Goal: Task Accomplishment & Management: Use online tool/utility

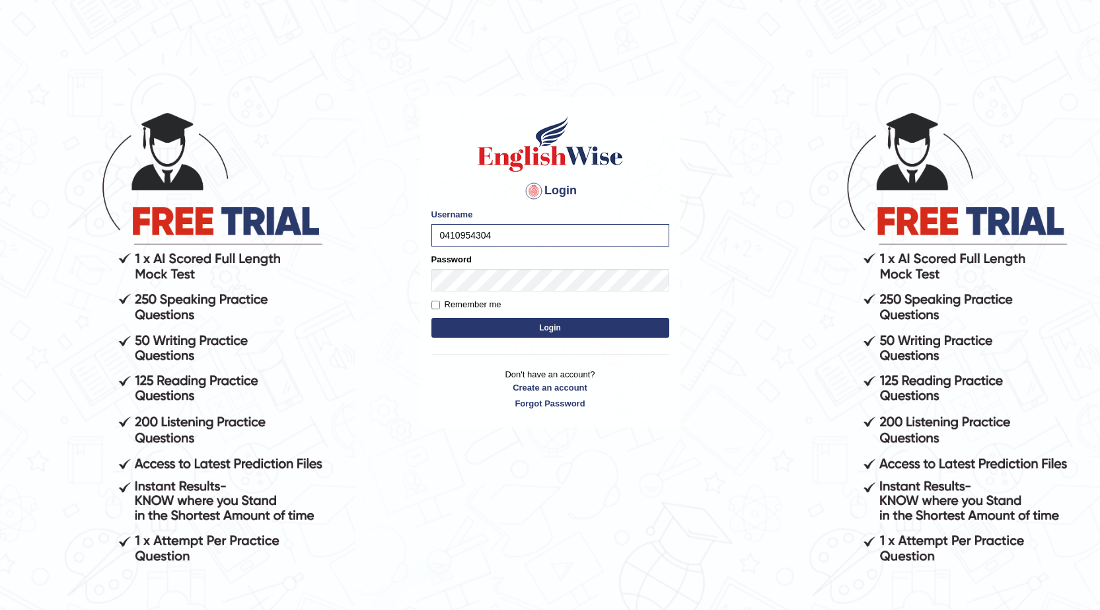
type input "0410954304"
drag, startPoint x: 449, startPoint y: 322, endPoint x: 445, endPoint y: 332, distance: 11.3
click at [448, 324] on button "Login" at bounding box center [551, 328] width 238 height 20
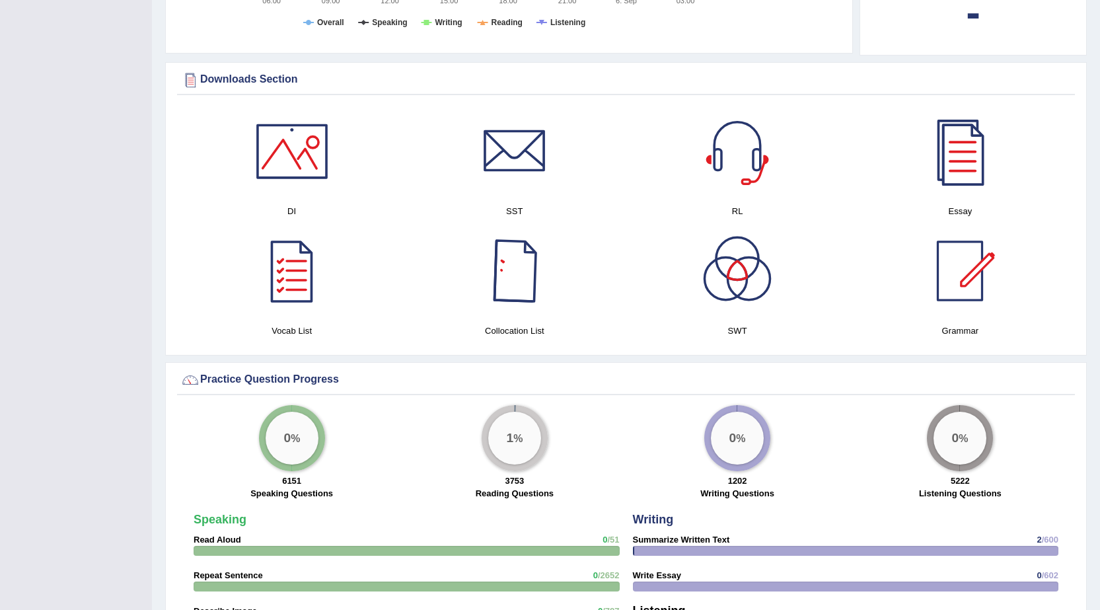
scroll to position [698, 0]
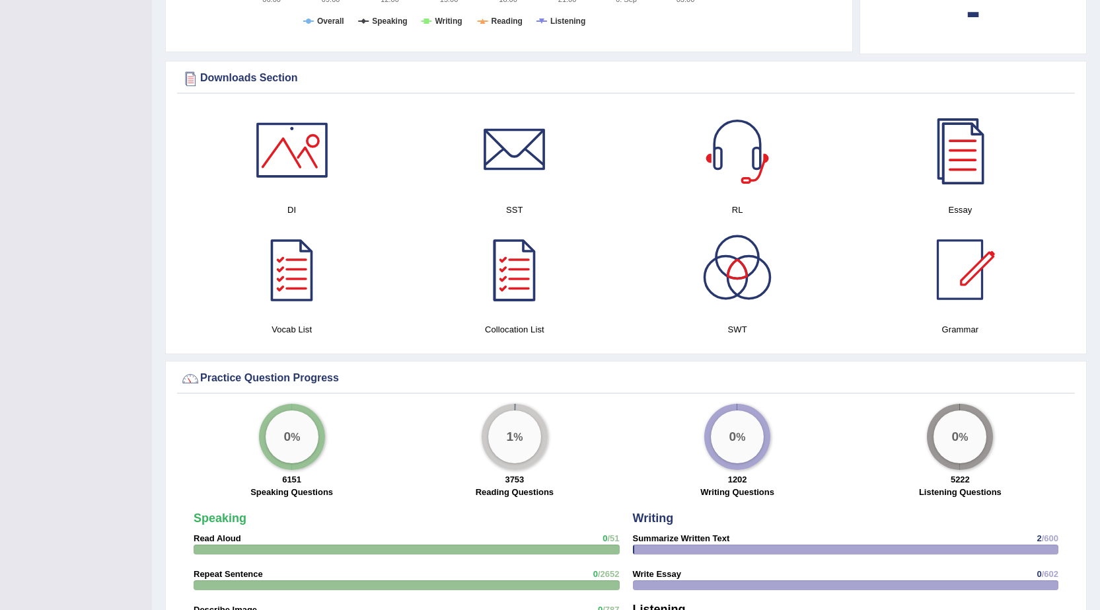
click at [289, 441] on big "0" at bounding box center [287, 436] width 7 height 15
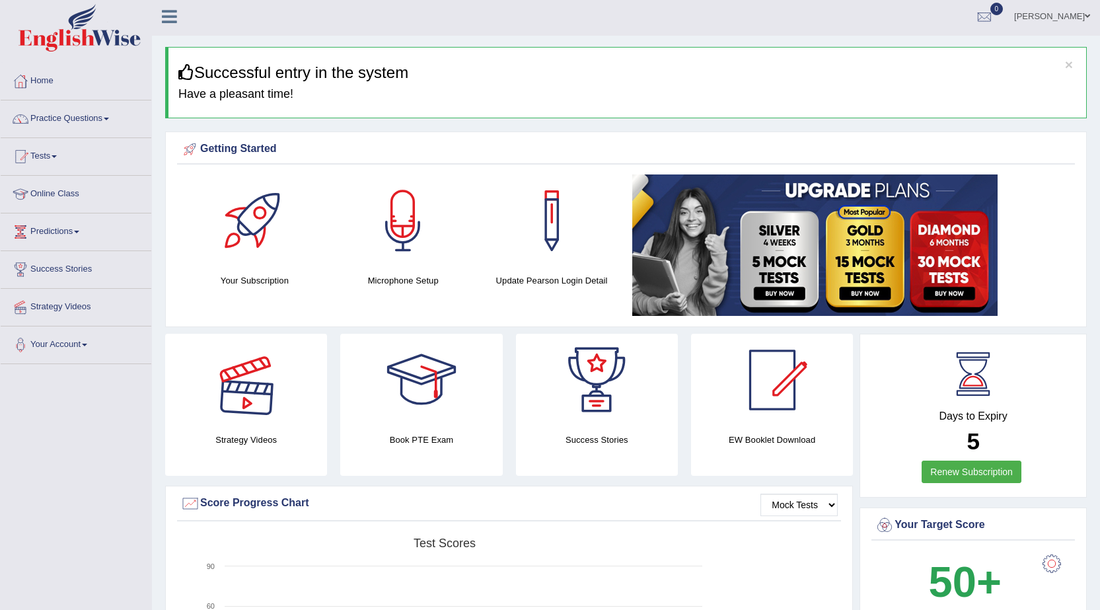
scroll to position [0, 0]
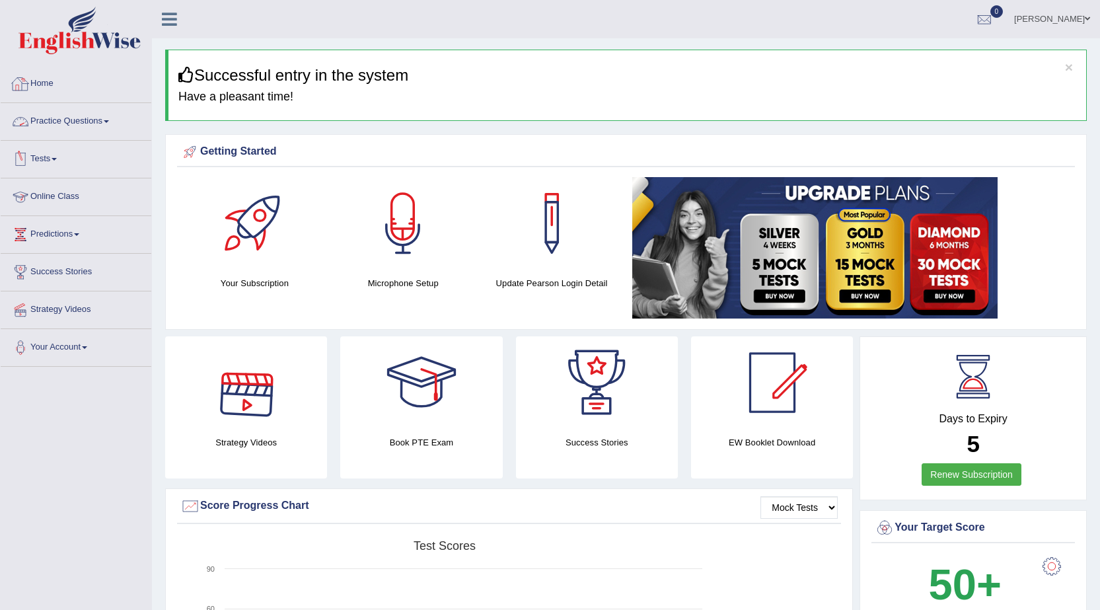
click at [102, 116] on link "Practice Questions" at bounding box center [76, 119] width 151 height 33
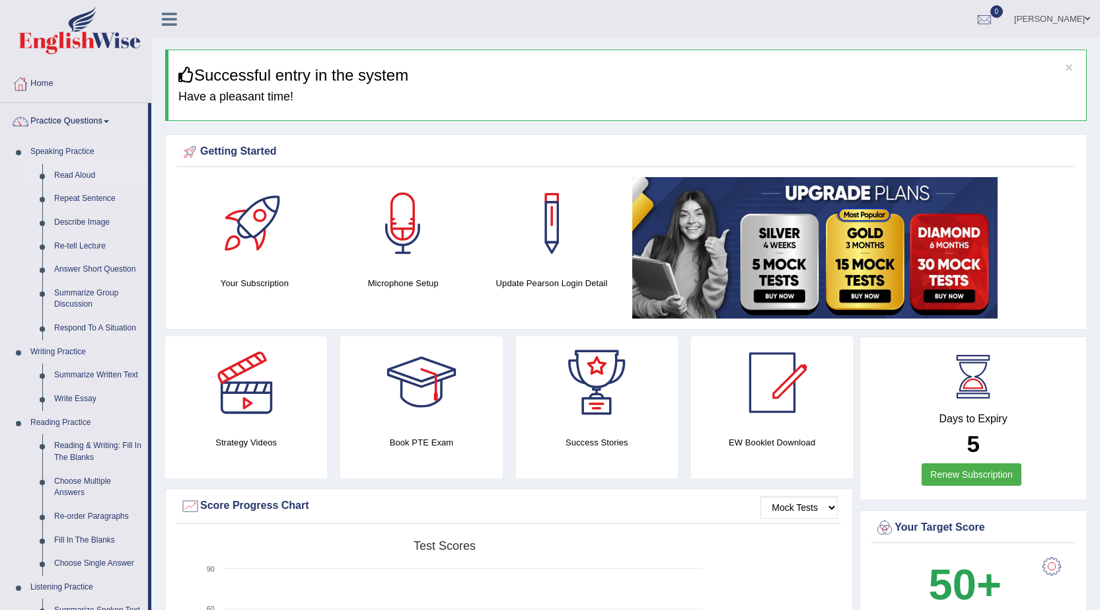
click at [83, 174] on link "Read Aloud" at bounding box center [98, 176] width 100 height 24
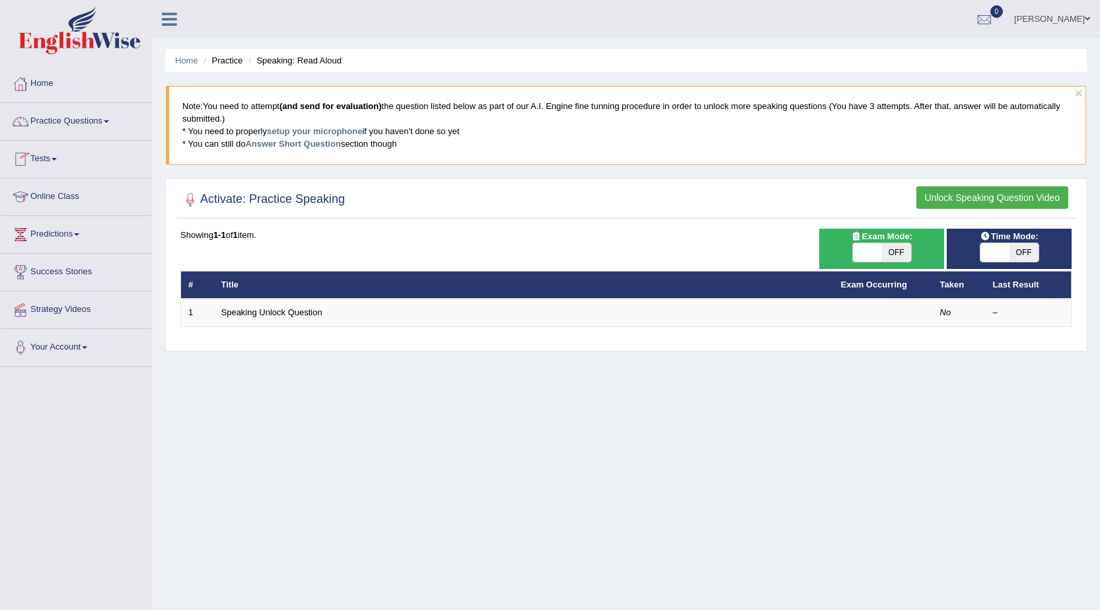
click at [899, 251] on span "OFF" at bounding box center [896, 252] width 29 height 19
checkbox input "true"
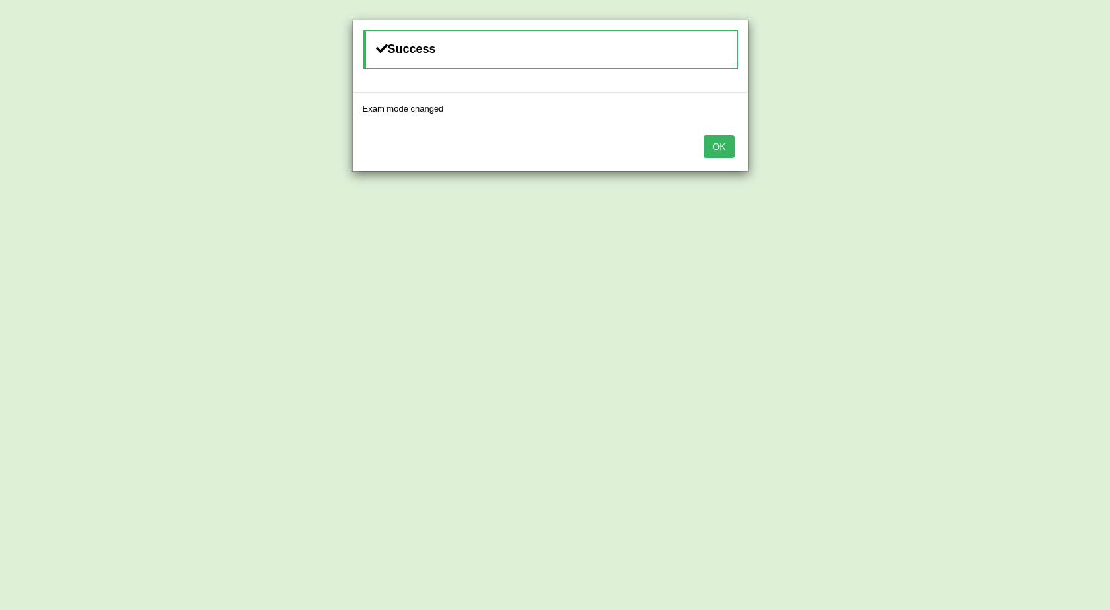
click at [717, 141] on button "OK" at bounding box center [719, 146] width 30 height 22
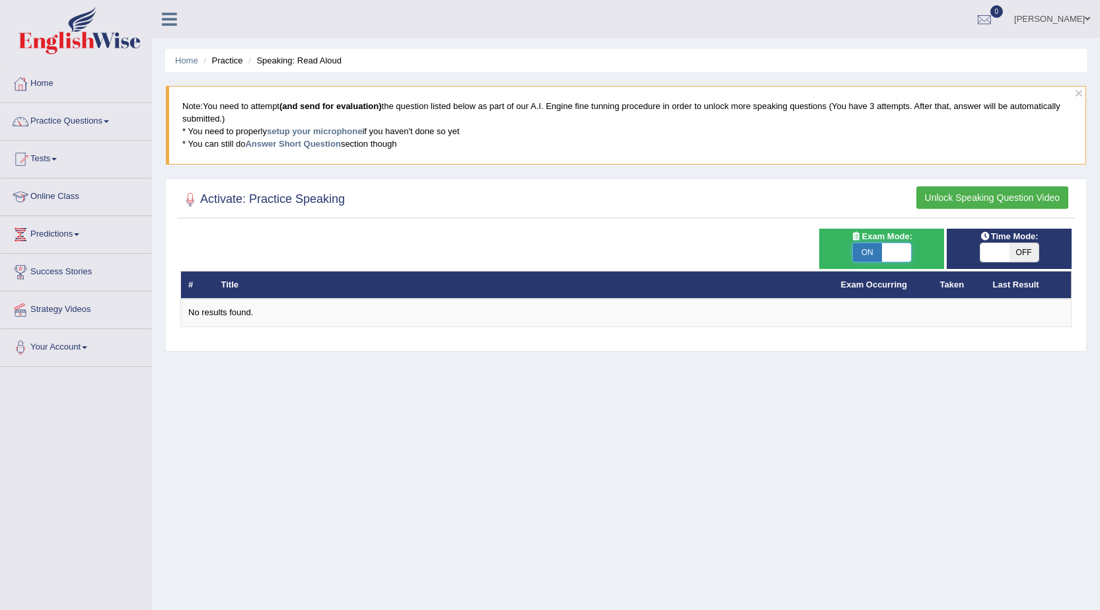
click at [889, 258] on span at bounding box center [896, 252] width 29 height 19
checkbox input "false"
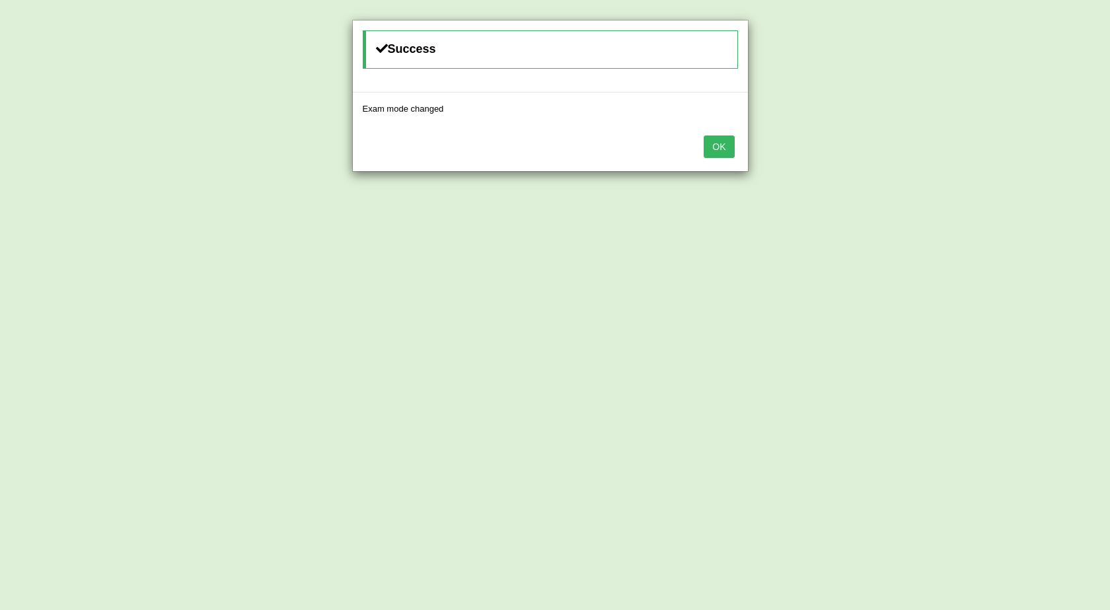
click at [725, 147] on button "OK" at bounding box center [719, 146] width 30 height 22
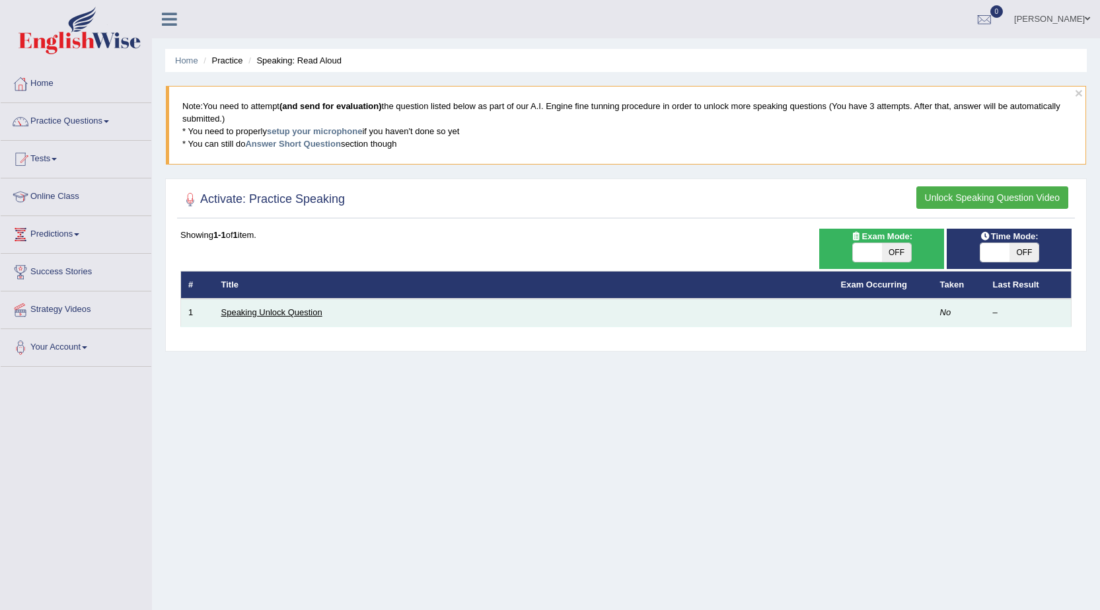
click at [251, 316] on link "Speaking Unlock Question" at bounding box center [271, 312] width 101 height 10
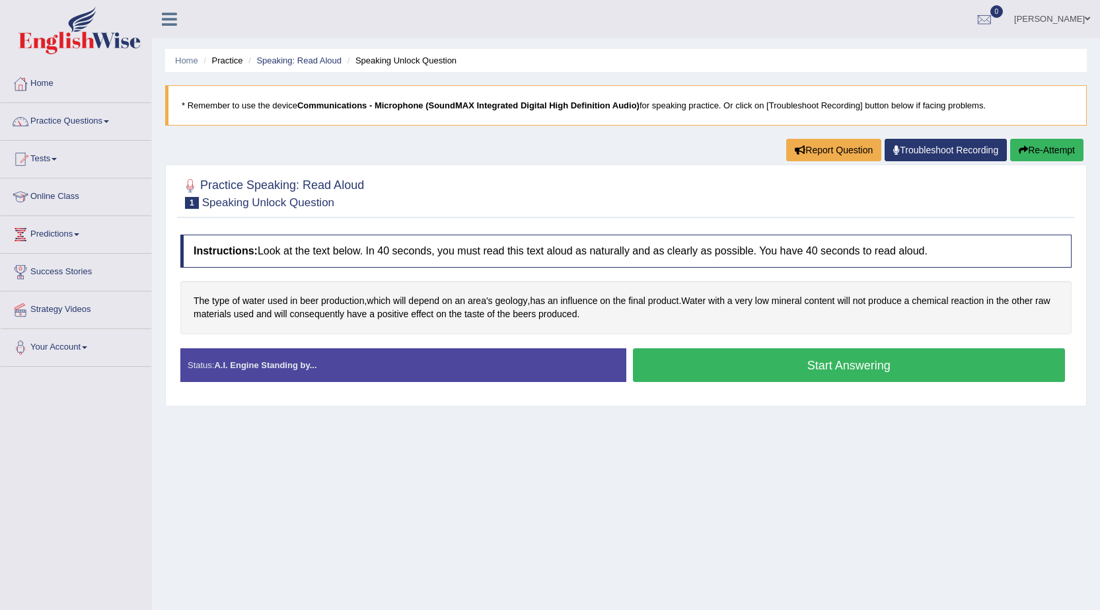
click at [818, 373] on button "Start Answering" at bounding box center [849, 365] width 433 height 34
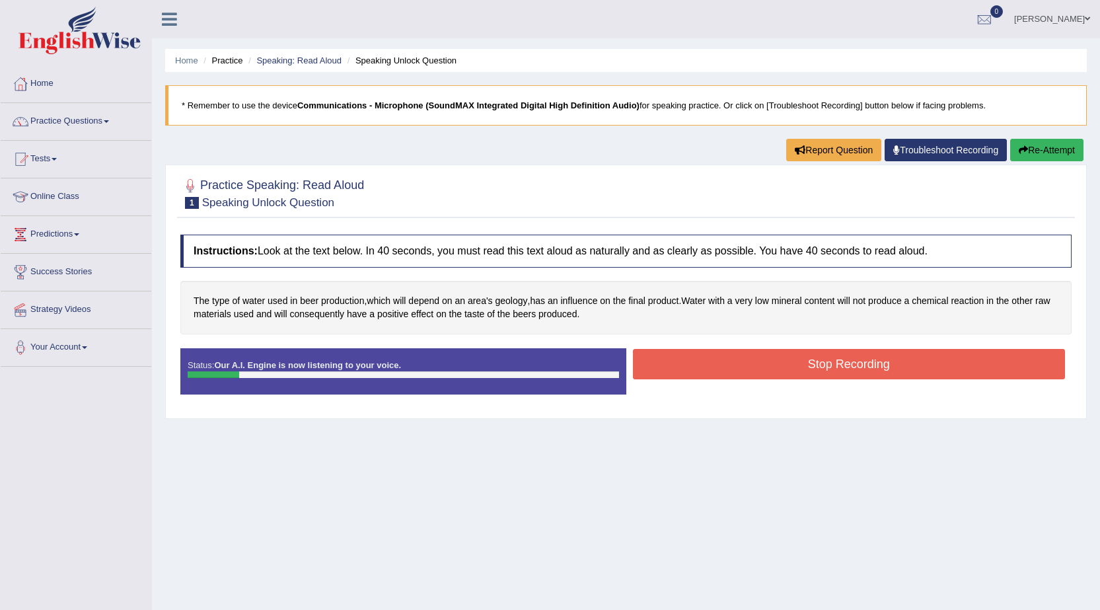
click at [881, 371] on button "Stop Recording" at bounding box center [849, 364] width 433 height 30
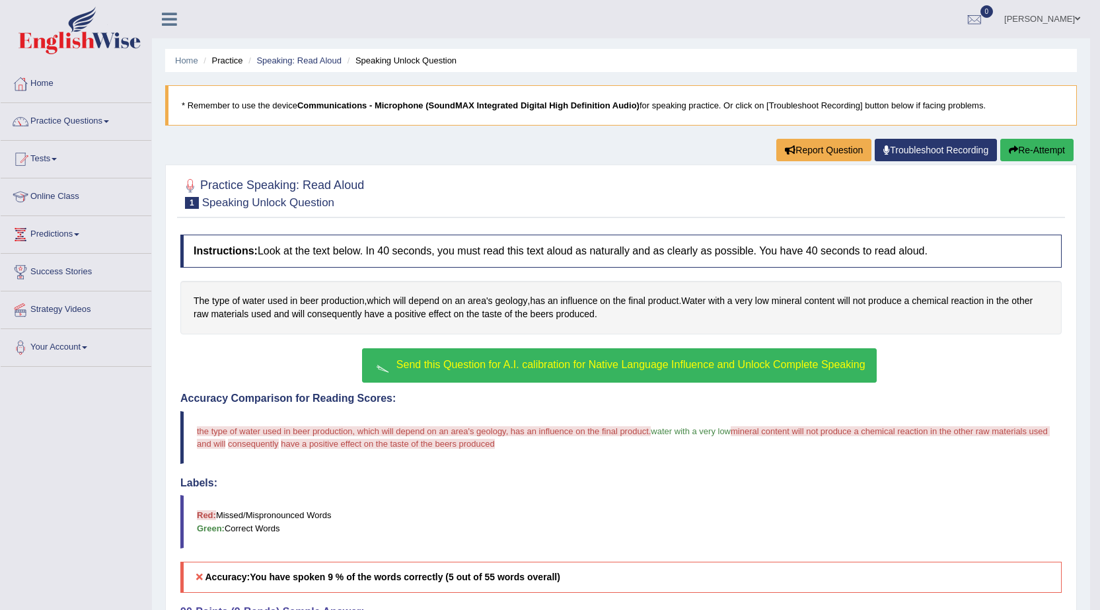
click at [1024, 149] on button "Re-Attempt" at bounding box center [1037, 150] width 73 height 22
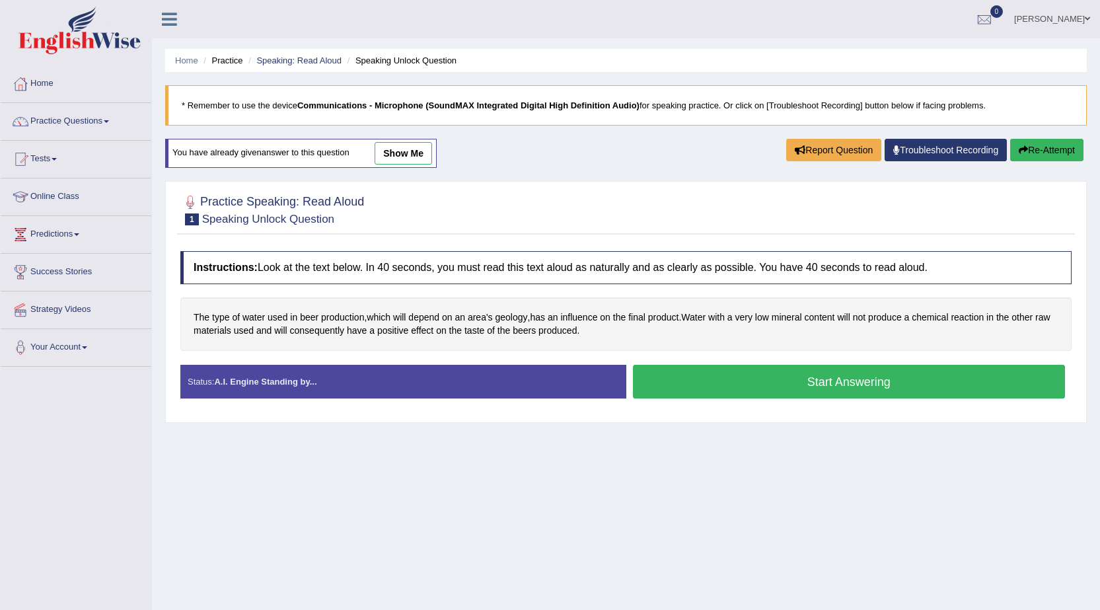
click at [843, 384] on button "Start Answering" at bounding box center [849, 382] width 433 height 34
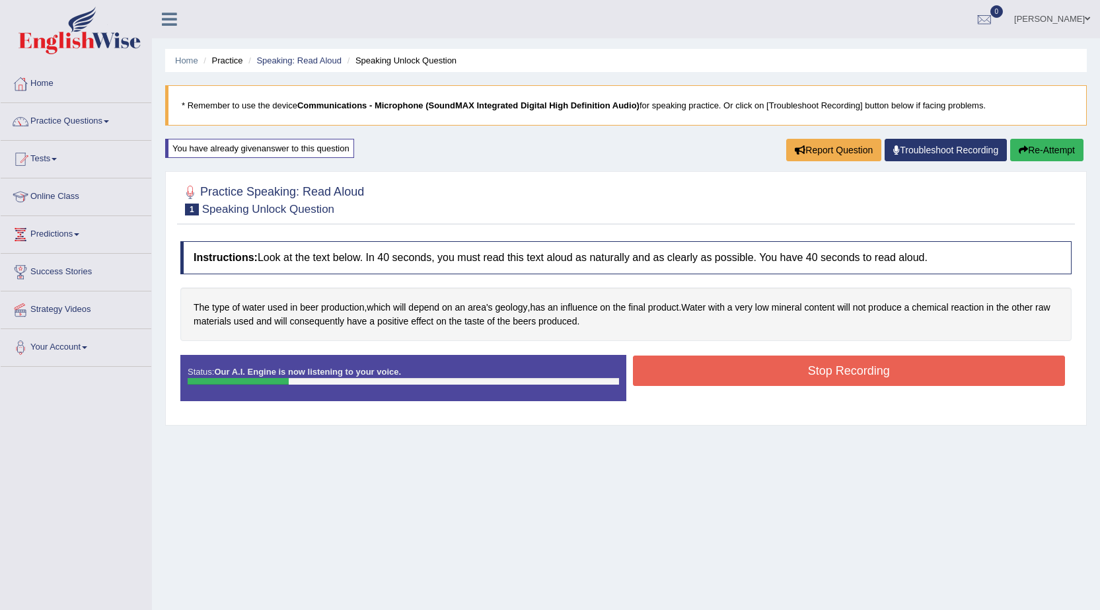
click at [807, 374] on button "Stop Recording" at bounding box center [849, 371] width 433 height 30
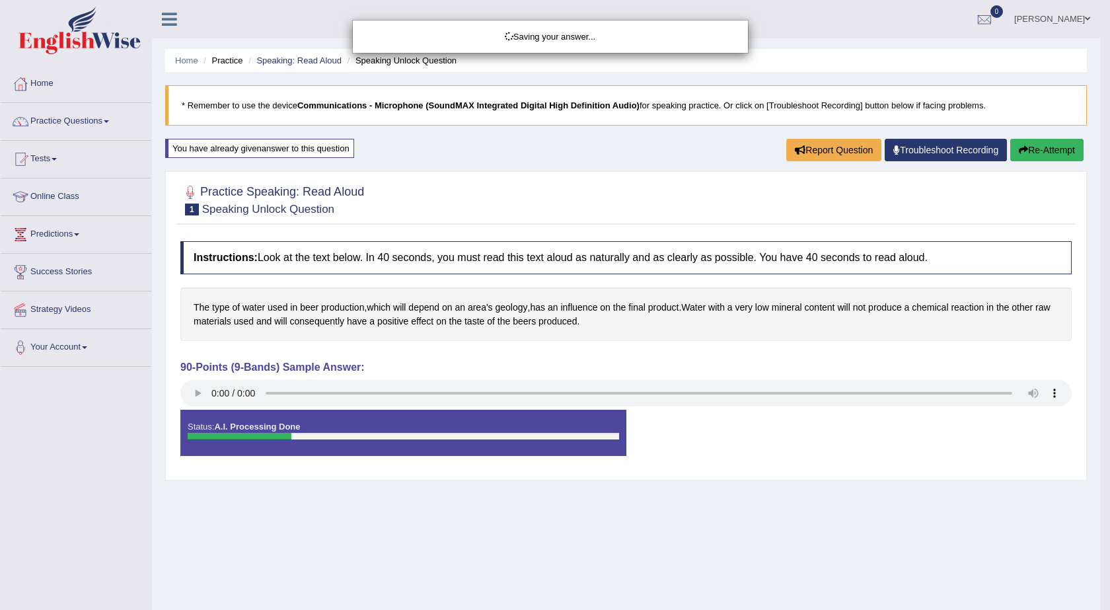
click at [1068, 145] on div "Saving your answer..." at bounding box center [555, 305] width 1110 height 610
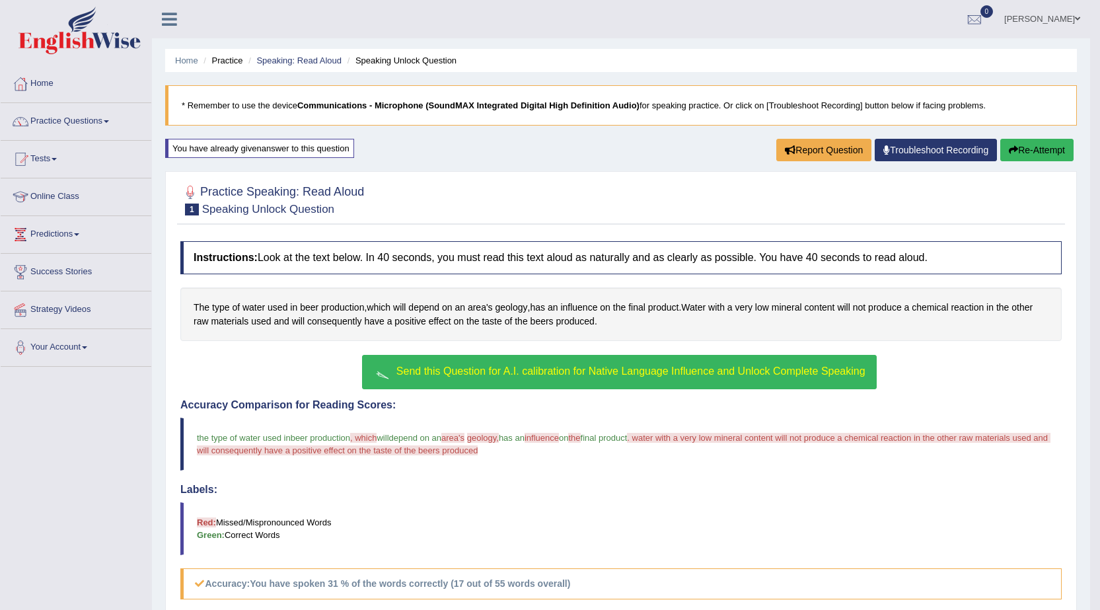
click at [1054, 155] on button "Re-Attempt" at bounding box center [1037, 150] width 73 height 22
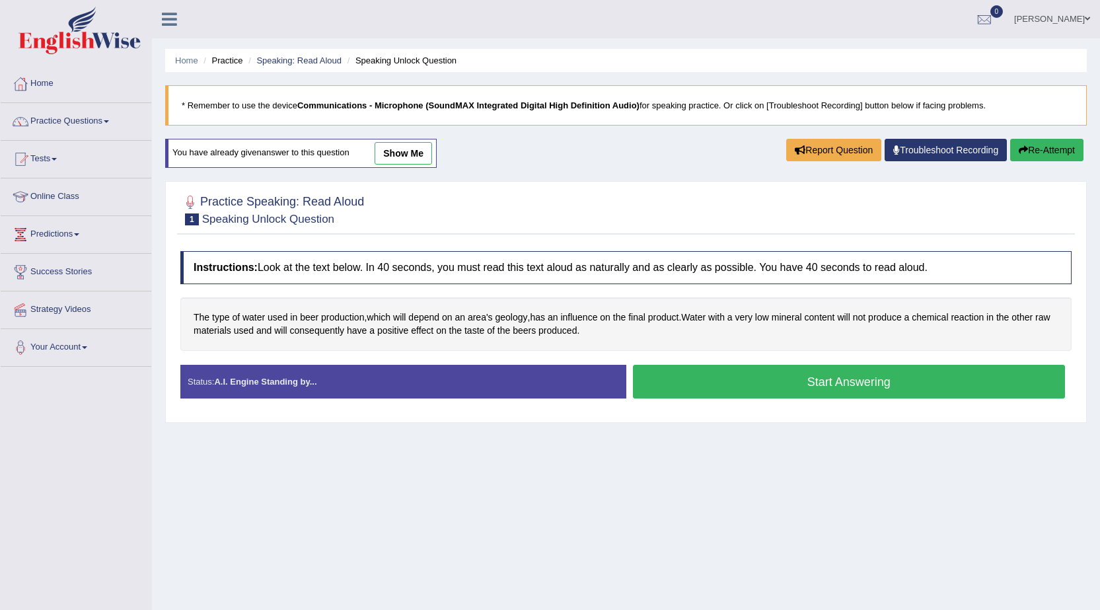
click at [789, 384] on button "Start Answering" at bounding box center [849, 382] width 433 height 34
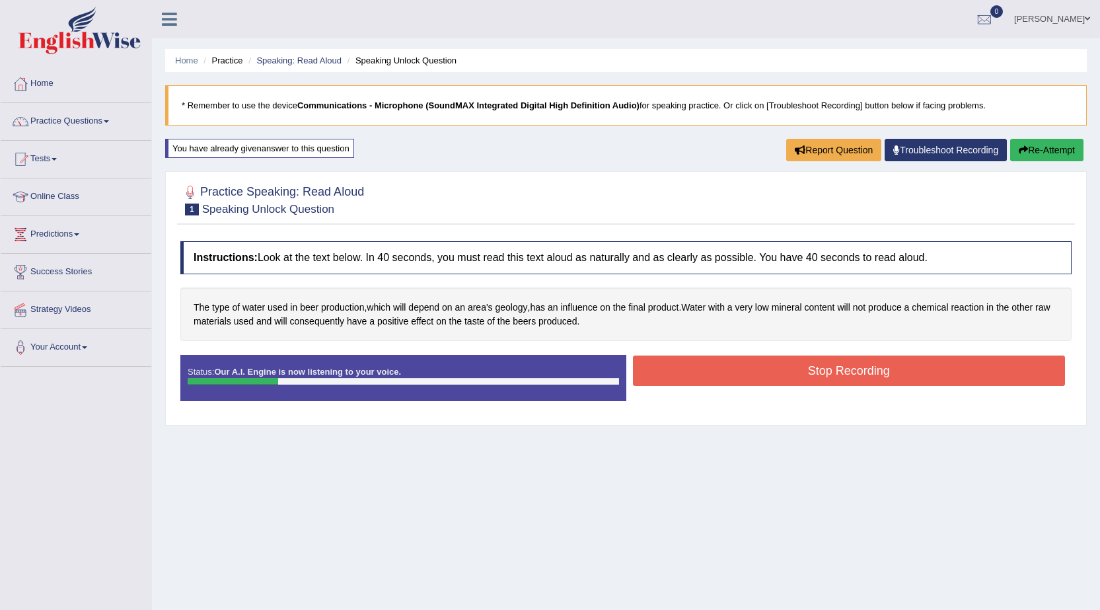
click at [814, 373] on button "Stop Recording" at bounding box center [849, 371] width 433 height 30
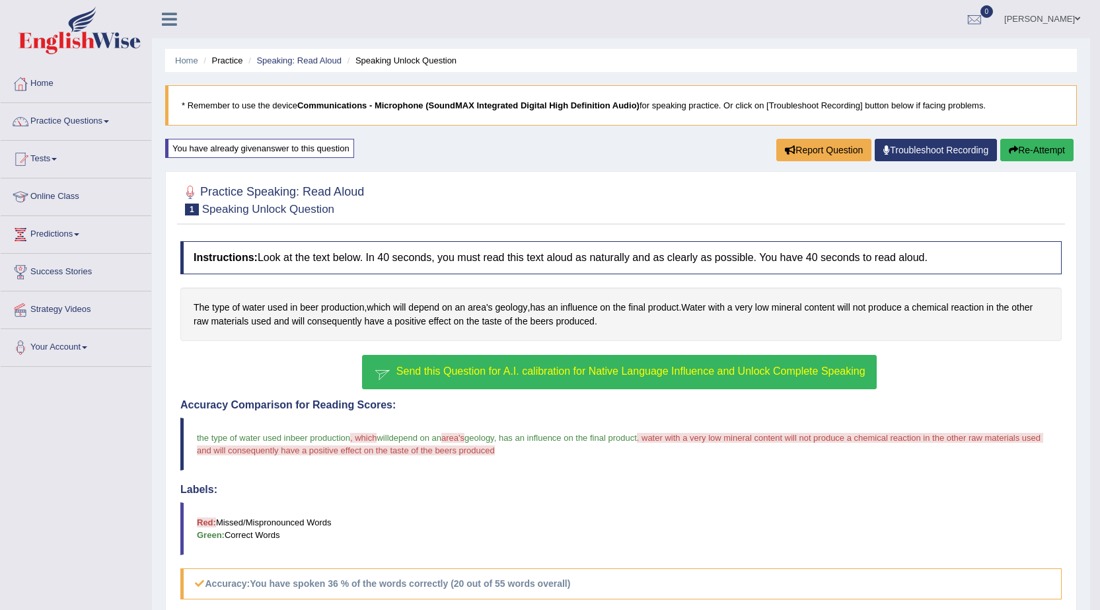
click at [299, 155] on div "You have already given answer to this question" at bounding box center [259, 148] width 189 height 19
click at [919, 153] on link "Troubleshoot Recording" at bounding box center [936, 150] width 122 height 22
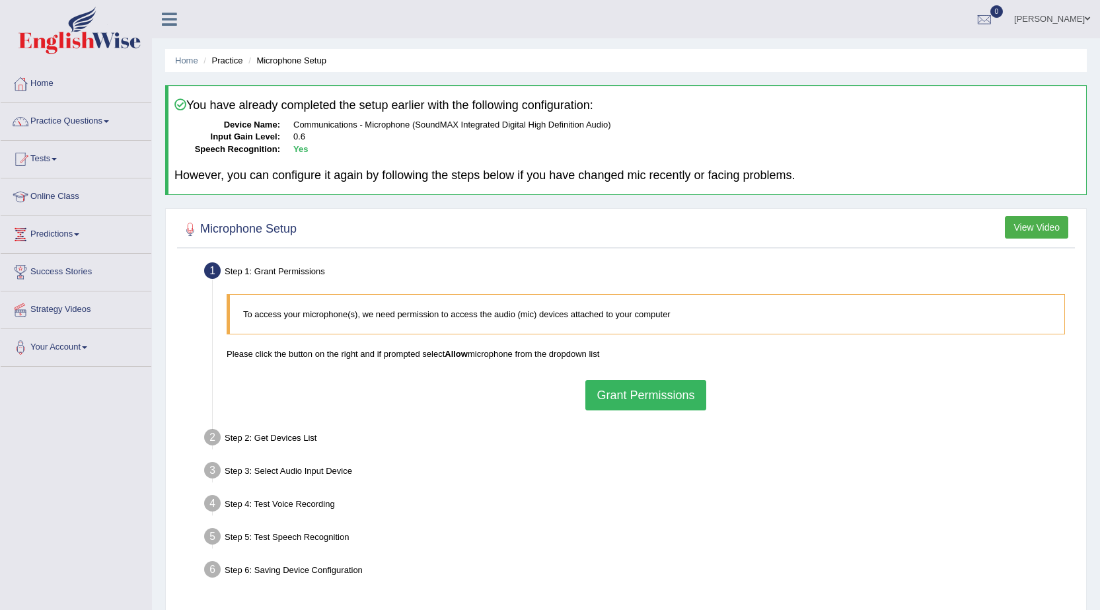
click at [640, 397] on button "Grant Permissions" at bounding box center [646, 395] width 120 height 30
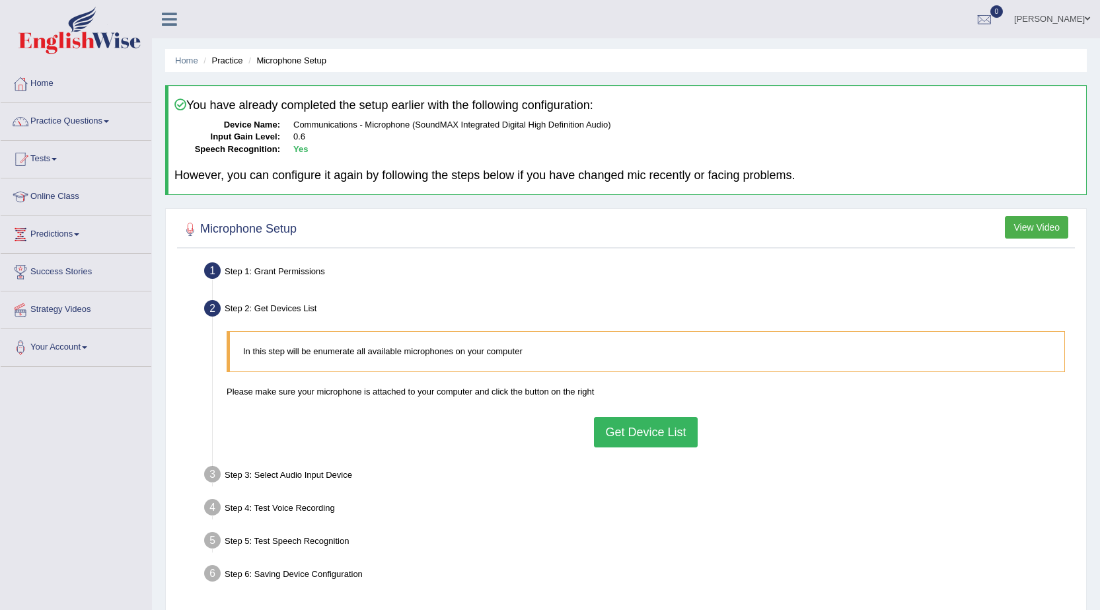
click at [607, 441] on button "Get Device List" at bounding box center [645, 432] width 103 height 30
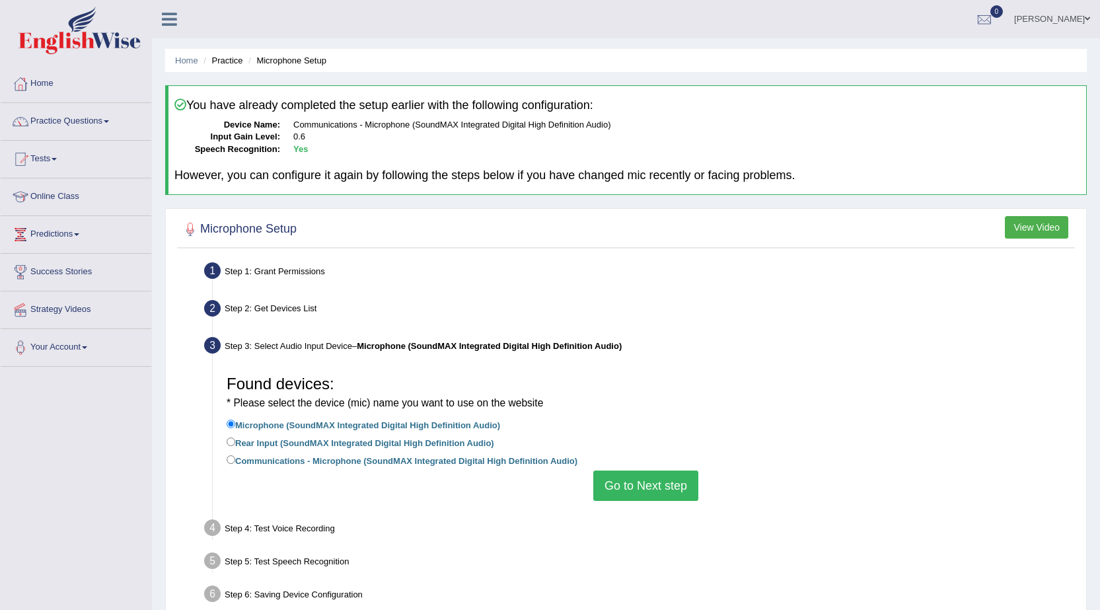
click at [625, 482] on button "Go to Next step" at bounding box center [646, 486] width 105 height 30
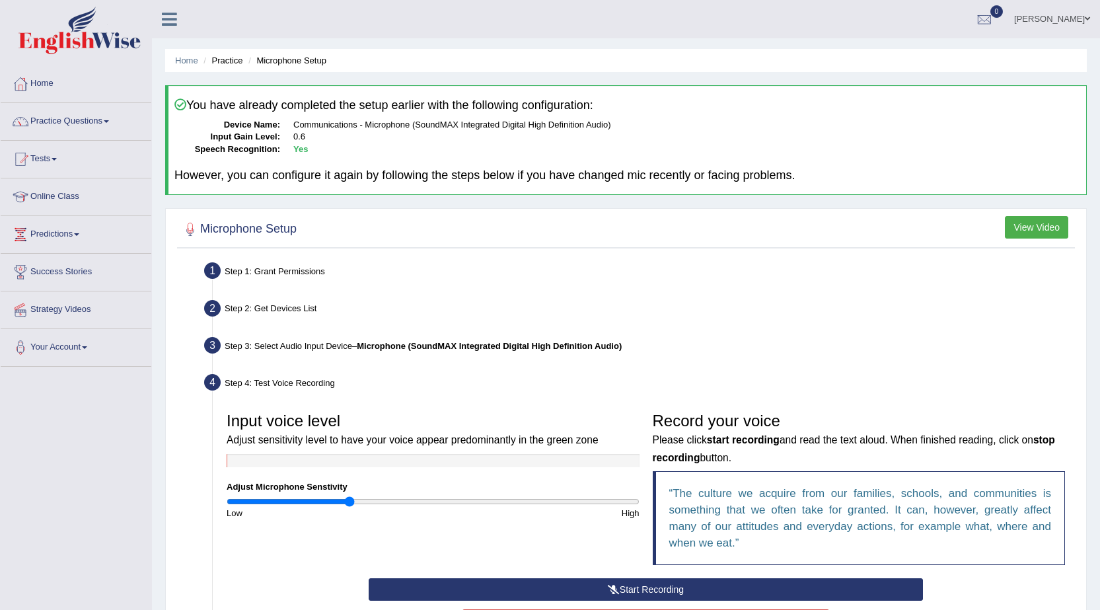
click at [1011, 241] on div at bounding box center [626, 229] width 892 height 27
click at [1012, 231] on button "View Video" at bounding box center [1036, 227] width 63 height 22
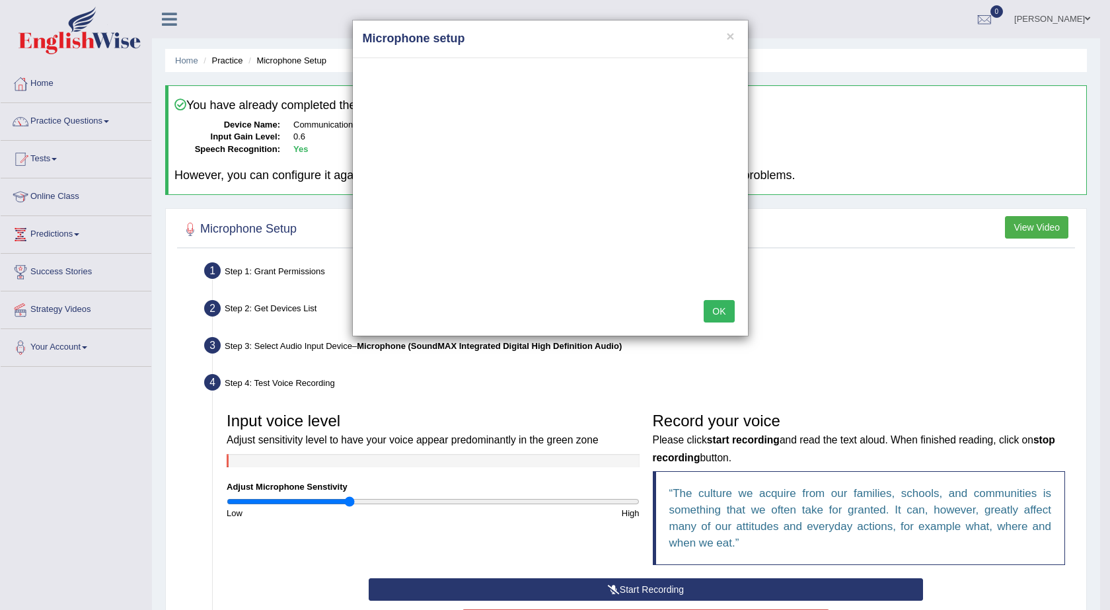
click at [722, 309] on button "OK" at bounding box center [719, 311] width 30 height 22
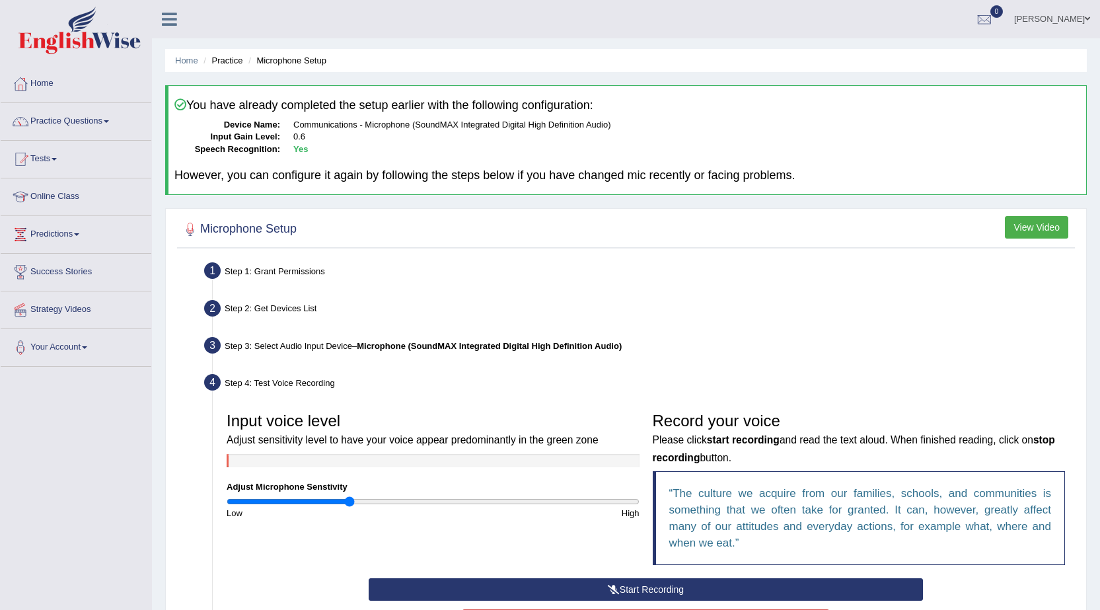
click at [1029, 225] on button "View Video" at bounding box center [1036, 227] width 63 height 22
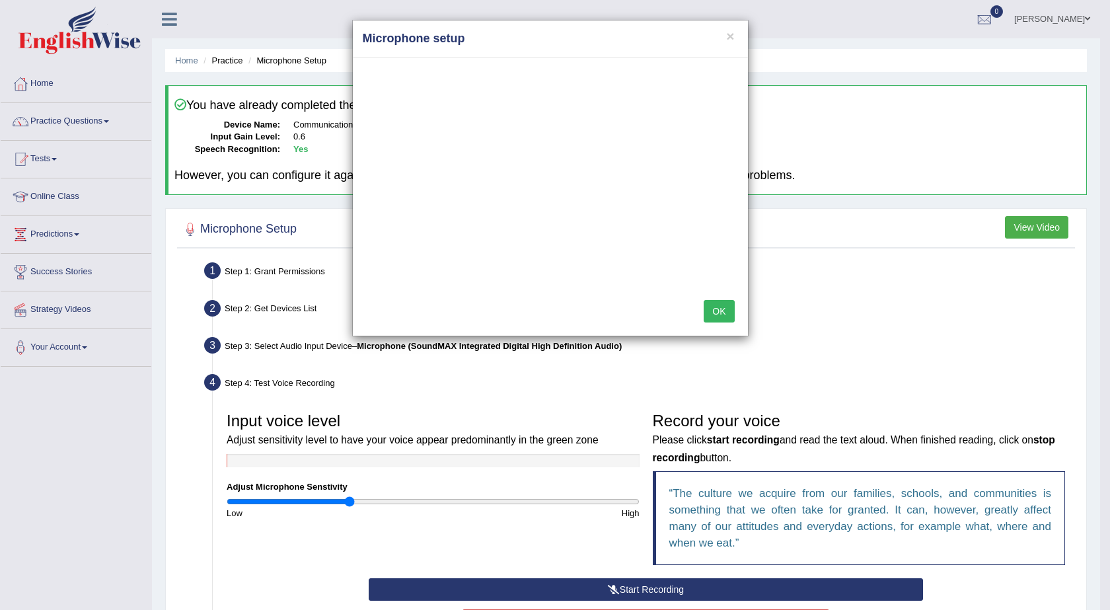
click at [713, 315] on button "OK" at bounding box center [719, 311] width 30 height 22
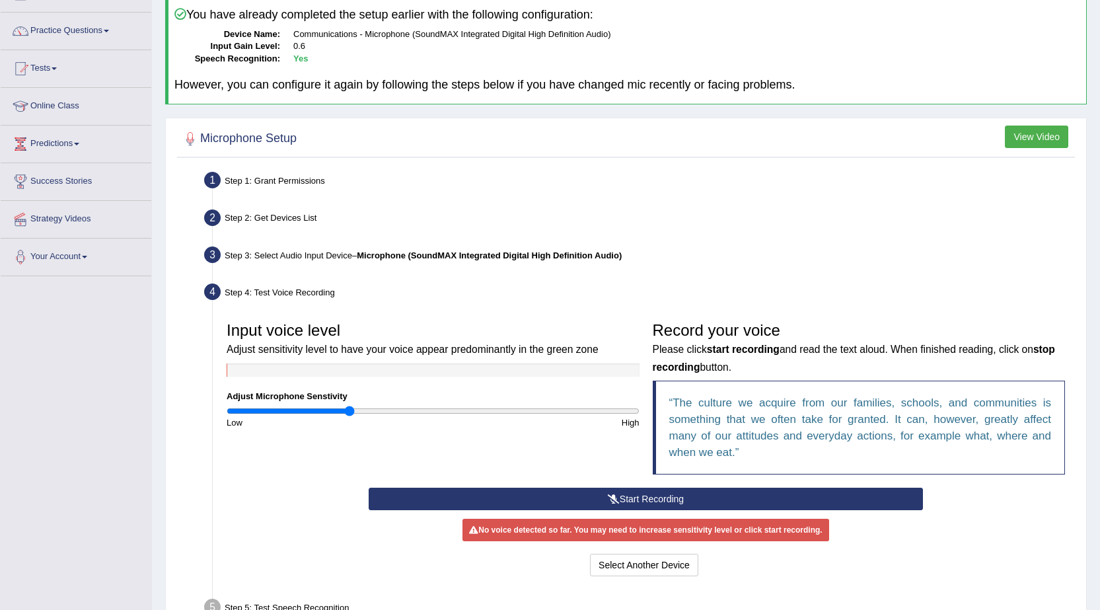
scroll to position [132, 0]
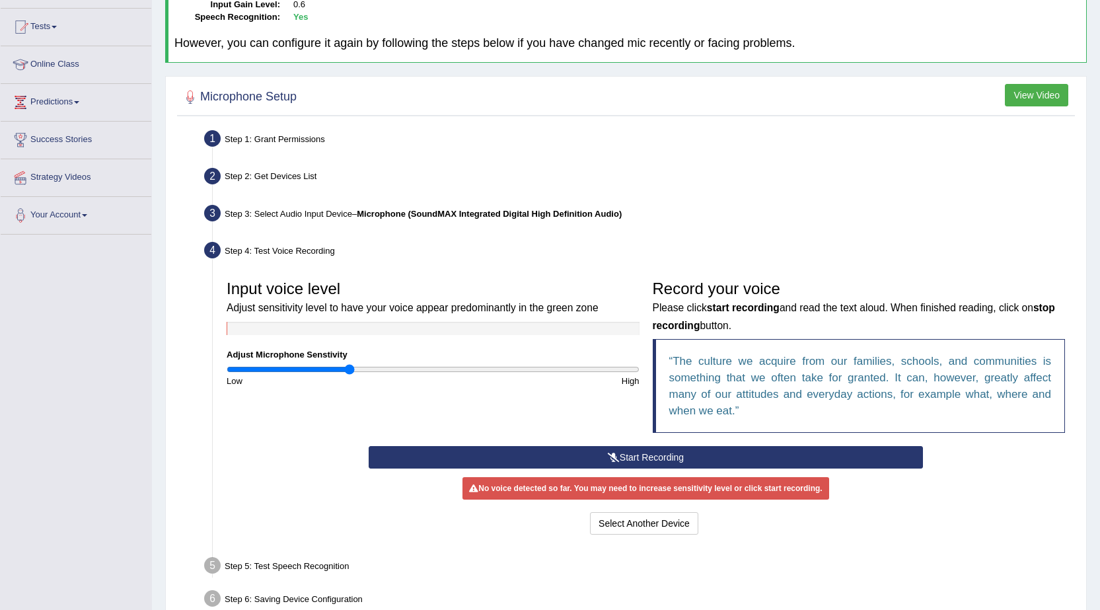
click at [761, 457] on button "Start Recording" at bounding box center [646, 457] width 555 height 22
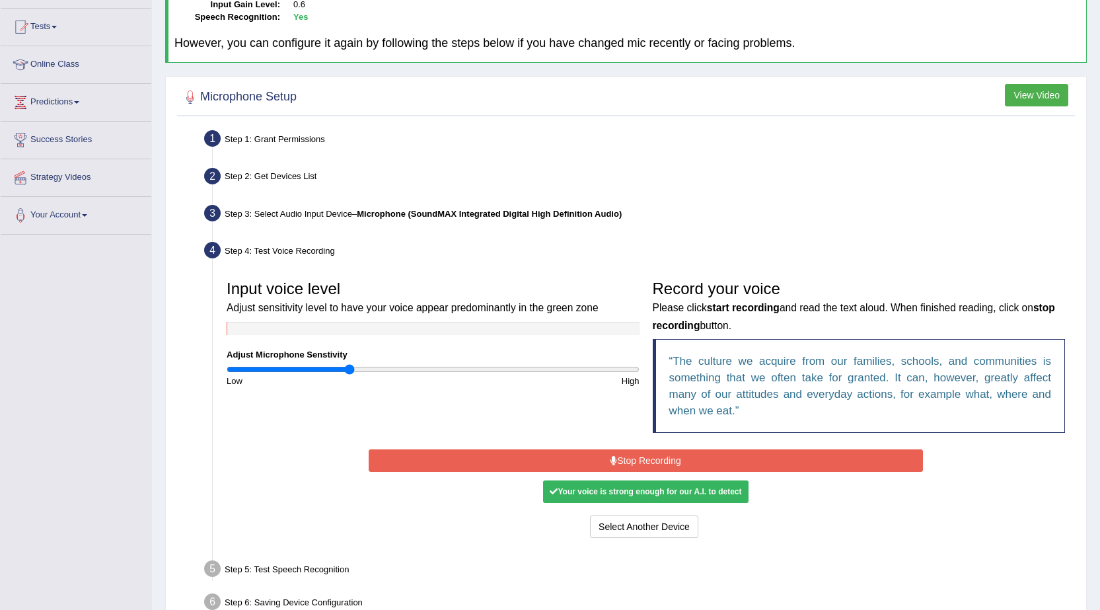
click at [695, 459] on button "Stop Recording" at bounding box center [646, 460] width 555 height 22
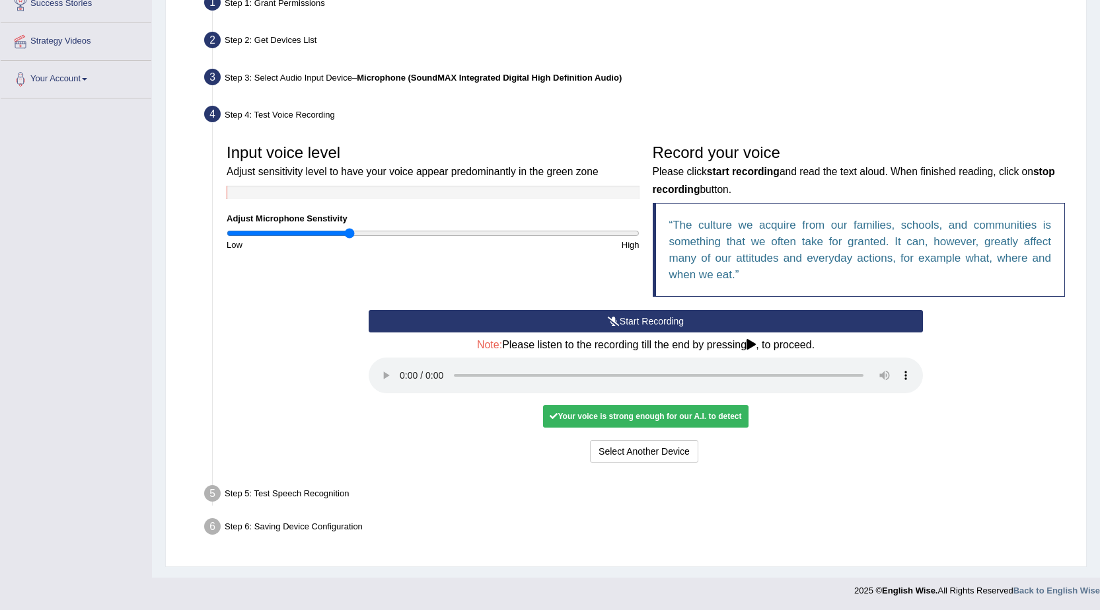
scroll to position [269, 0]
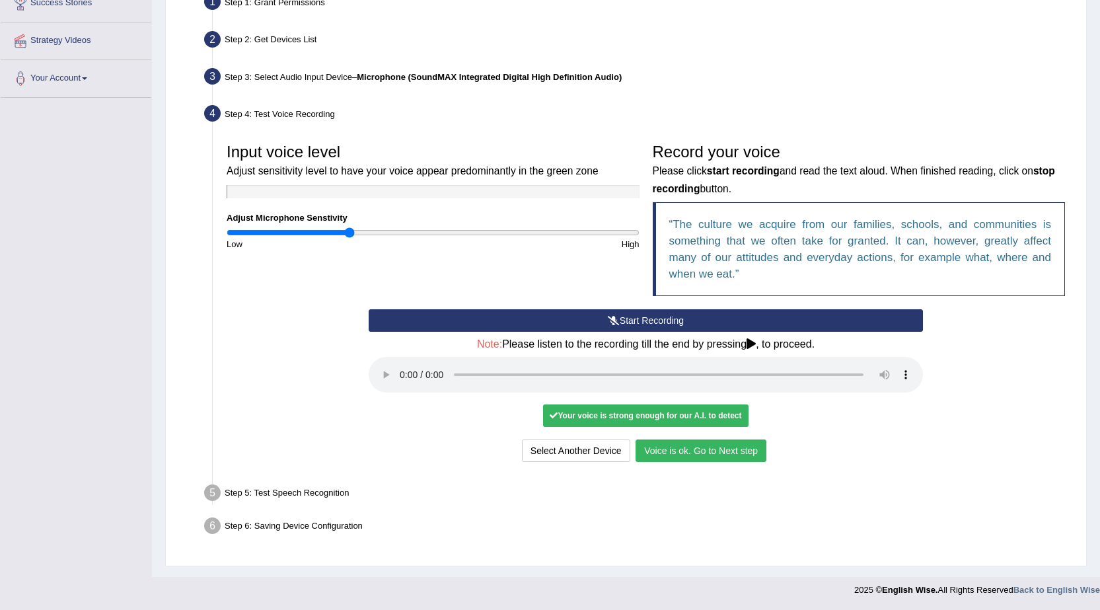
click at [700, 455] on button "Voice is ok. Go to Next step" at bounding box center [701, 451] width 131 height 22
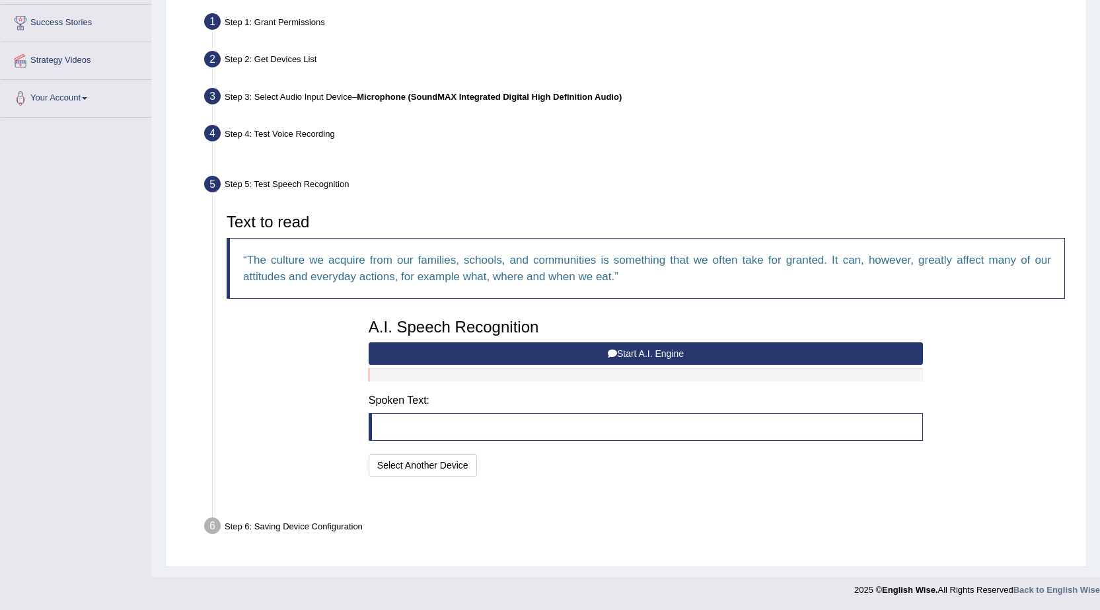
scroll to position [217, 0]
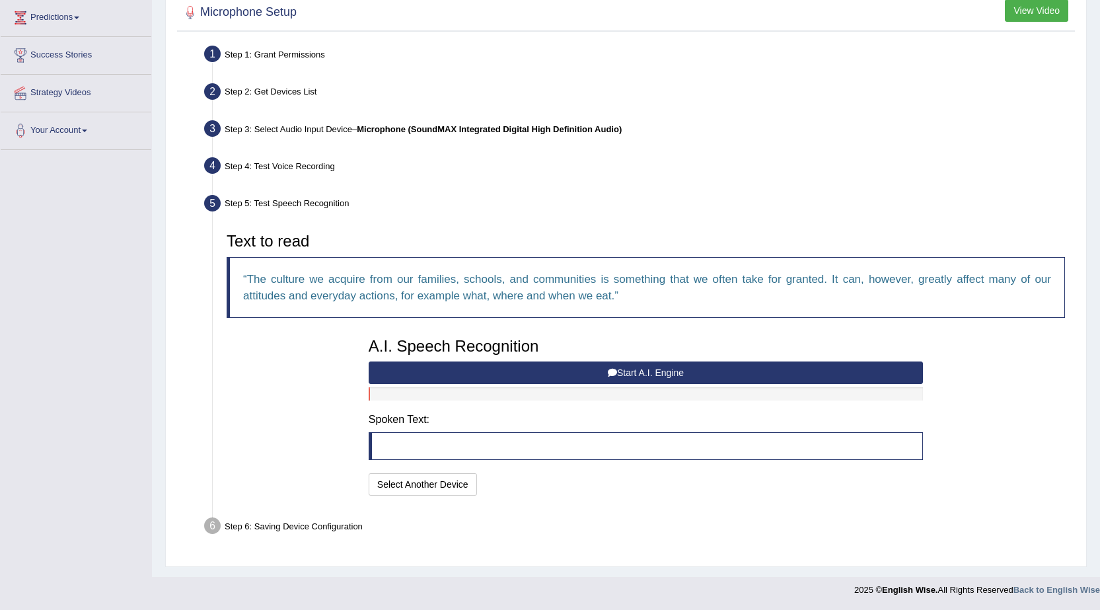
click at [640, 363] on button "Start A.I. Engine" at bounding box center [646, 373] width 555 height 22
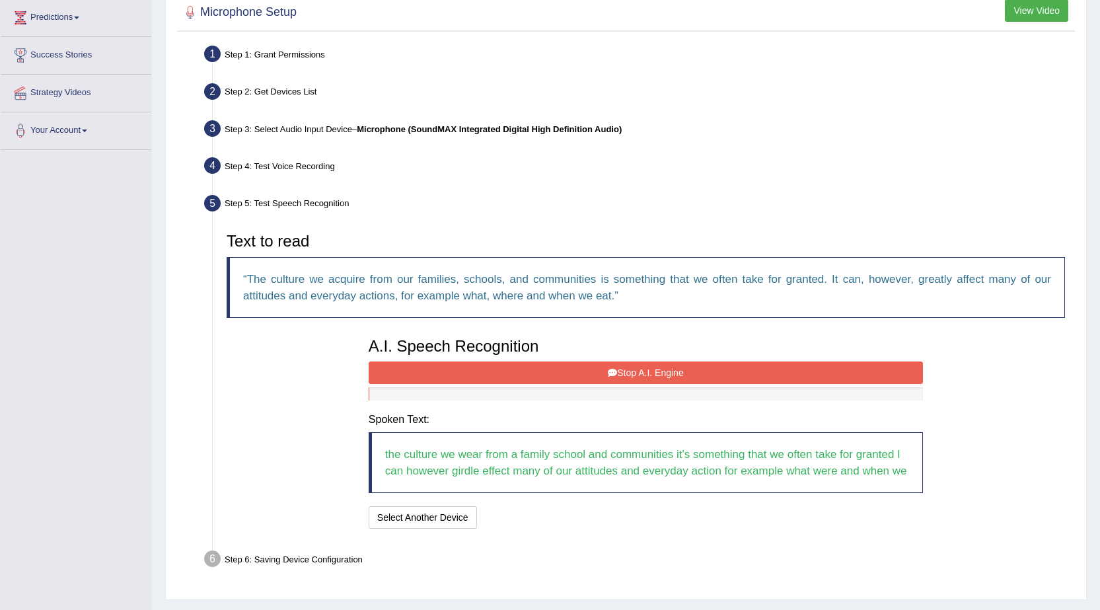
click at [601, 371] on button "Stop A.I. Engine" at bounding box center [646, 373] width 555 height 22
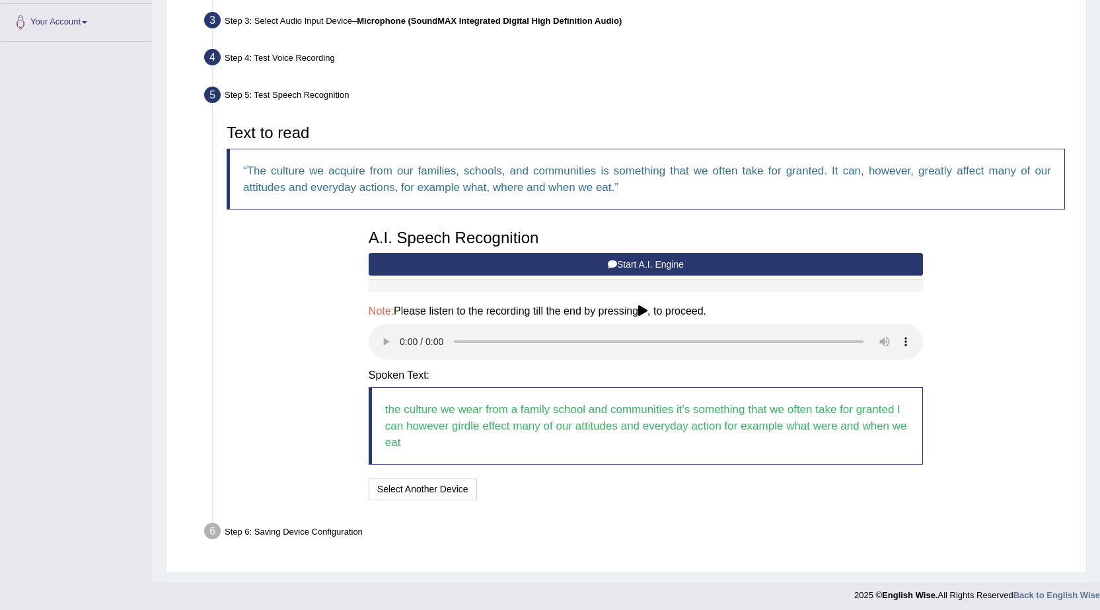
scroll to position [330, 0]
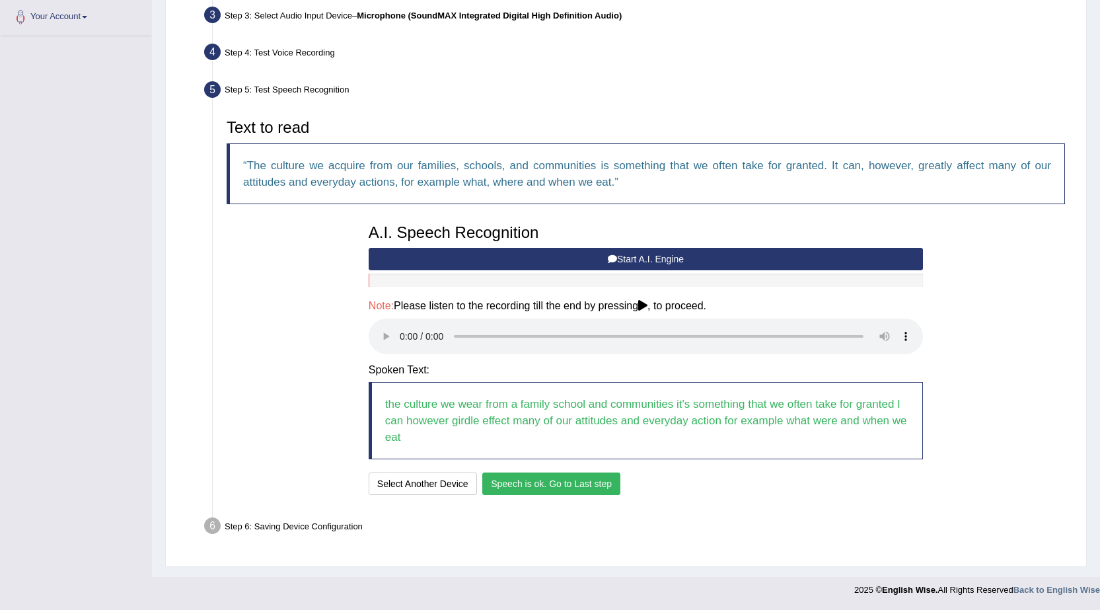
click at [584, 487] on button "Speech is ok. Go to Last step" at bounding box center [551, 484] width 138 height 22
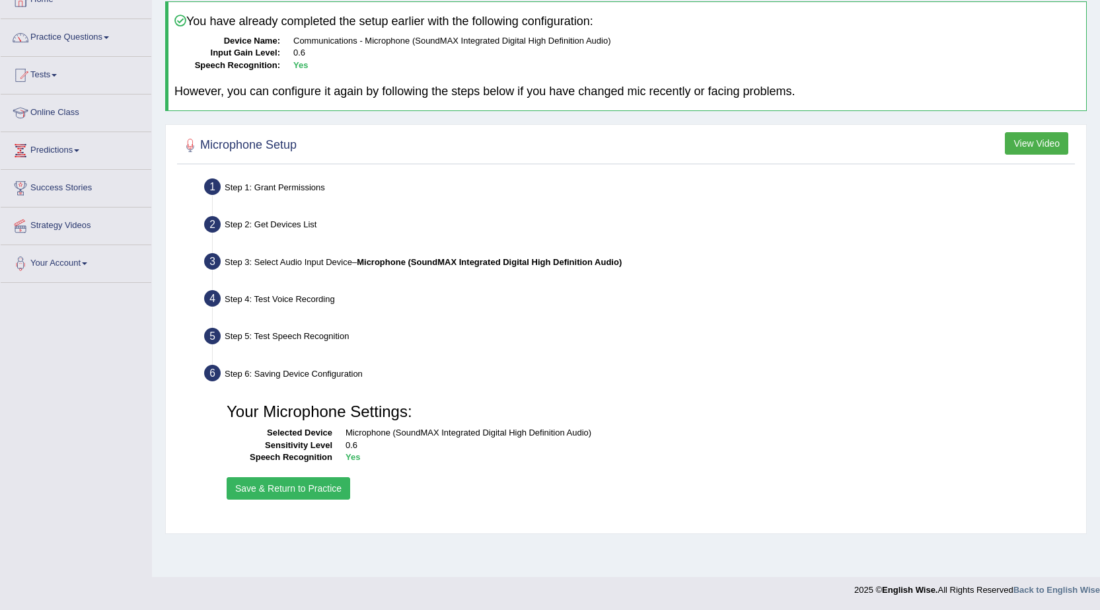
scroll to position [84, 0]
click at [340, 493] on button "Save & Return to Practice" at bounding box center [289, 488] width 124 height 22
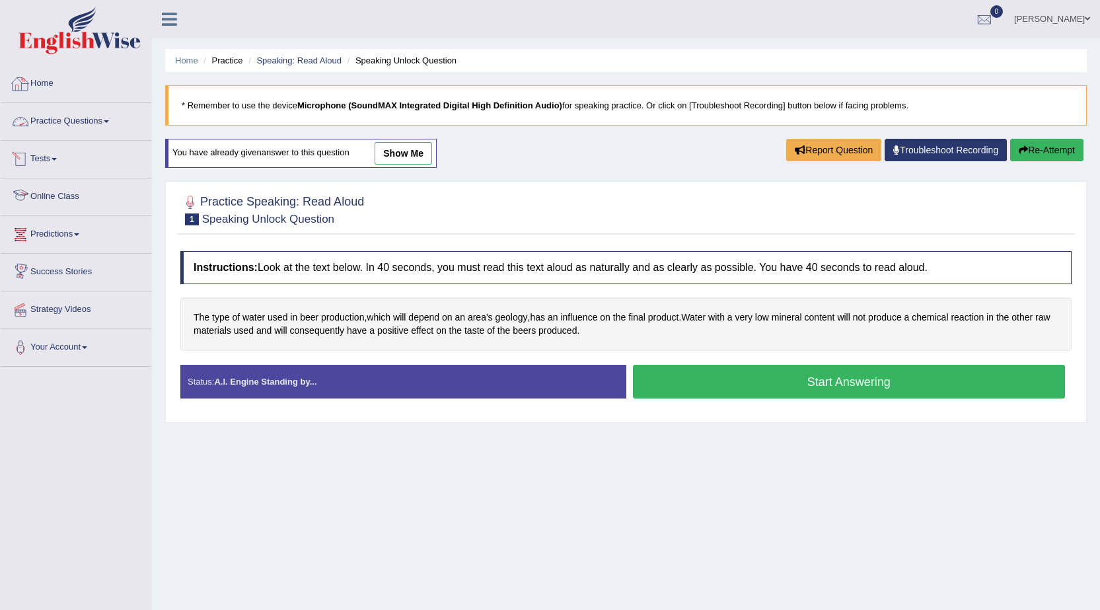
click at [97, 118] on link "Practice Questions" at bounding box center [76, 119] width 151 height 33
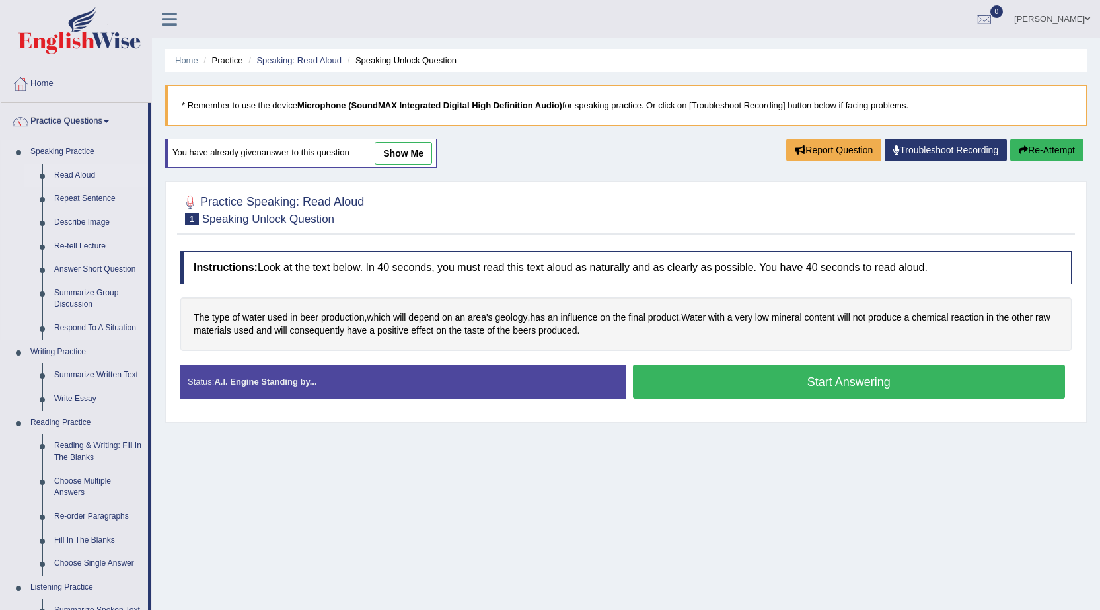
click at [83, 171] on link "Read Aloud" at bounding box center [98, 176] width 100 height 24
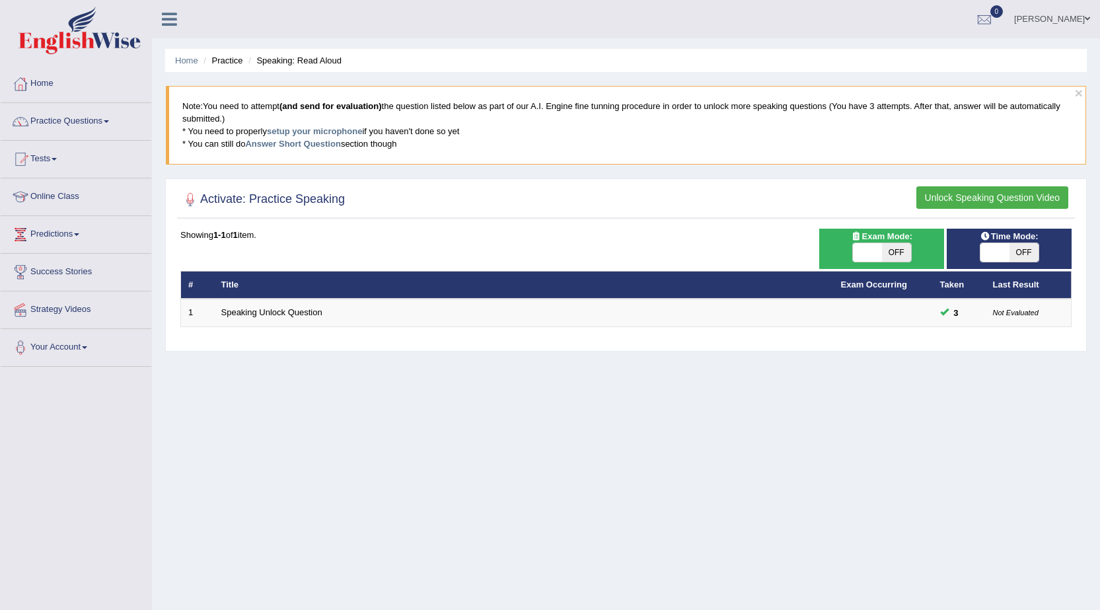
click at [1013, 199] on button "Unlock Speaking Question Video" at bounding box center [993, 197] width 152 height 22
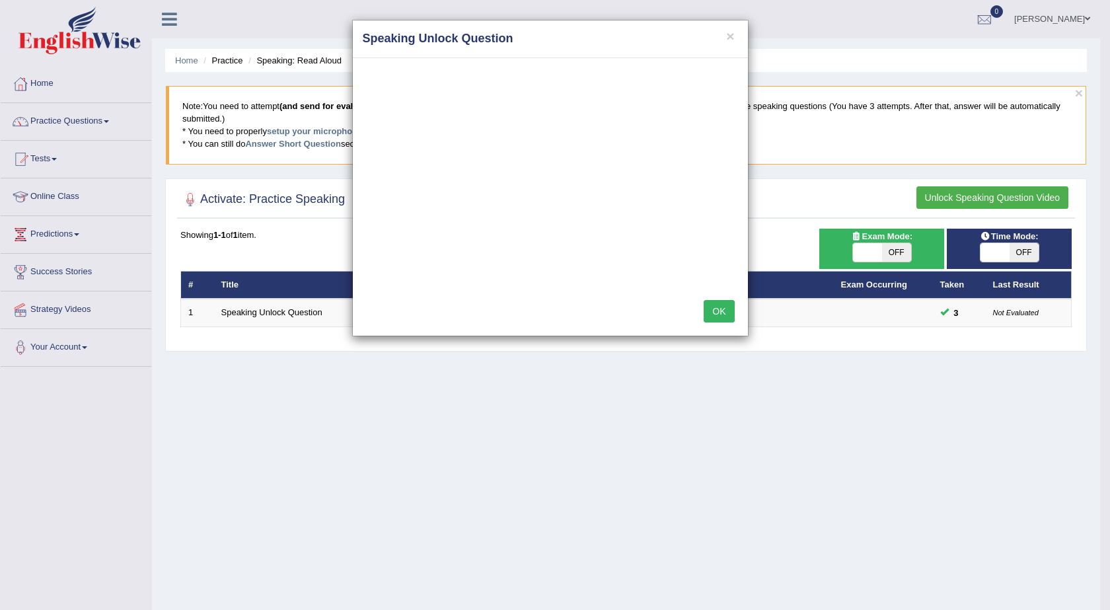
click at [1001, 192] on div "× Speaking Unlock Question OK" at bounding box center [555, 305] width 1110 height 610
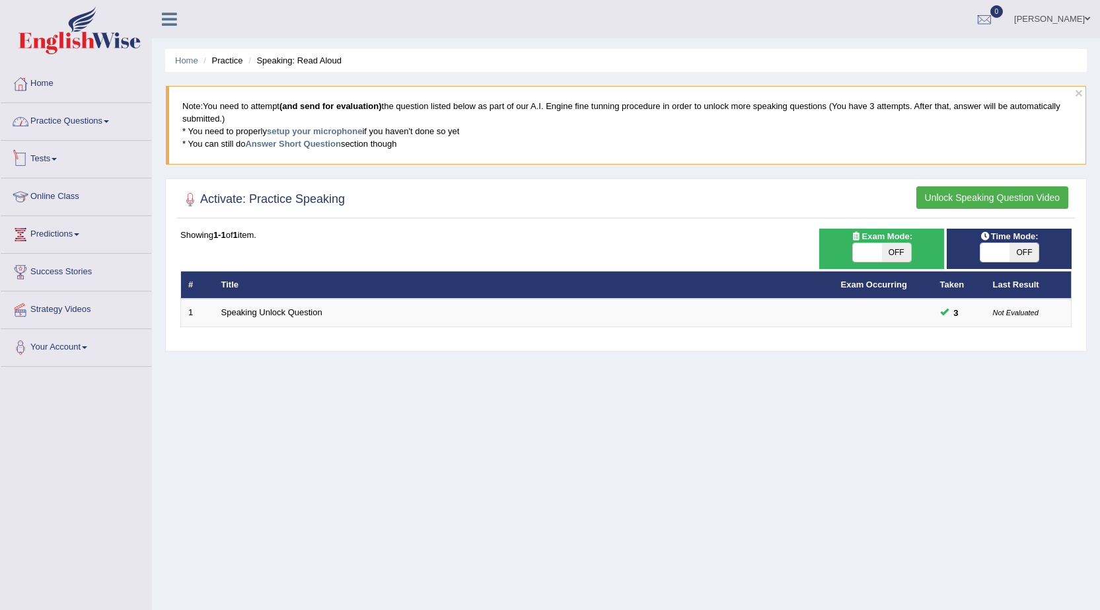
click at [58, 124] on link "Practice Questions" at bounding box center [76, 119] width 151 height 33
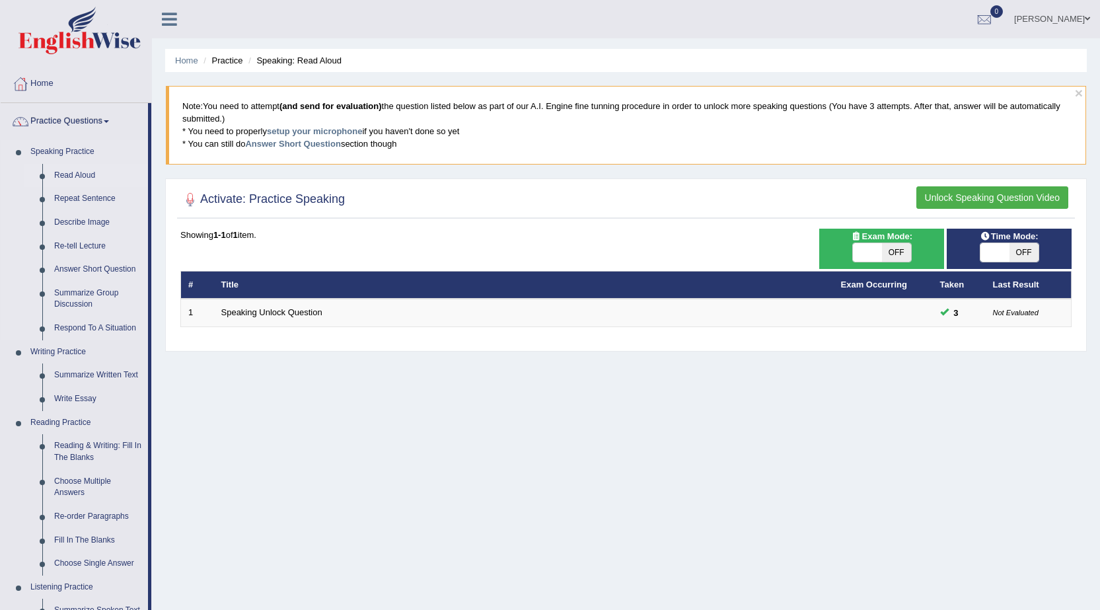
click at [79, 175] on link "Read Aloud" at bounding box center [98, 176] width 100 height 24
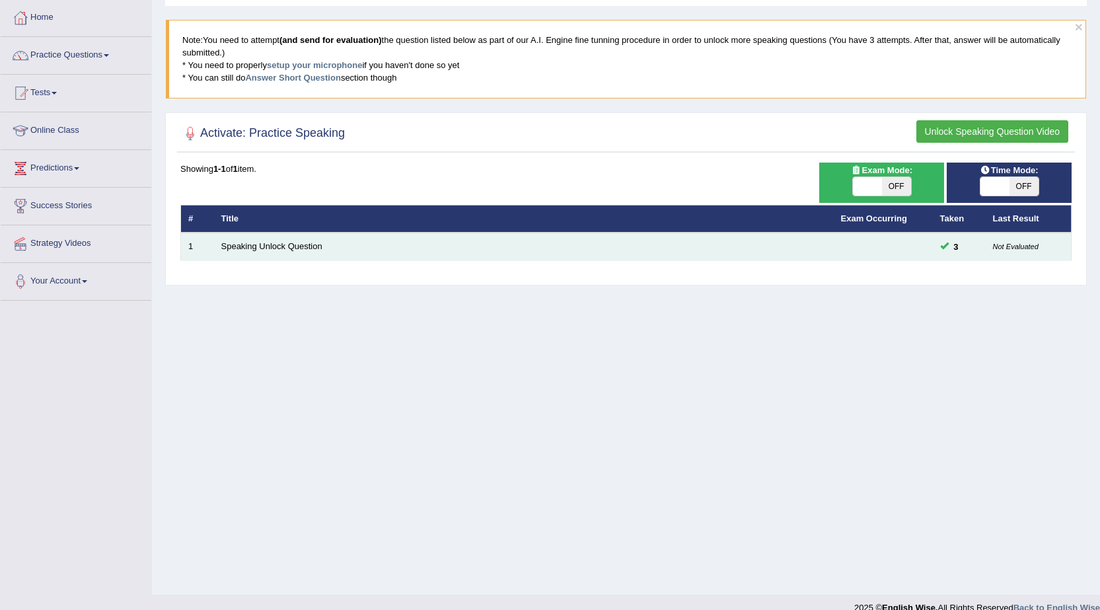
click at [1011, 249] on small "Not Evaluated" at bounding box center [1016, 247] width 46 height 8
click at [954, 242] on span "3" at bounding box center [956, 247] width 15 height 14
click at [1003, 251] on small "Not Evaluated" at bounding box center [1016, 247] width 46 height 8
click at [810, 254] on div "Time Mode: ON OFF Exam Mode: ON OFF Showing 1-1 of 1 item. # Title Exam Occurri…" at bounding box center [626, 221] width 898 height 116
click at [268, 244] on link "Speaking Unlock Question" at bounding box center [271, 246] width 101 height 10
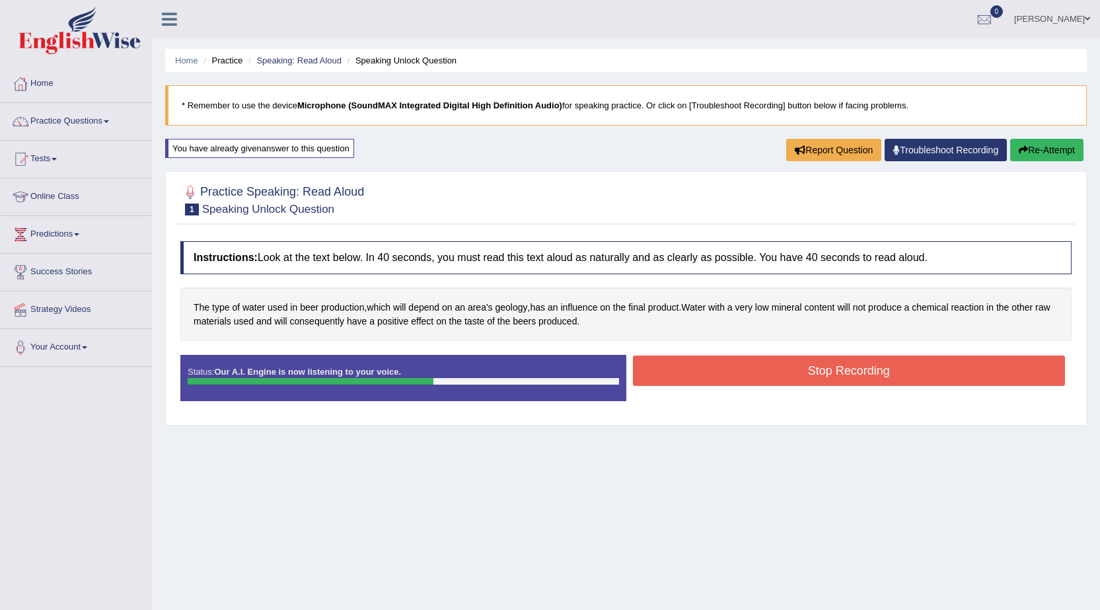
click at [696, 373] on button "Stop Recording" at bounding box center [849, 371] width 433 height 30
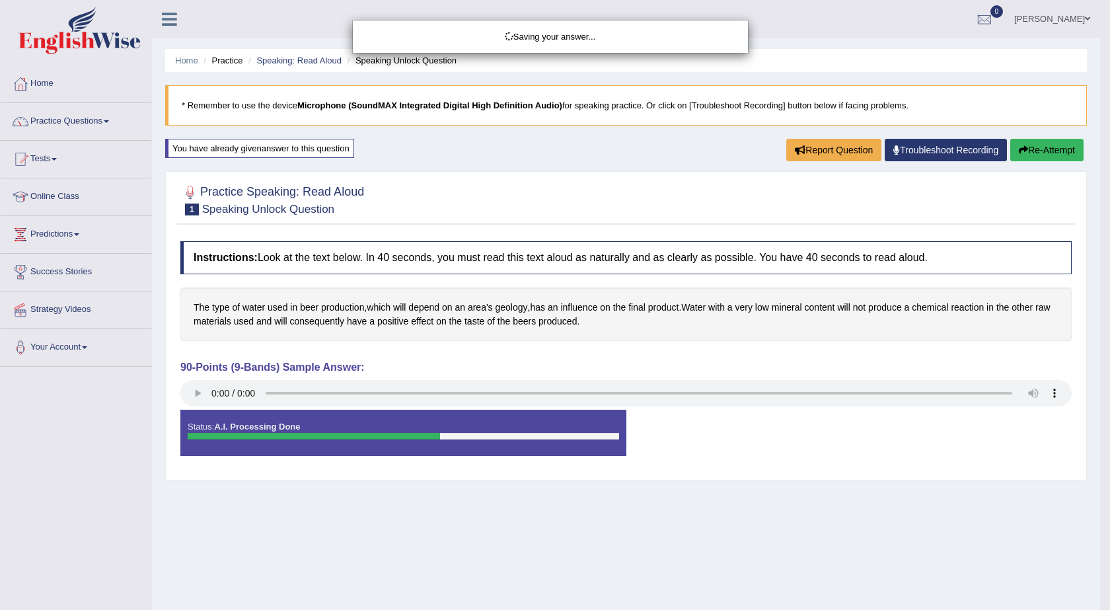
click at [196, 395] on div "Saving your answer..." at bounding box center [555, 305] width 1110 height 610
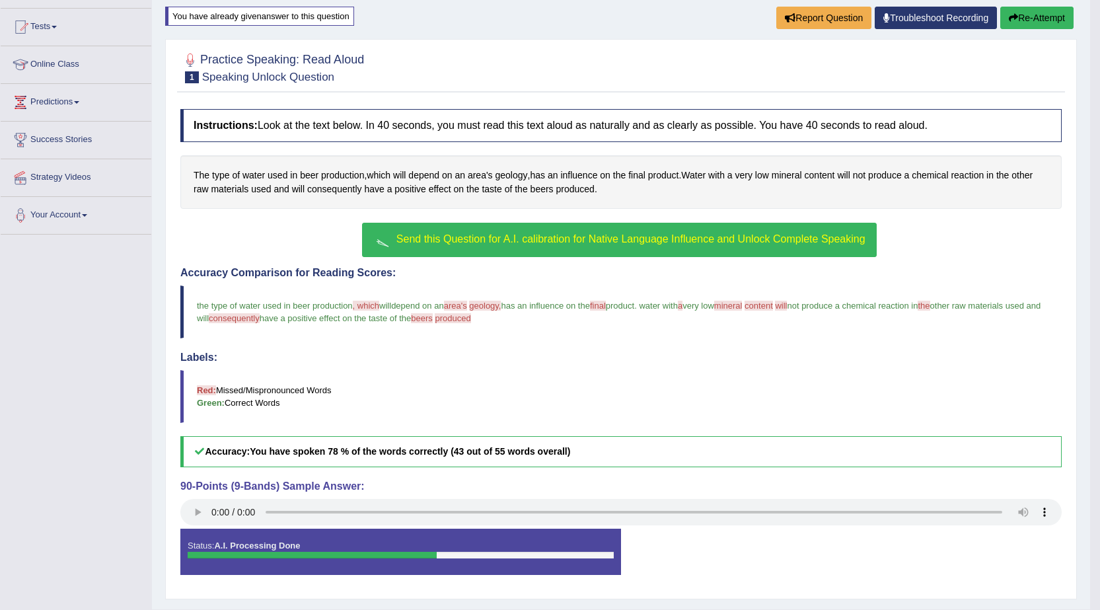
scroll to position [165, 0]
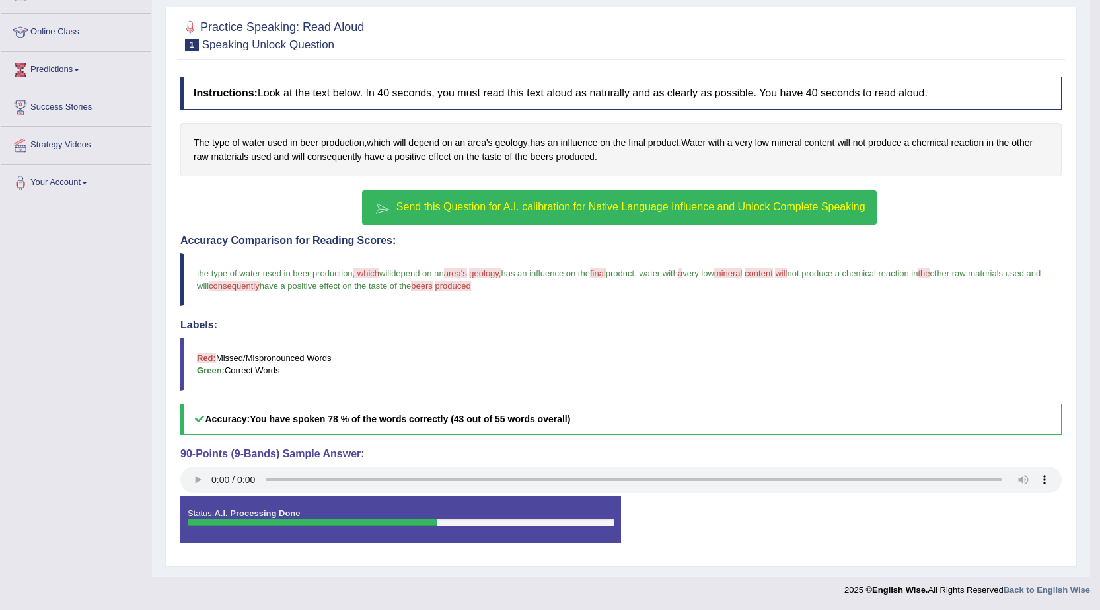
click at [516, 206] on span "Send this Question for A.I. calibration for Native Language Influence and Unloc…" at bounding box center [631, 206] width 469 height 11
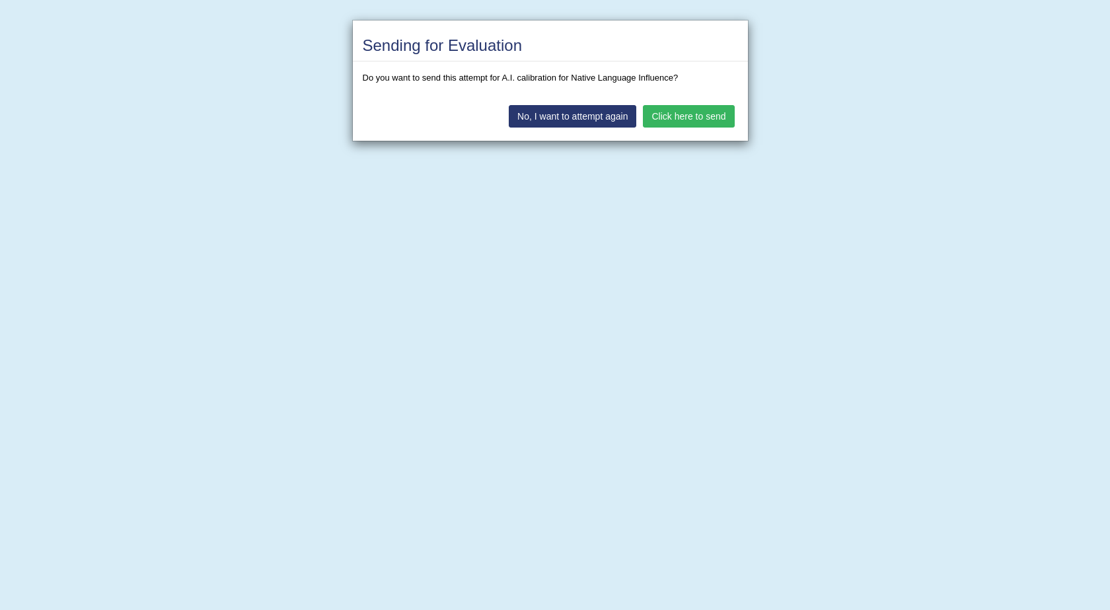
click at [689, 116] on button "Click here to send" at bounding box center [688, 116] width 91 height 22
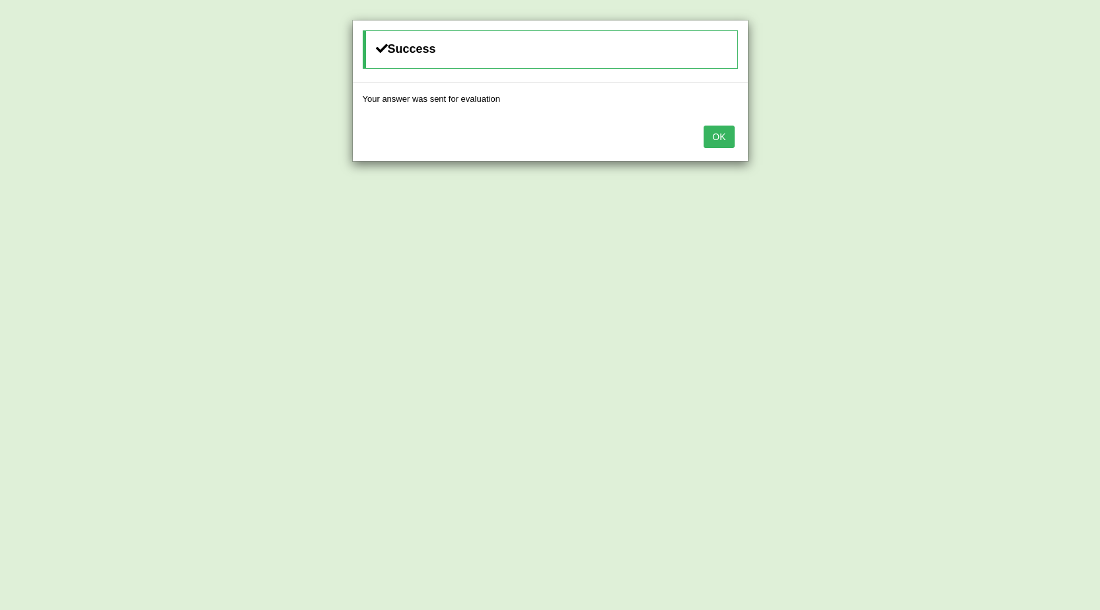
click at [718, 139] on button "OK" at bounding box center [719, 137] width 30 height 22
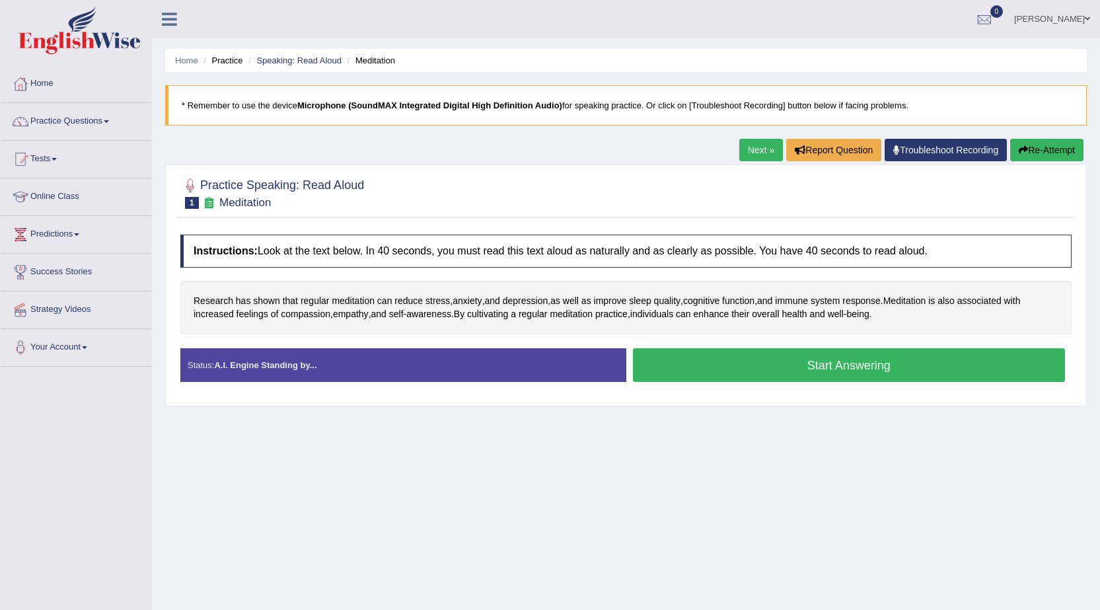
click at [810, 360] on button "Start Answering" at bounding box center [849, 365] width 433 height 34
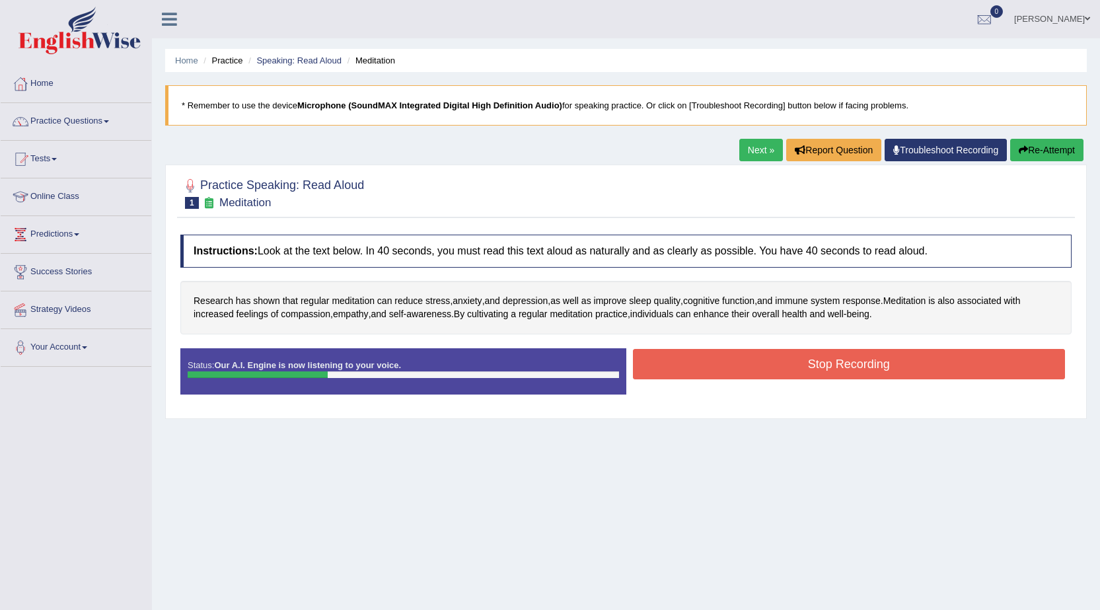
click at [847, 377] on button "Stop Recording" at bounding box center [849, 364] width 433 height 30
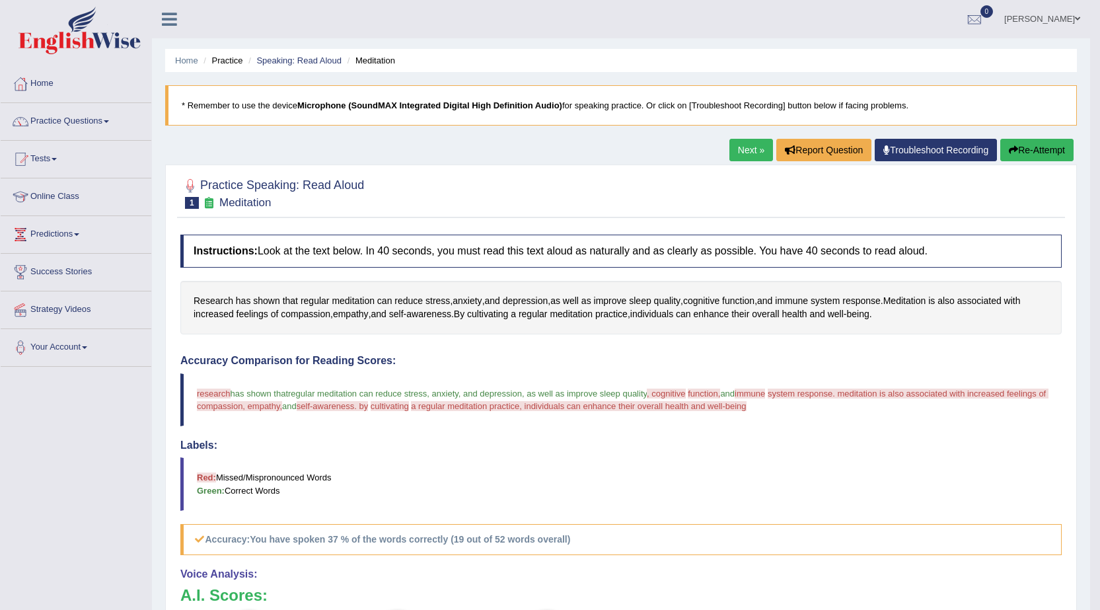
click at [759, 145] on link "Next »" at bounding box center [752, 150] width 44 height 22
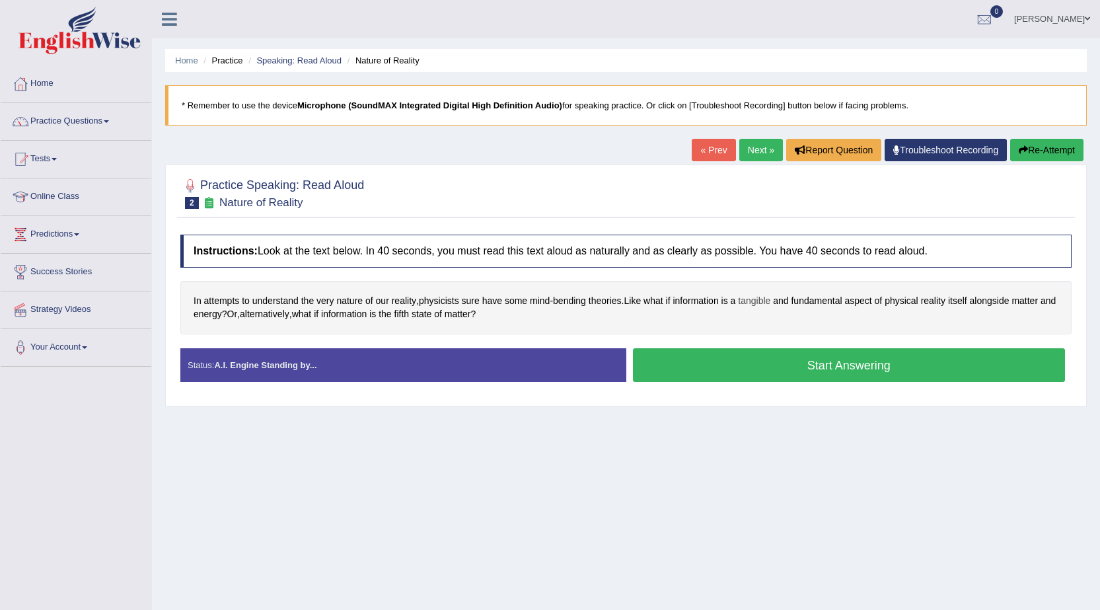
click at [744, 301] on span "tangible" at bounding box center [754, 301] width 32 height 14
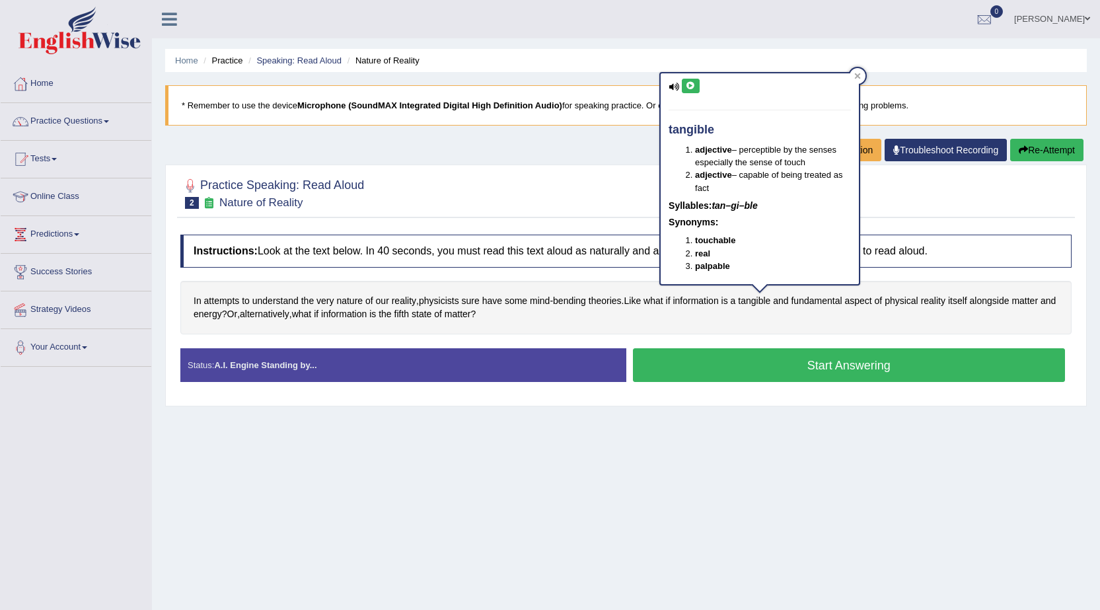
click at [687, 118] on div "tangible adjective – perceptible by the senses especially the sense of touch ad…" at bounding box center [760, 178] width 198 height 210
click at [668, 87] on div "tangible adjective – perceptible by the senses especially the sense of touch ad…" at bounding box center [760, 178] width 198 height 210
click at [674, 83] on icon at bounding box center [674, 87] width 11 height 9
click at [689, 85] on icon at bounding box center [691, 86] width 10 height 8
click at [698, 91] on button at bounding box center [691, 86] width 18 height 15
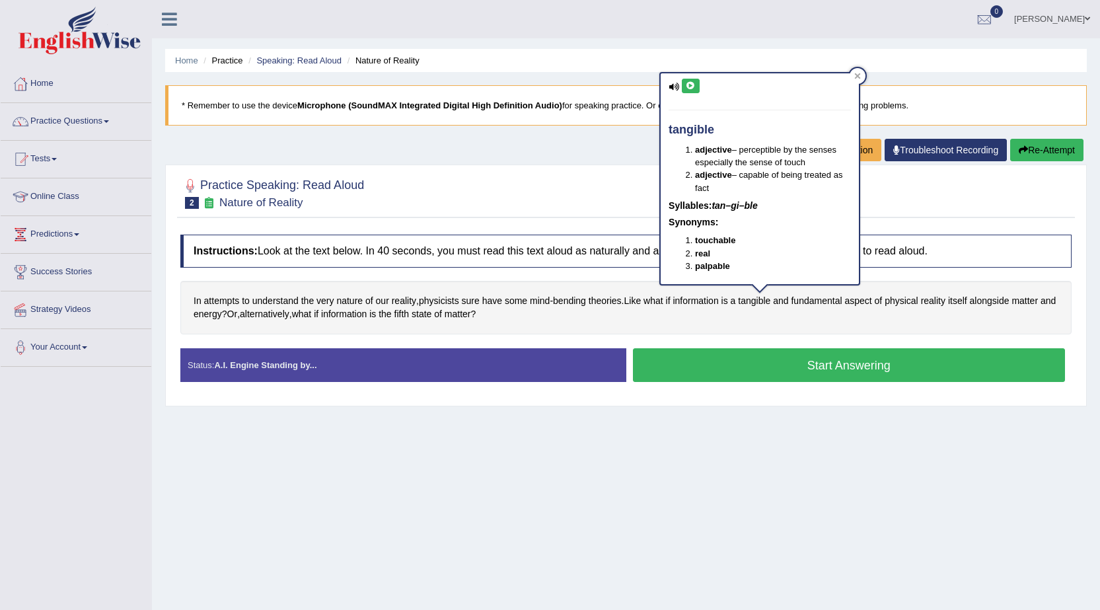
click at [697, 90] on button at bounding box center [691, 86] width 18 height 15
drag, startPoint x: 866, startPoint y: 77, endPoint x: 855, endPoint y: 75, distance: 10.8
click at [855, 75] on div "tangible adjective – perceptible by the senses especially the sense of touch ad…" at bounding box center [760, 182] width 201 height 221
click at [855, 75] on icon at bounding box center [858, 76] width 7 height 7
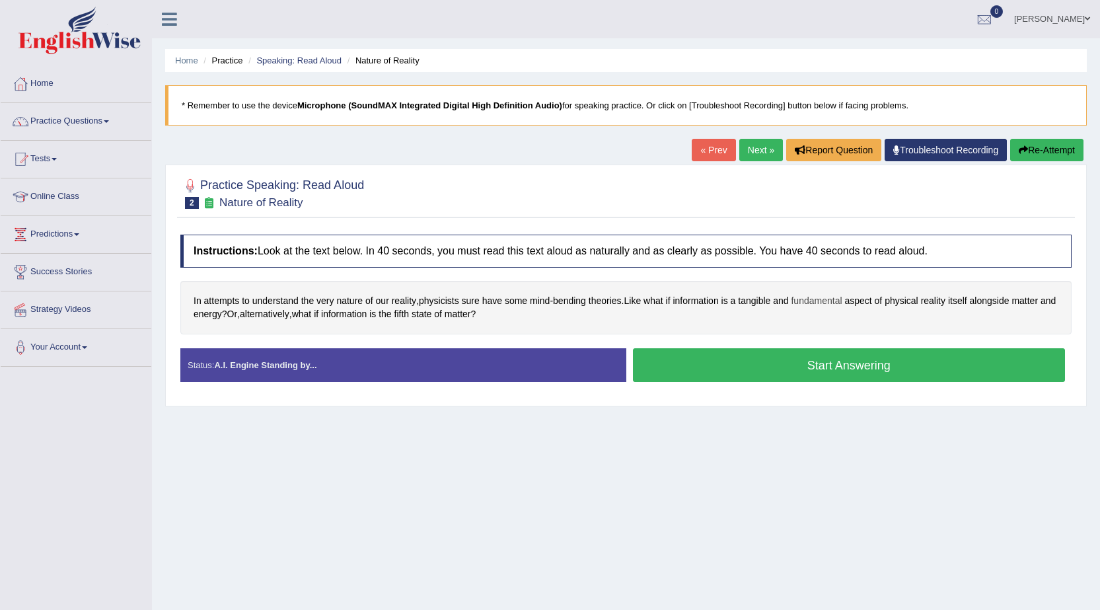
click at [828, 301] on span "fundamental" at bounding box center [816, 301] width 51 height 14
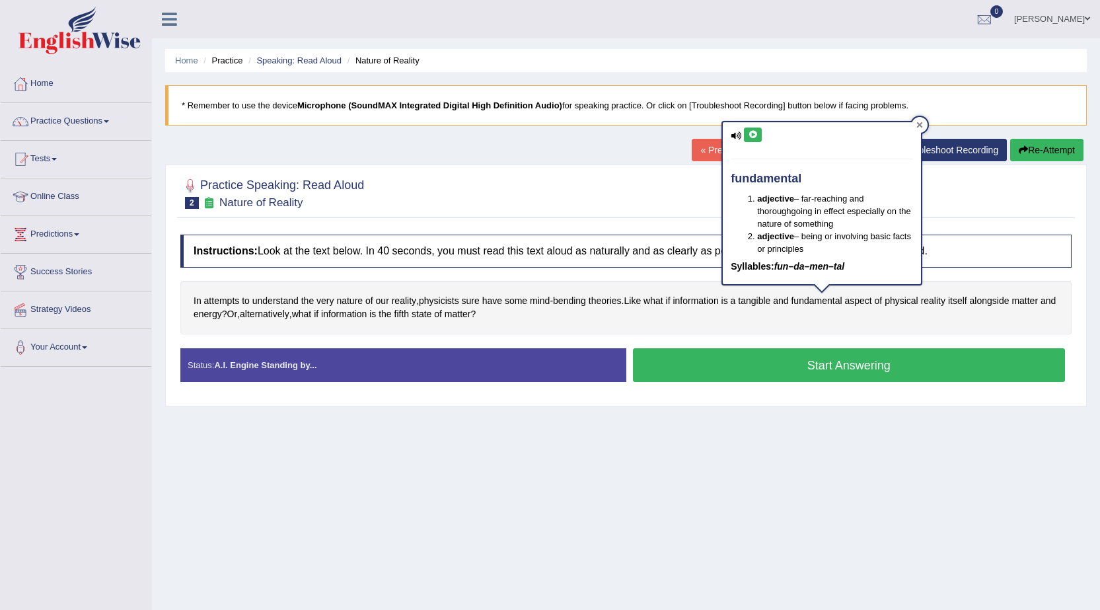
click at [920, 124] on icon at bounding box center [920, 125] width 6 height 6
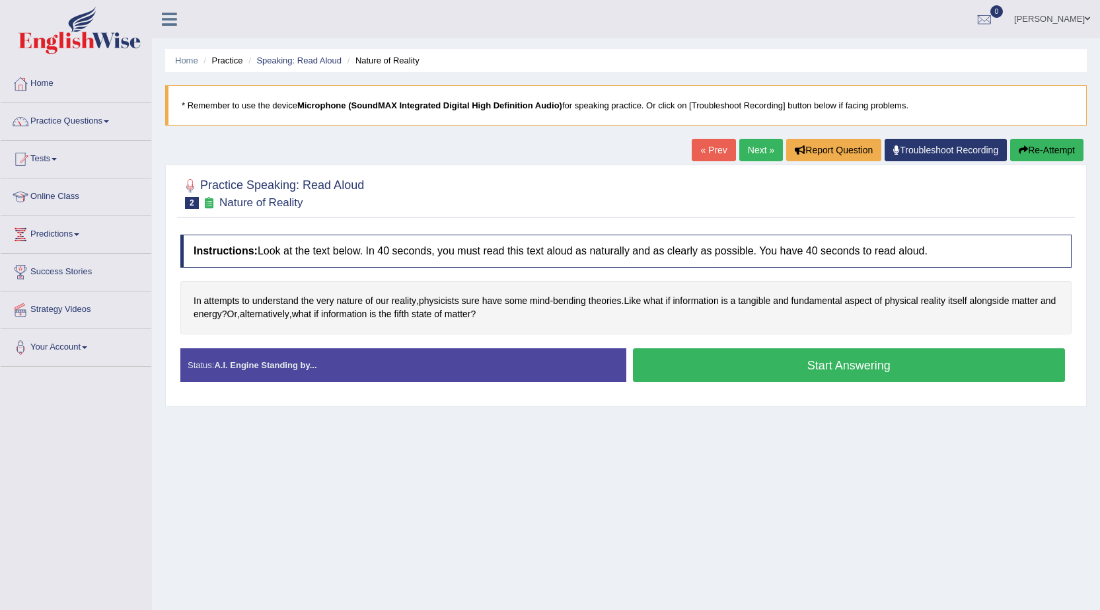
click at [890, 393] on div "Status: A.I. Engine Standing by... Start Answering Stop Recording" at bounding box center [626, 371] width 892 height 47
click at [882, 368] on button "Start Answering" at bounding box center [849, 365] width 433 height 34
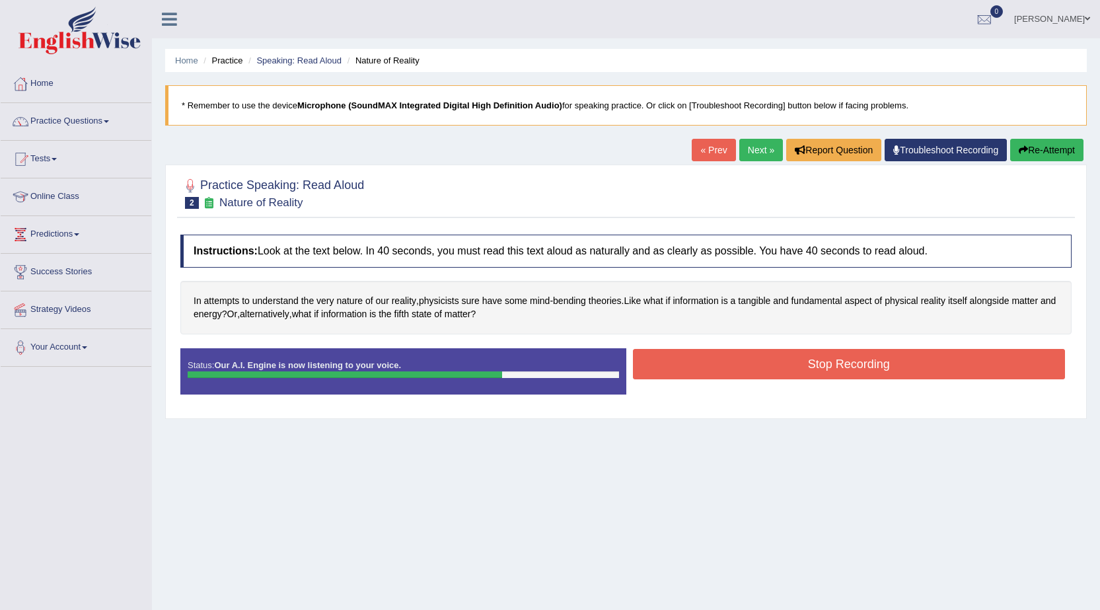
click at [818, 373] on button "Stop Recording" at bounding box center [849, 364] width 433 height 30
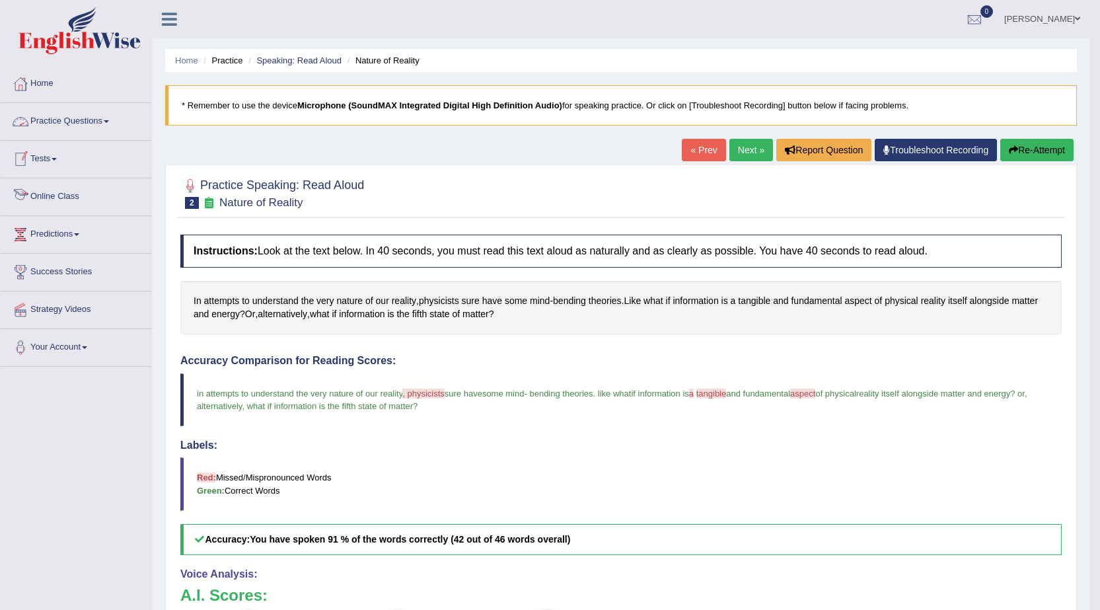
click at [59, 161] on link "Tests" at bounding box center [76, 157] width 151 height 33
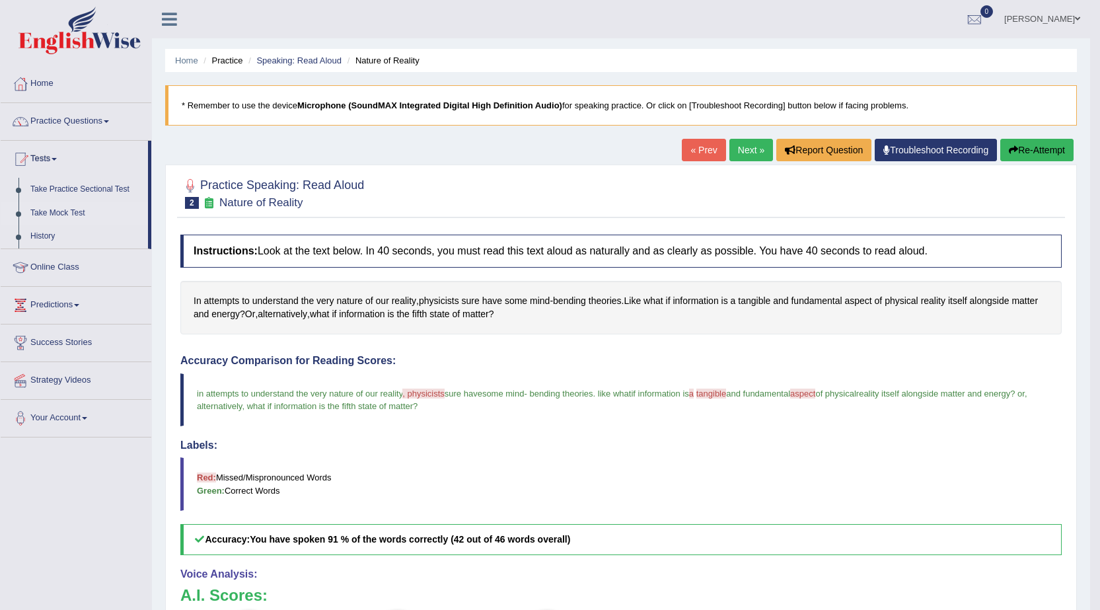
click at [66, 215] on link "Take Mock Test" at bounding box center [86, 214] width 124 height 24
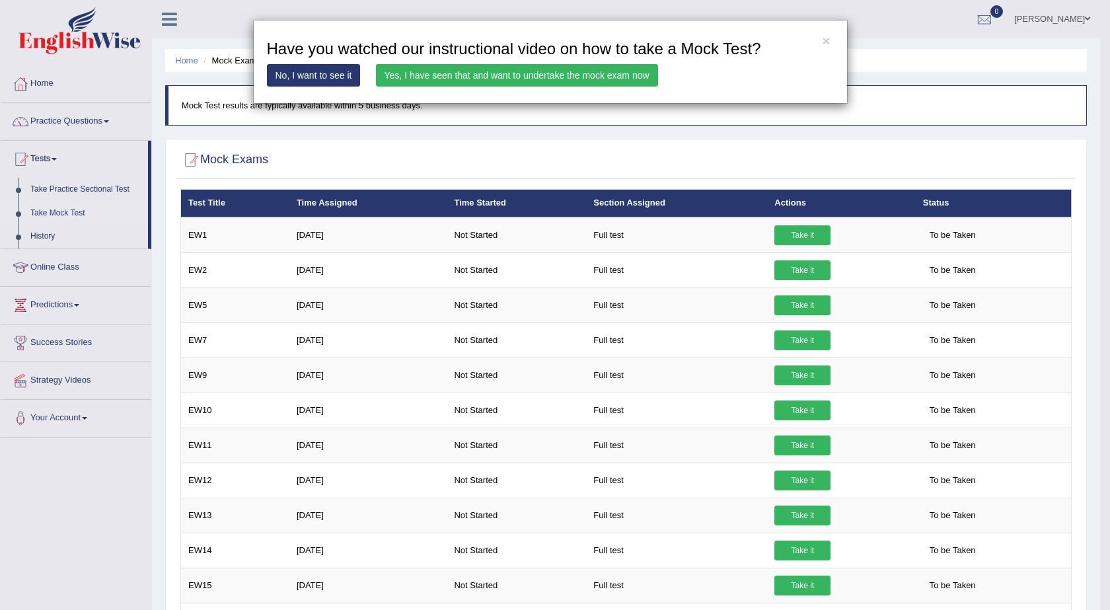
click at [330, 69] on link "No, I want to see it" at bounding box center [314, 75] width 94 height 22
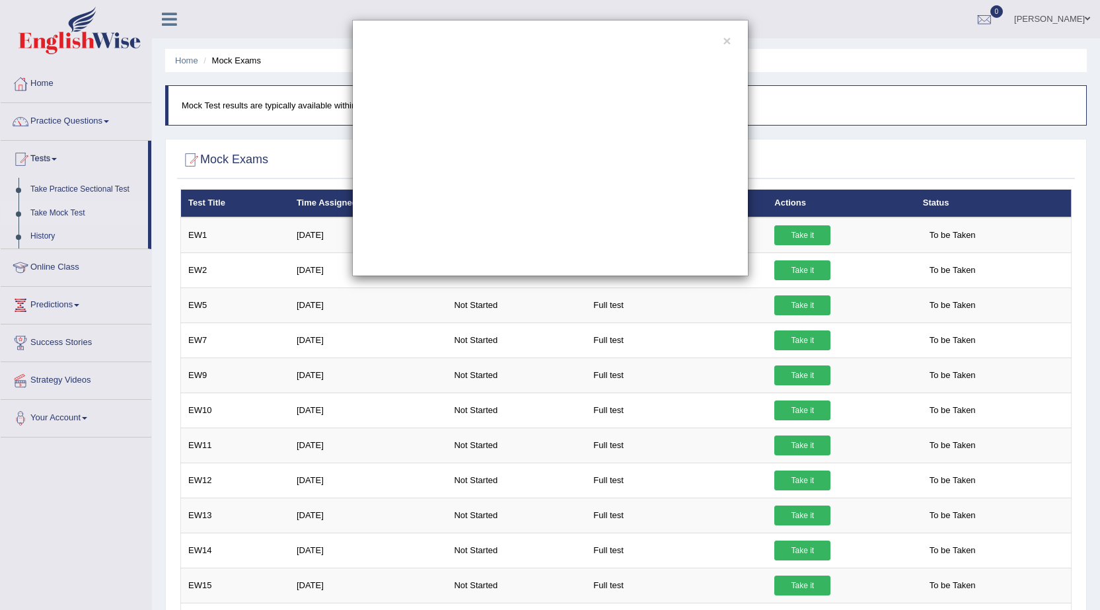
click at [792, 239] on div "×" at bounding box center [550, 148] width 1100 height 256
click at [802, 237] on div "×" at bounding box center [550, 148] width 1100 height 256
drag, startPoint x: 730, startPoint y: 40, endPoint x: 742, endPoint y: 106, distance: 66.5
click at [729, 40] on button "×" at bounding box center [727, 41] width 8 height 14
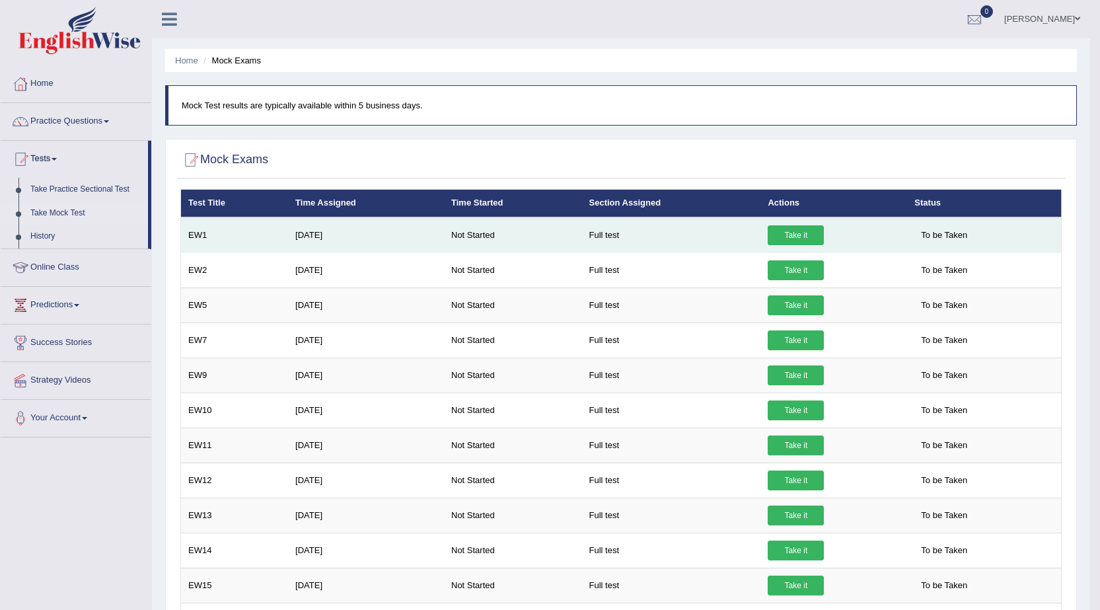
click at [806, 233] on link "Take it" at bounding box center [796, 235] width 56 height 20
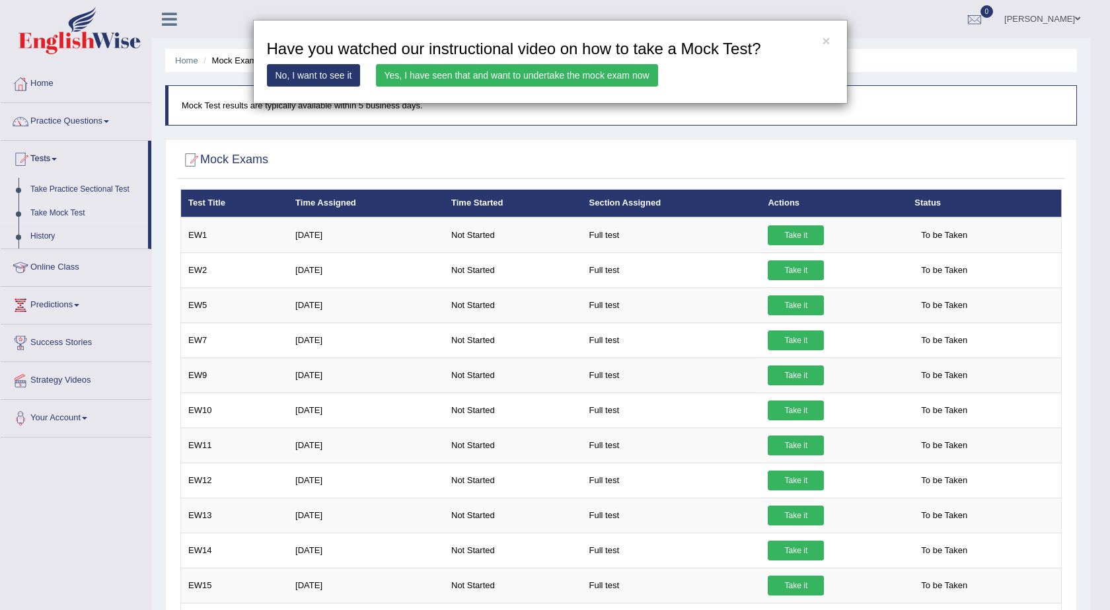
click at [319, 71] on link "No, I want to see it" at bounding box center [314, 75] width 94 height 22
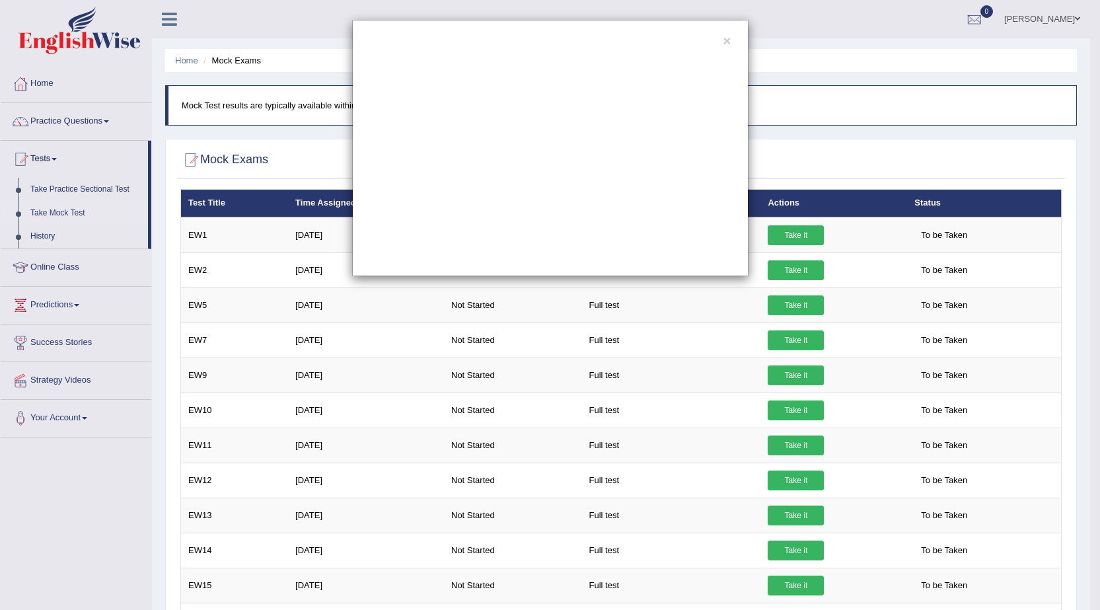
click at [730, 48] on div "×" at bounding box center [550, 148] width 397 height 256
click at [731, 36] on button "×" at bounding box center [727, 41] width 8 height 14
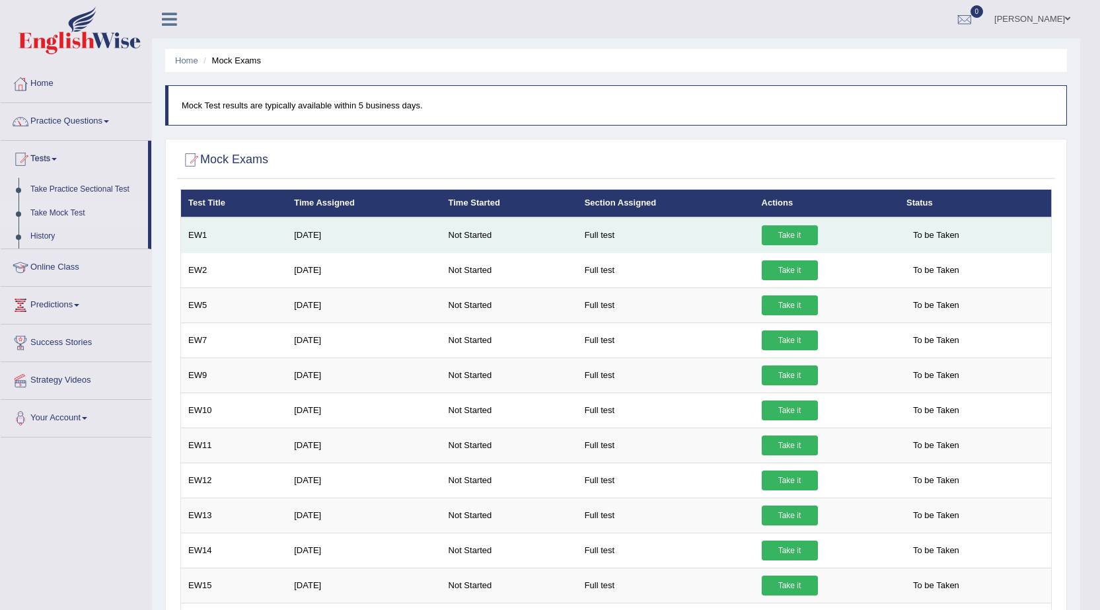
click at [799, 232] on link "Take it" at bounding box center [790, 235] width 56 height 20
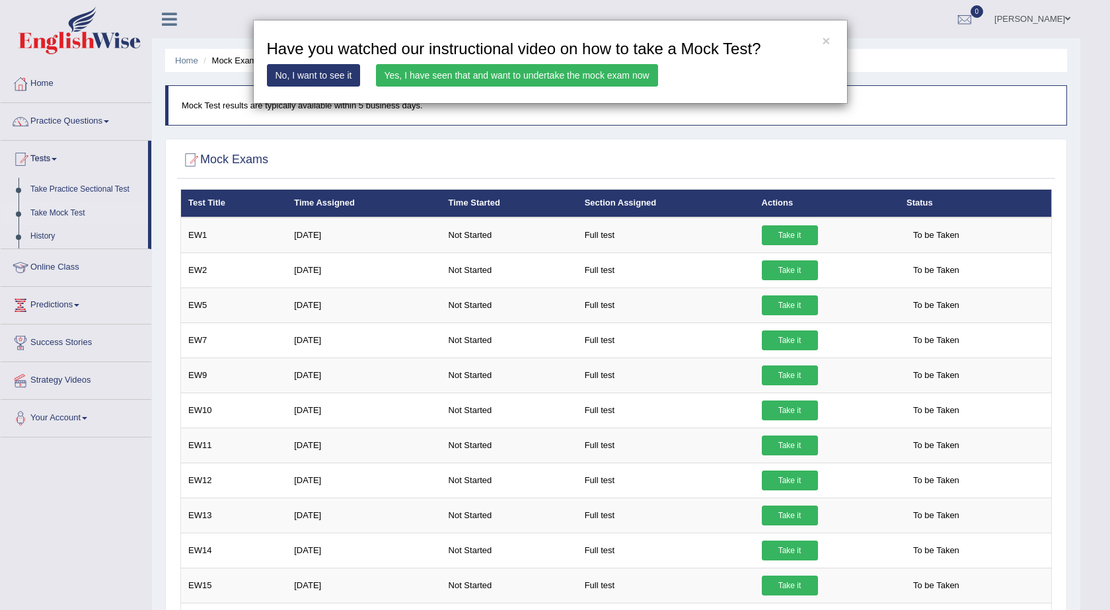
click at [597, 63] on div "× Have you watched our instructional video on how to take a Mock Test? No, I wa…" at bounding box center [550, 62] width 595 height 84
click at [598, 71] on link "Yes, I have seen that and want to undertake the mock exam now" at bounding box center [517, 75] width 282 height 22
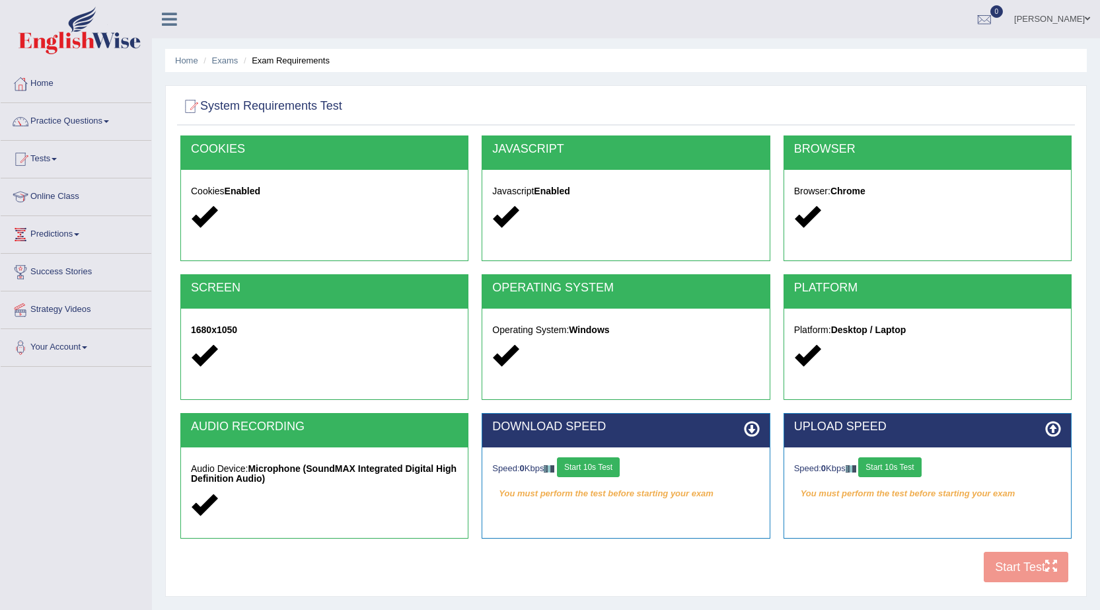
click at [595, 473] on button "Start 10s Test" at bounding box center [588, 467] width 63 height 20
click at [886, 458] on button "Start 10s Test" at bounding box center [890, 467] width 63 height 20
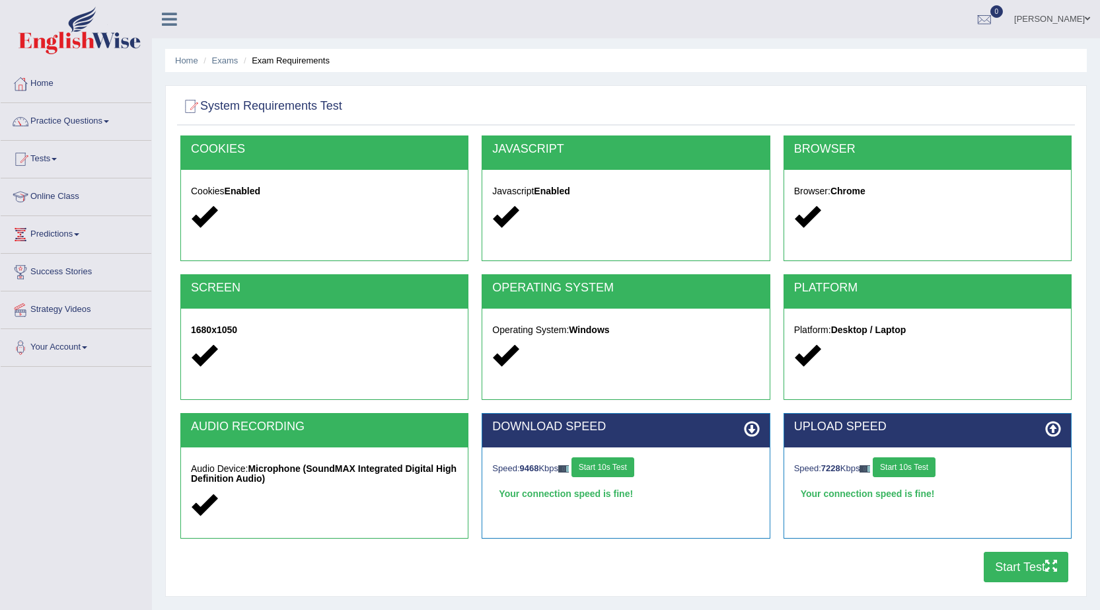
click at [755, 430] on icon at bounding box center [752, 429] width 16 height 16
click at [1047, 426] on icon at bounding box center [1054, 429] width 16 height 16
click at [1056, 428] on icon at bounding box center [1054, 429] width 16 height 16
click at [1013, 569] on button "Start Test" at bounding box center [1026, 567] width 85 height 30
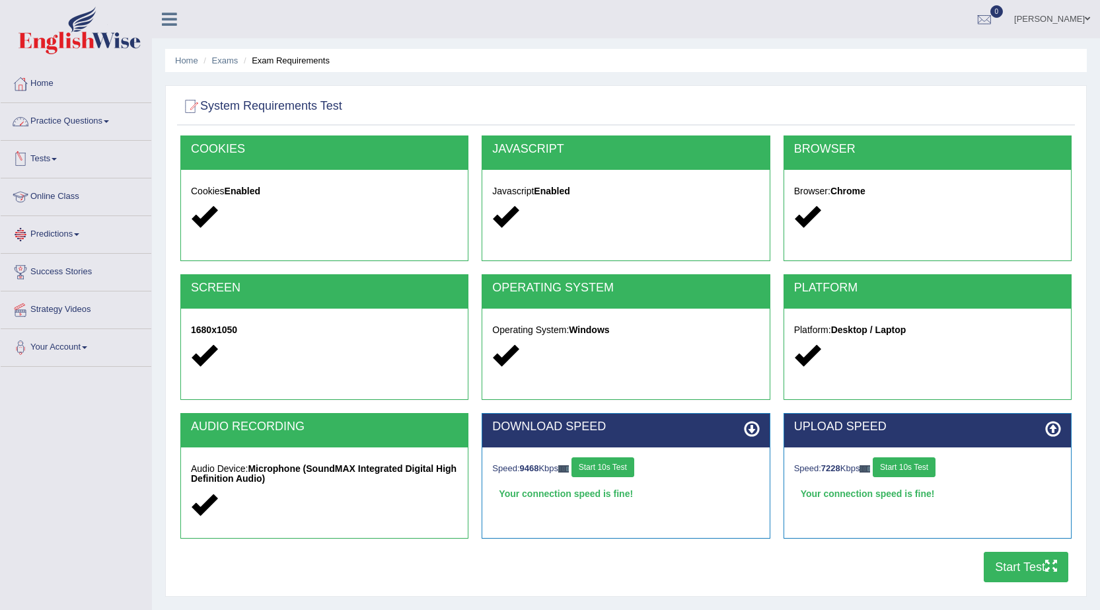
click at [58, 156] on link "Tests" at bounding box center [76, 157] width 151 height 33
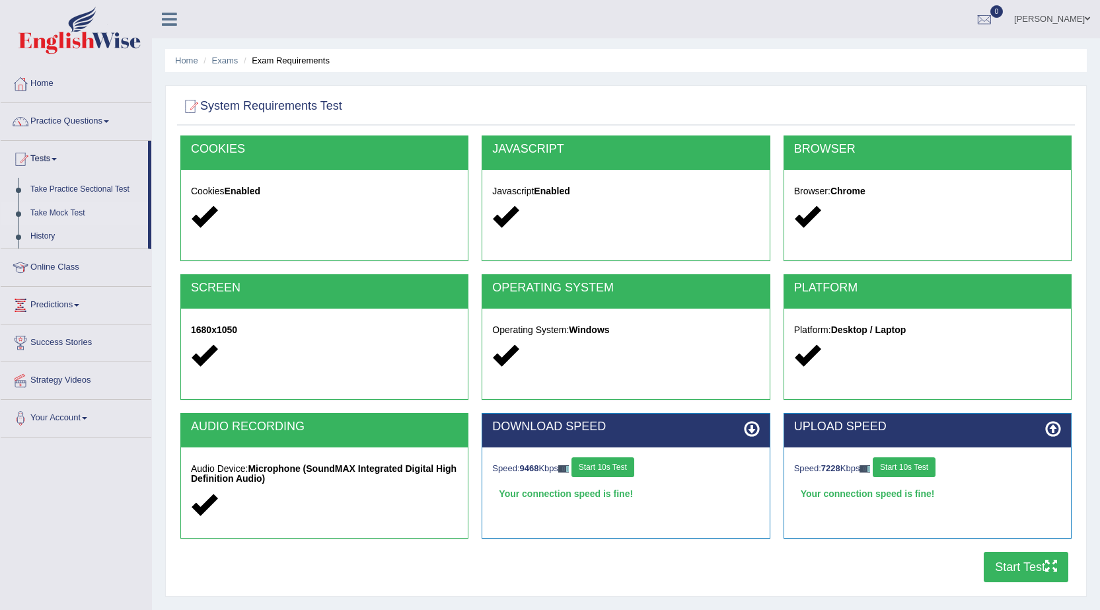
click at [62, 210] on link "Take Mock Test" at bounding box center [86, 214] width 124 height 24
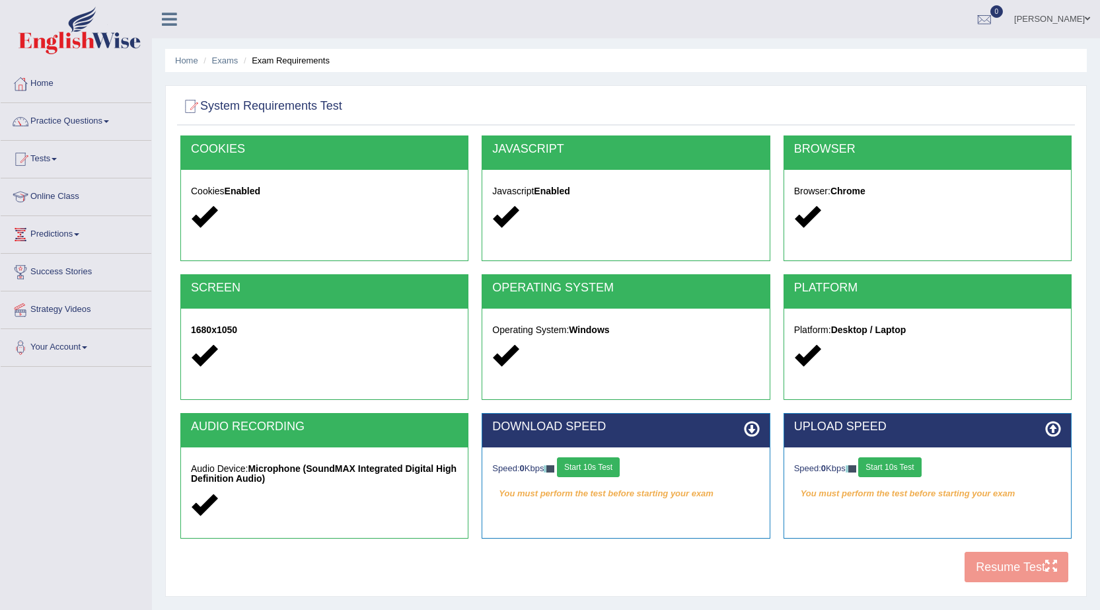
click at [568, 460] on button "Start 10s Test" at bounding box center [588, 467] width 63 height 20
click at [902, 463] on div "Speed: 0 Kbps Start 10s Test" at bounding box center [927, 468] width 267 height 23
click at [904, 465] on button "Start 10s Test" at bounding box center [890, 467] width 63 height 20
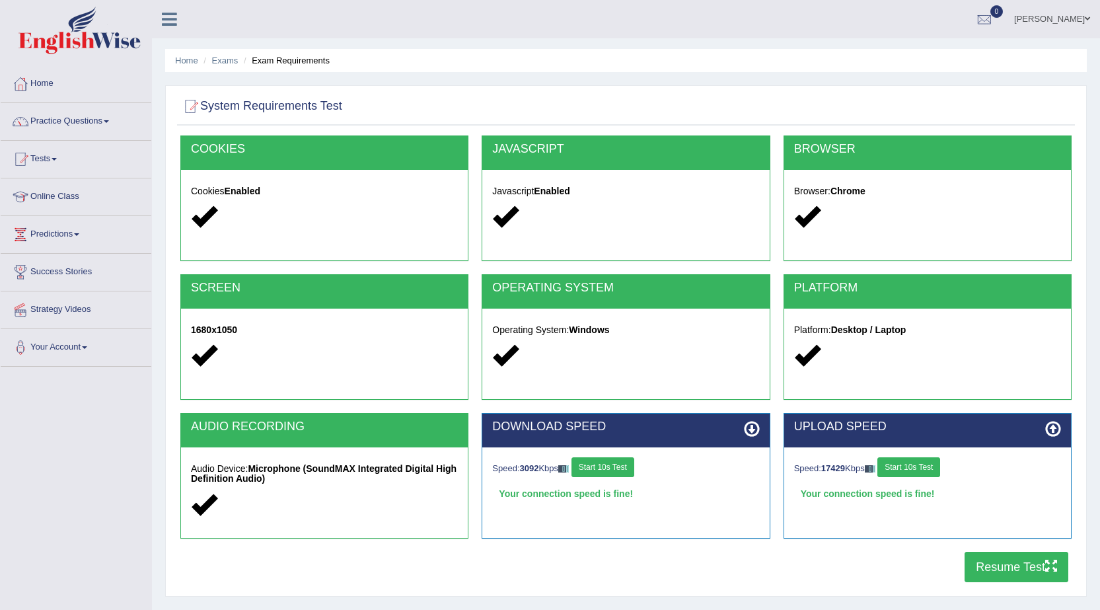
click at [1023, 560] on button "Resume Test" at bounding box center [1017, 567] width 104 height 30
click at [77, 346] on link "Your Account" at bounding box center [76, 345] width 151 height 33
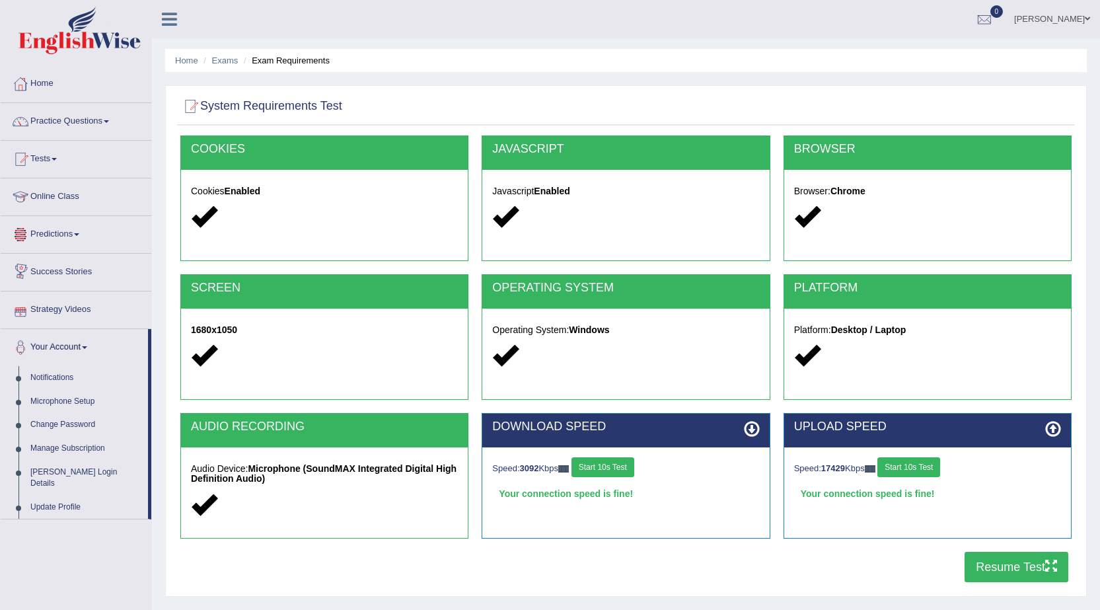
click at [87, 235] on link "Predictions" at bounding box center [76, 232] width 151 height 33
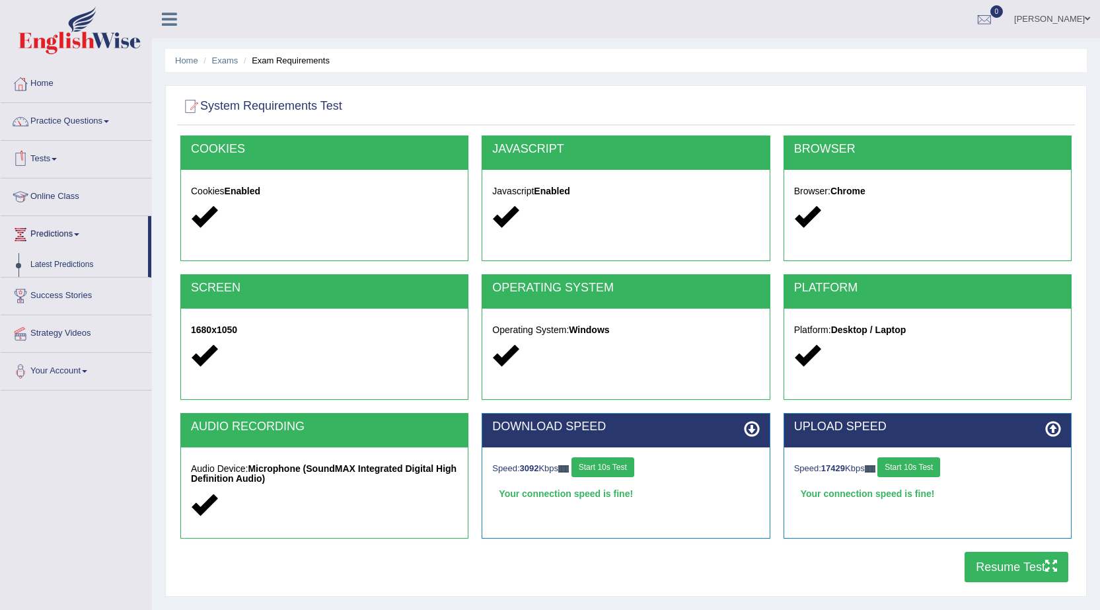
click at [65, 192] on link "Online Class" at bounding box center [76, 194] width 151 height 33
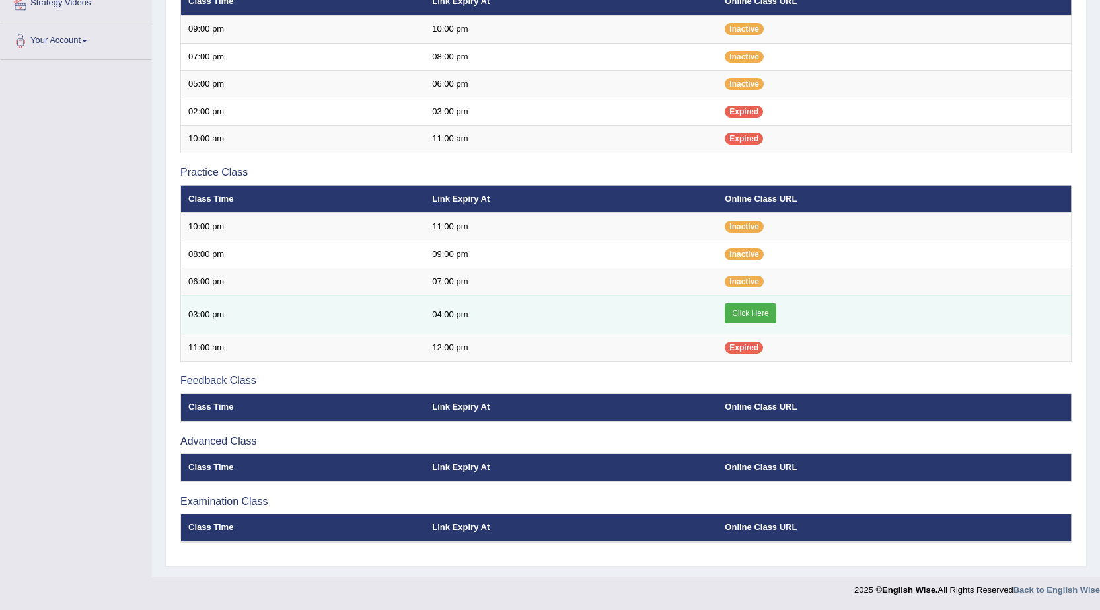
click at [734, 311] on link "Click Here" at bounding box center [750, 313] width 51 height 20
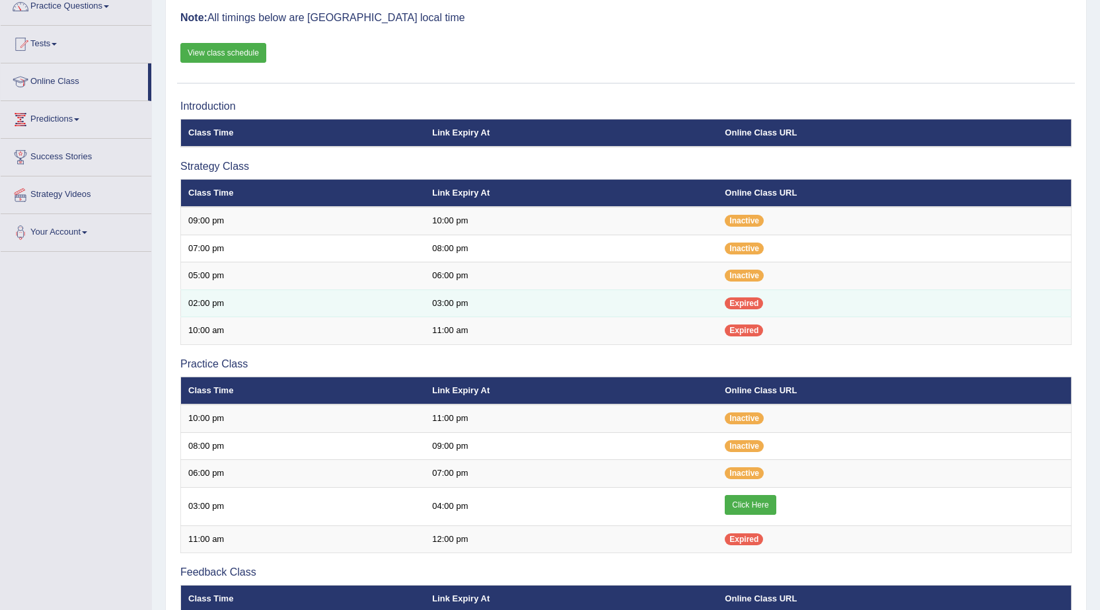
scroll to position [42, 0]
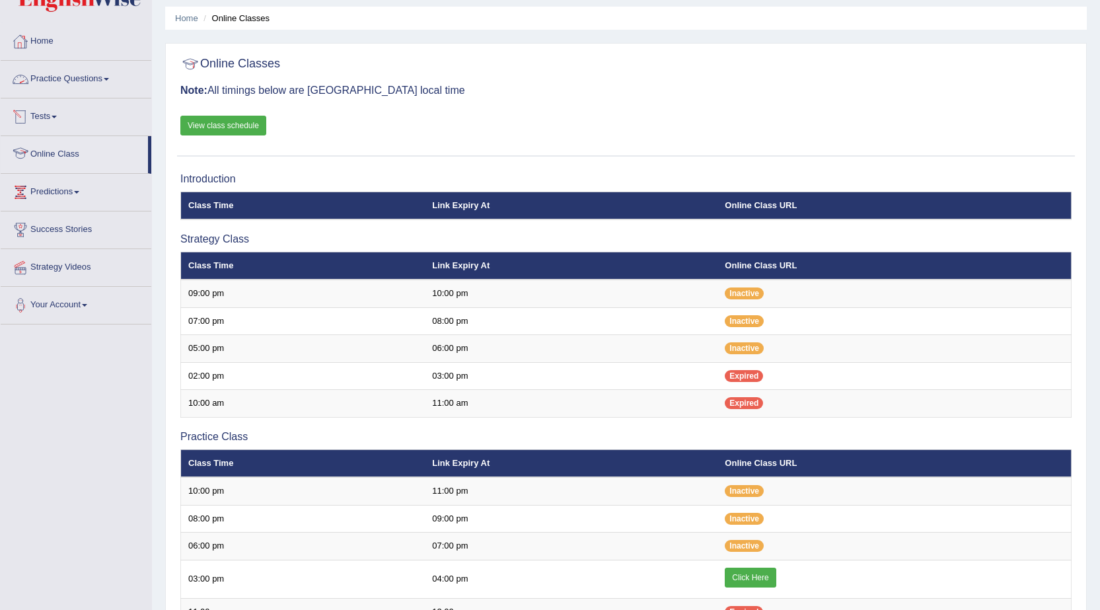
click at [49, 118] on link "Tests" at bounding box center [76, 114] width 151 height 33
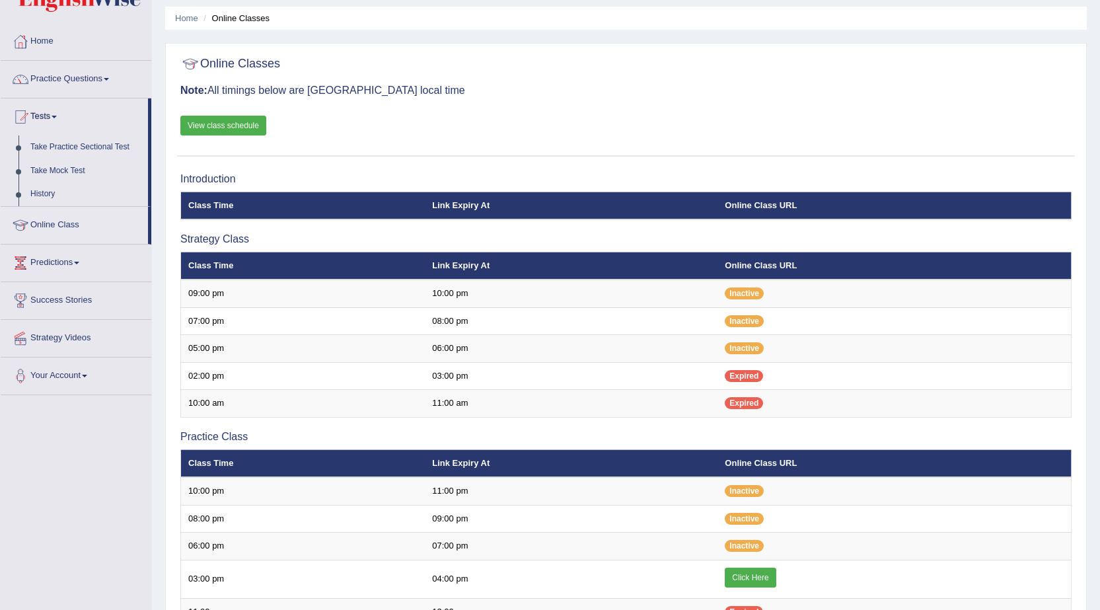
click at [102, 77] on link "Practice Questions" at bounding box center [76, 77] width 151 height 33
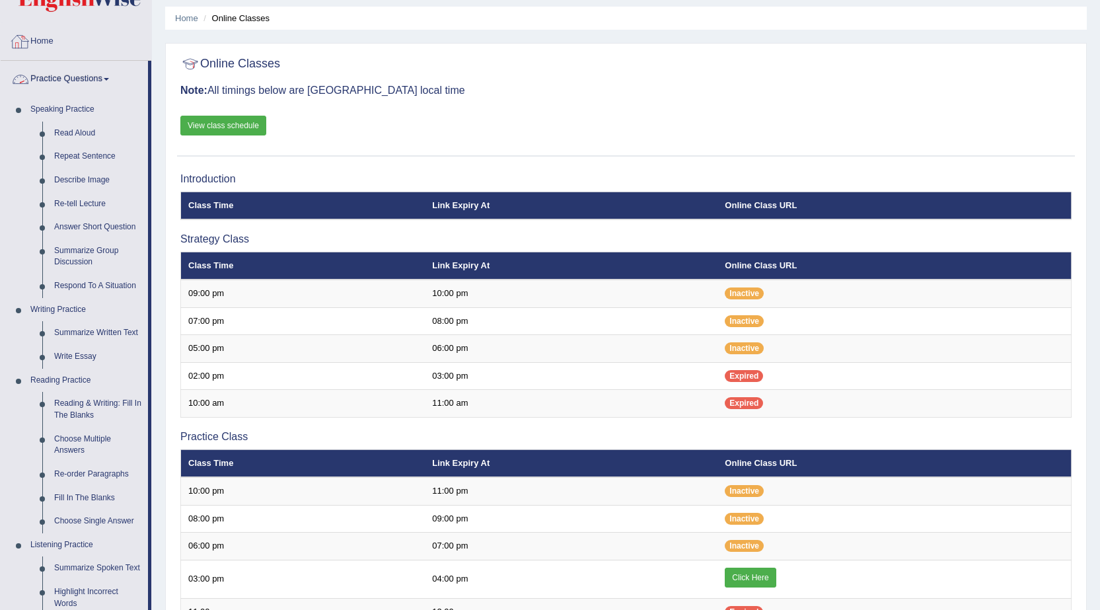
click at [56, 38] on link "Home" at bounding box center [76, 39] width 151 height 33
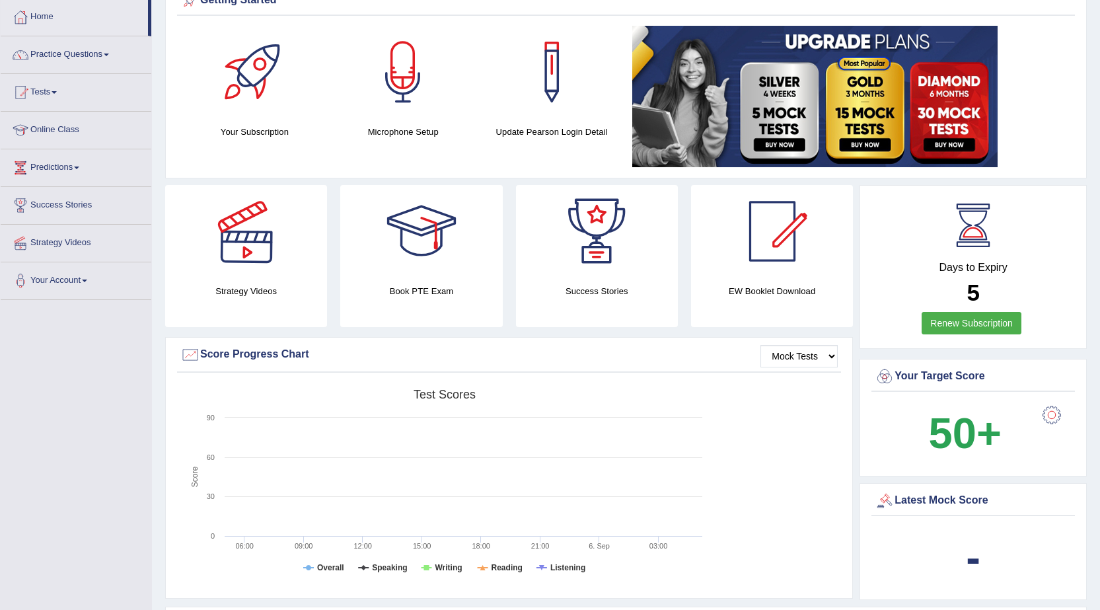
scroll to position [66, 0]
click at [71, 98] on link "Tests" at bounding box center [76, 91] width 151 height 33
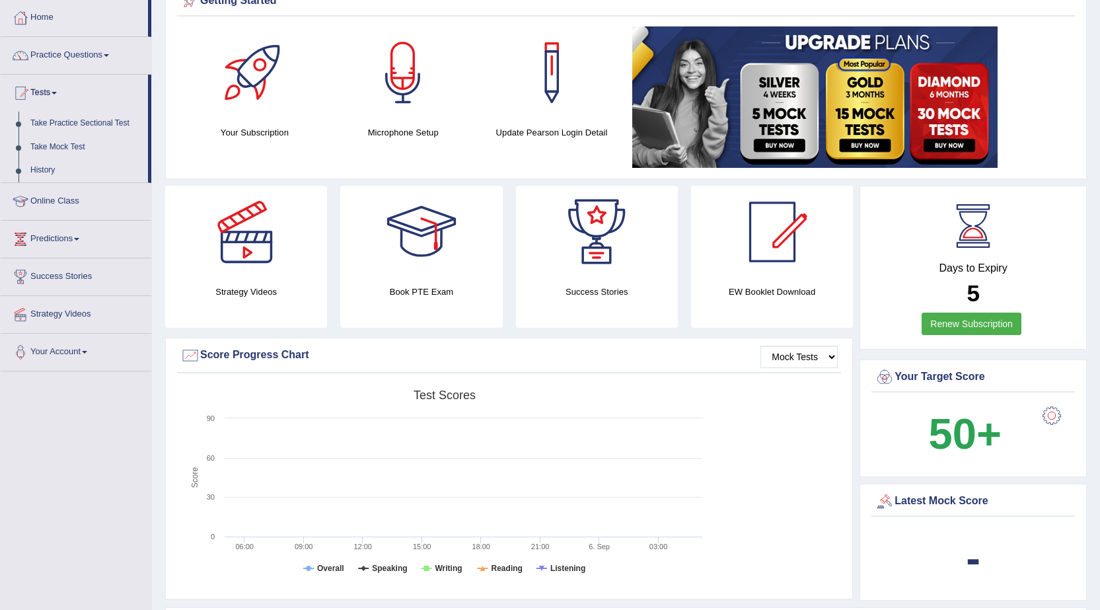
click at [1, 75] on link "Tests" at bounding box center [74, 91] width 147 height 33
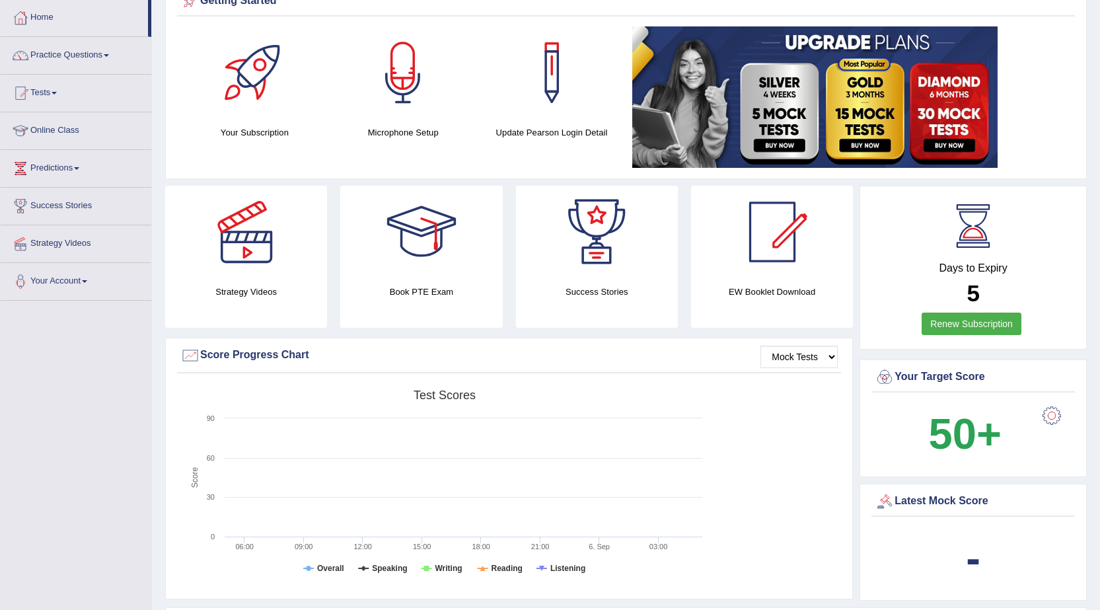
click at [1, 75] on link "Tests" at bounding box center [76, 91] width 151 height 33
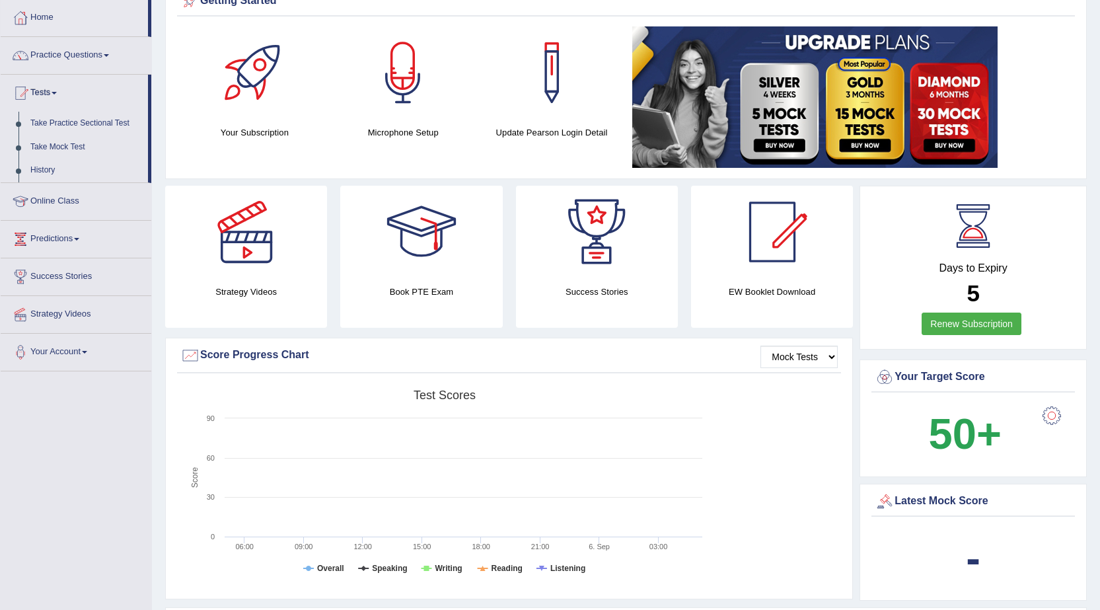
click at [1, 75] on link "Tests" at bounding box center [74, 91] width 147 height 33
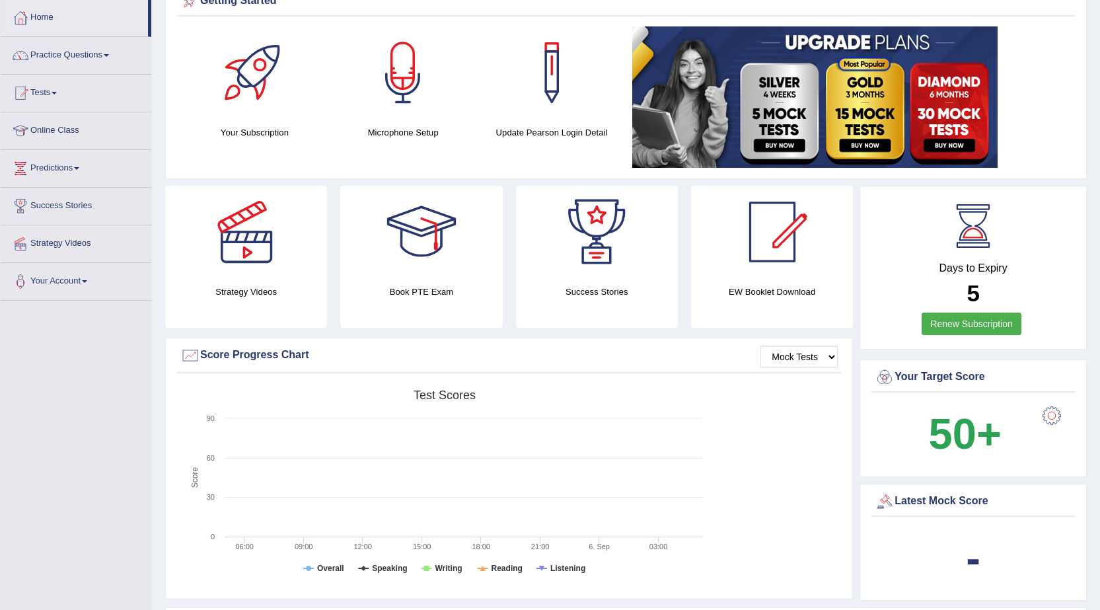
click at [1, 75] on link "Tests" at bounding box center [76, 91] width 151 height 33
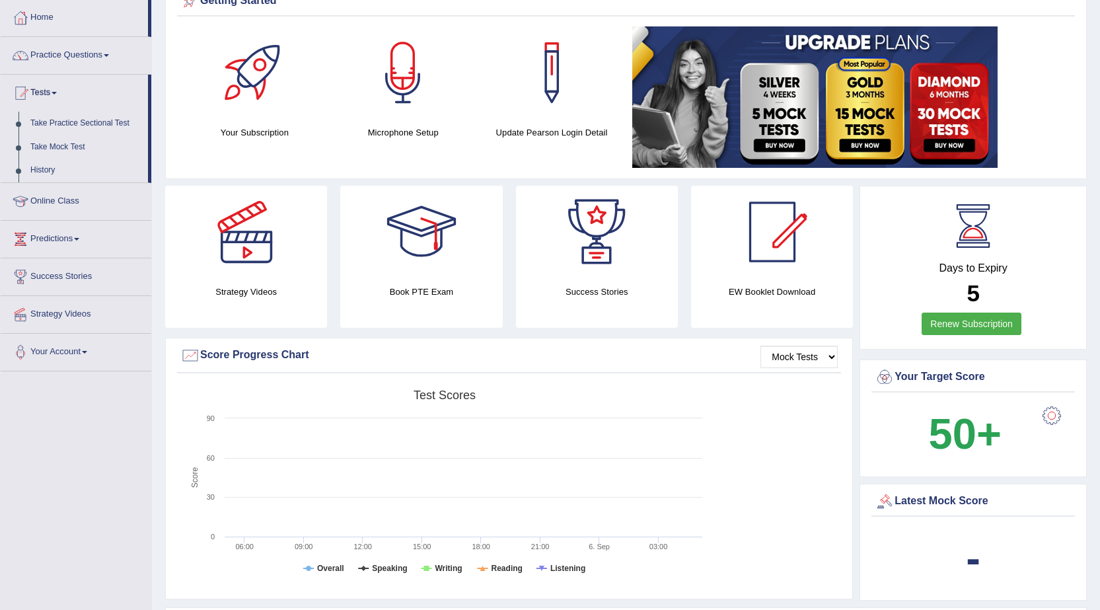
click at [292, 159] on div "Your Subscription Microphone Setup Update Pearson Login Detail" at bounding box center [626, 98] width 898 height 145
click at [42, 167] on link "History" at bounding box center [86, 171] width 124 height 24
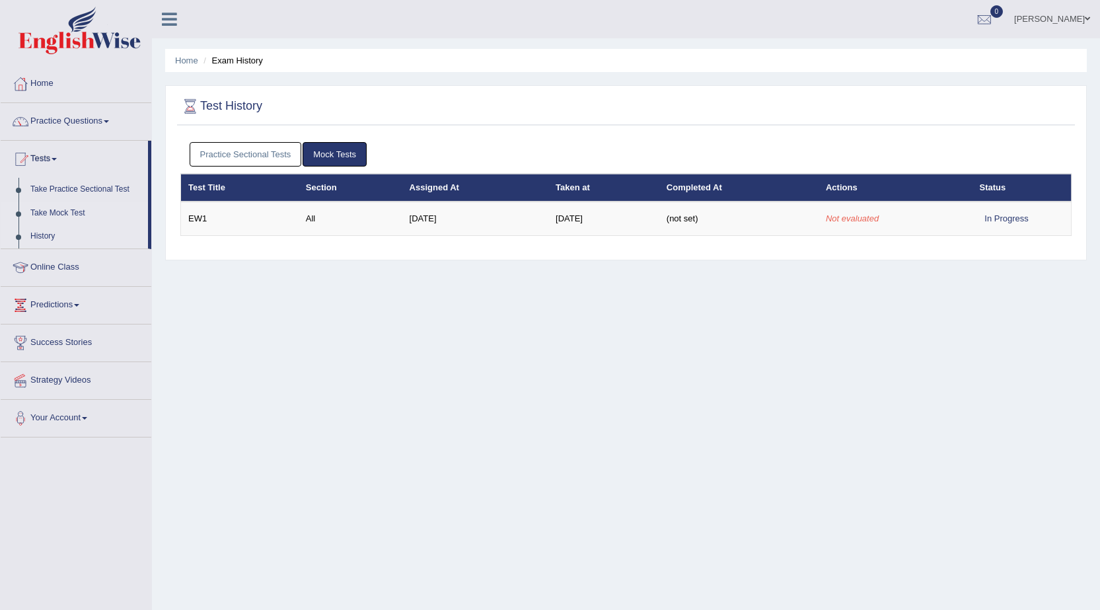
click at [81, 215] on link "Take Mock Test" at bounding box center [86, 214] width 124 height 24
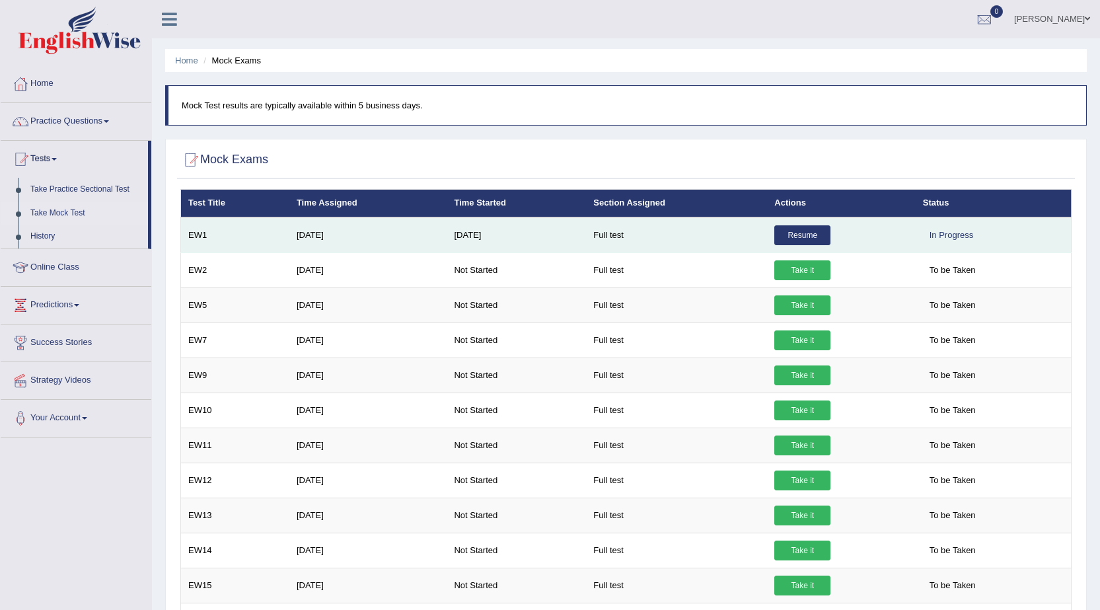
click at [804, 241] on link "Resume" at bounding box center [803, 235] width 56 height 20
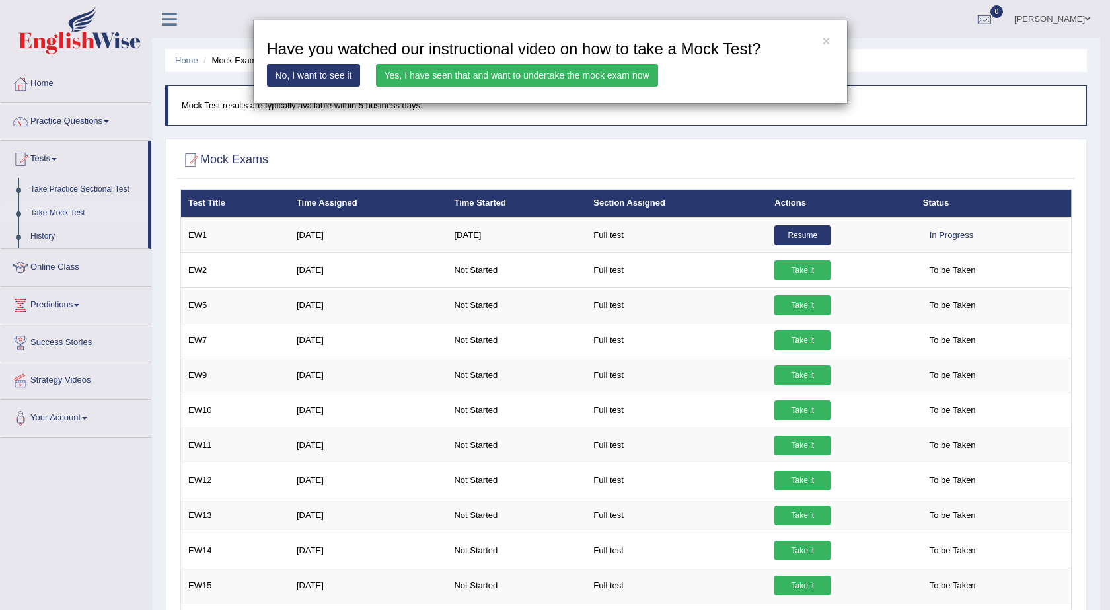
click at [539, 80] on link "Yes, I have seen that and want to undertake the mock exam now" at bounding box center [517, 75] width 282 height 22
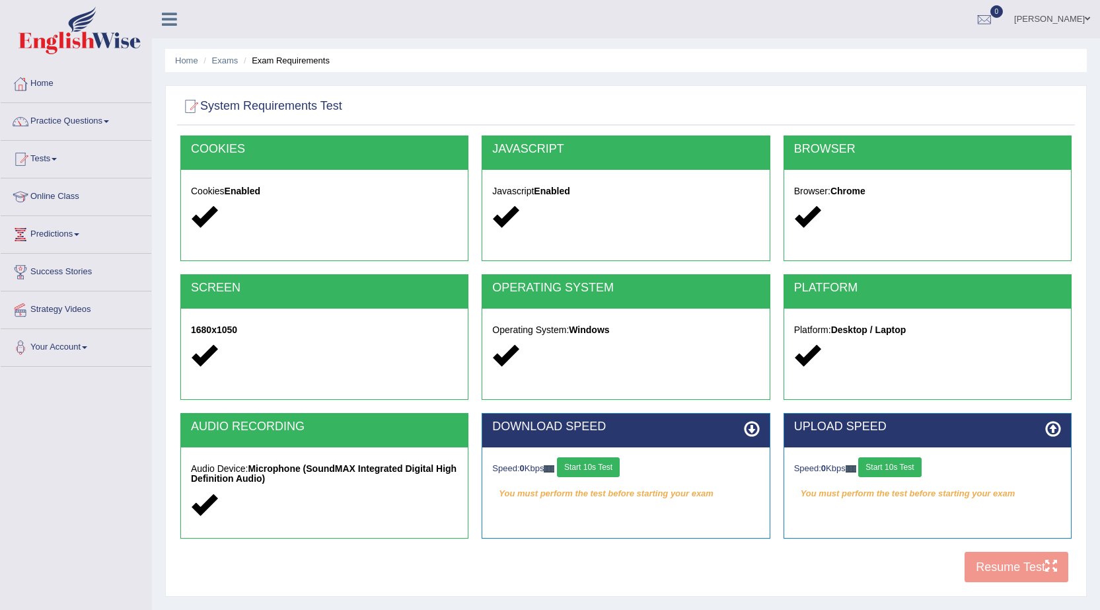
click at [571, 464] on button "Start 10s Test" at bounding box center [588, 467] width 63 height 20
click at [880, 469] on button "Start 10s Test" at bounding box center [890, 467] width 63 height 20
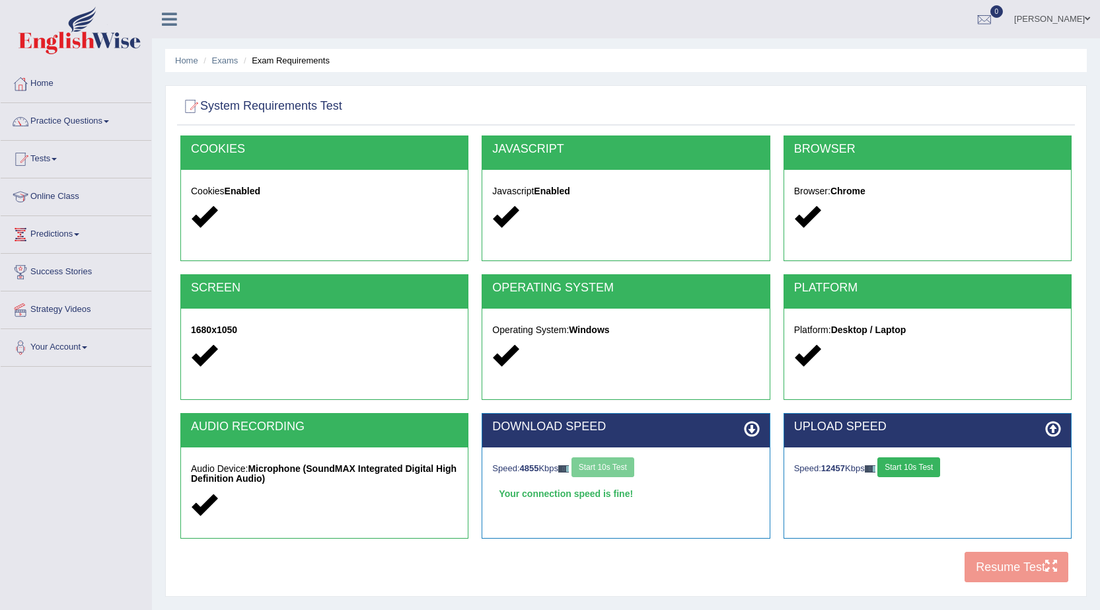
click at [625, 457] on div "Speed: 4855 Kbps Start 10s Test Your connection speed is fine! Select Audio Qua…" at bounding box center [625, 480] width 287 height 66
click at [626, 465] on div "Speed: 4855 Kbps Start 10s Test" at bounding box center [625, 468] width 267 height 23
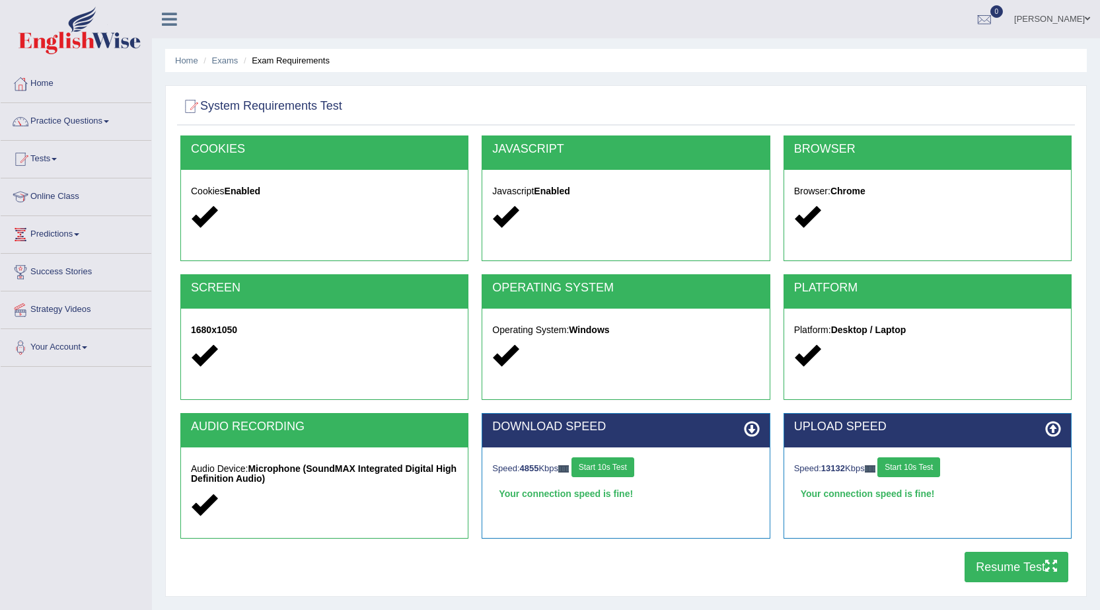
click at [1000, 560] on button "Resume Test" at bounding box center [1017, 567] width 104 height 30
click at [66, 165] on link "Tests" at bounding box center [76, 157] width 151 height 33
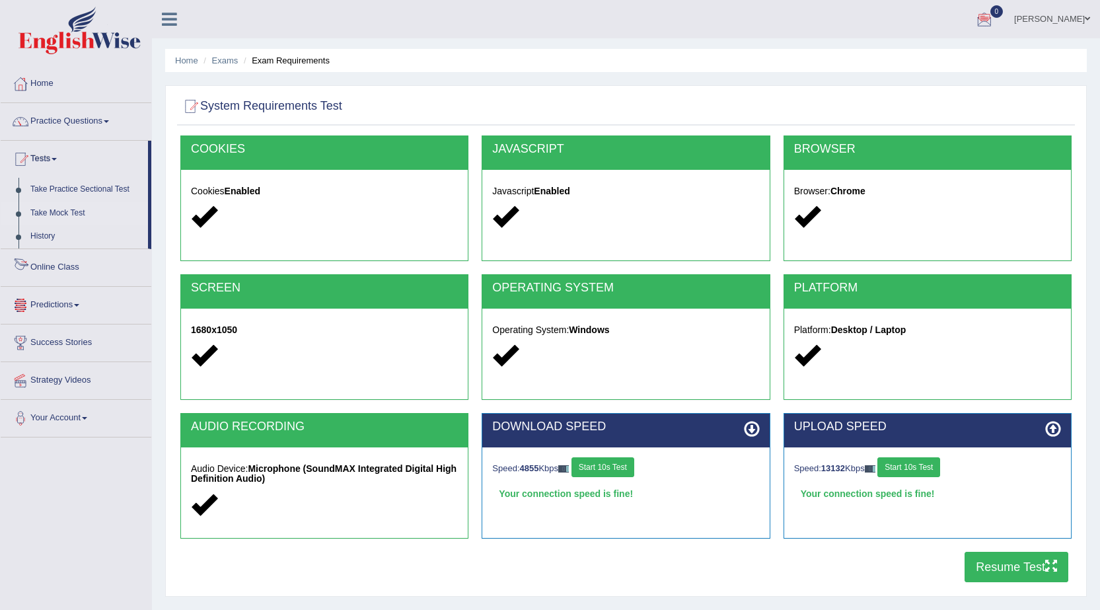
click at [69, 217] on link "Take Mock Test" at bounding box center [86, 214] width 124 height 24
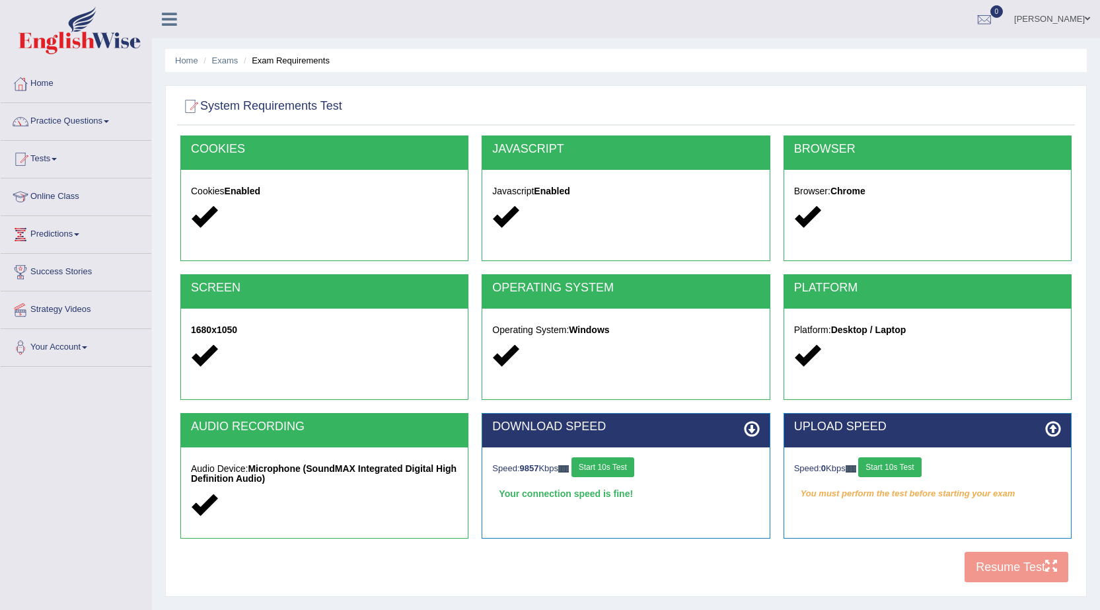
click at [889, 468] on button "Start 10s Test" at bounding box center [890, 467] width 63 height 20
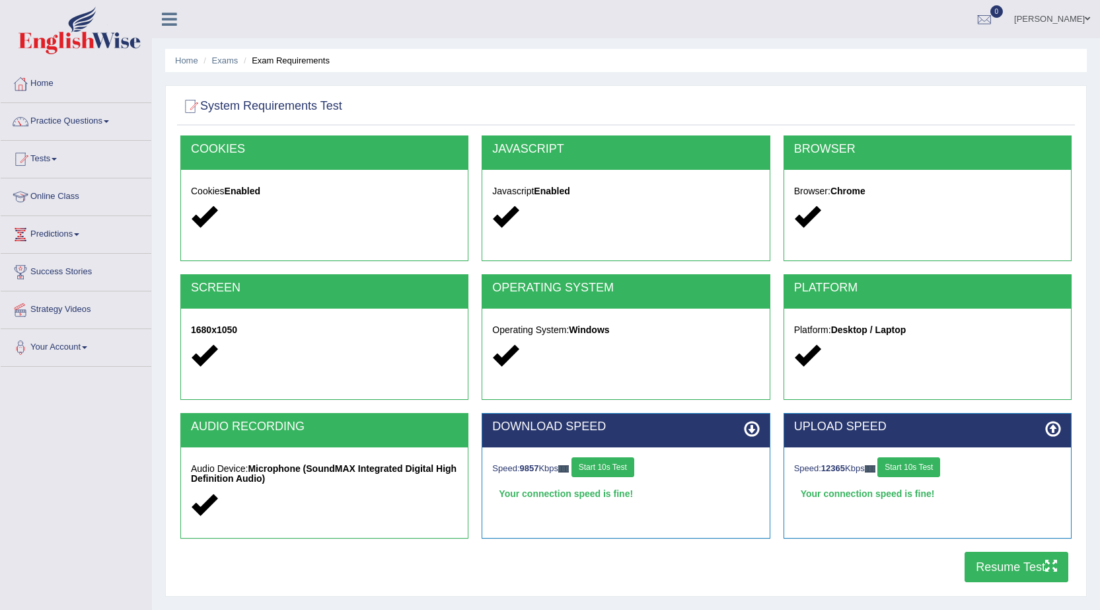
click at [982, 567] on button "Resume Test" at bounding box center [1017, 567] width 104 height 30
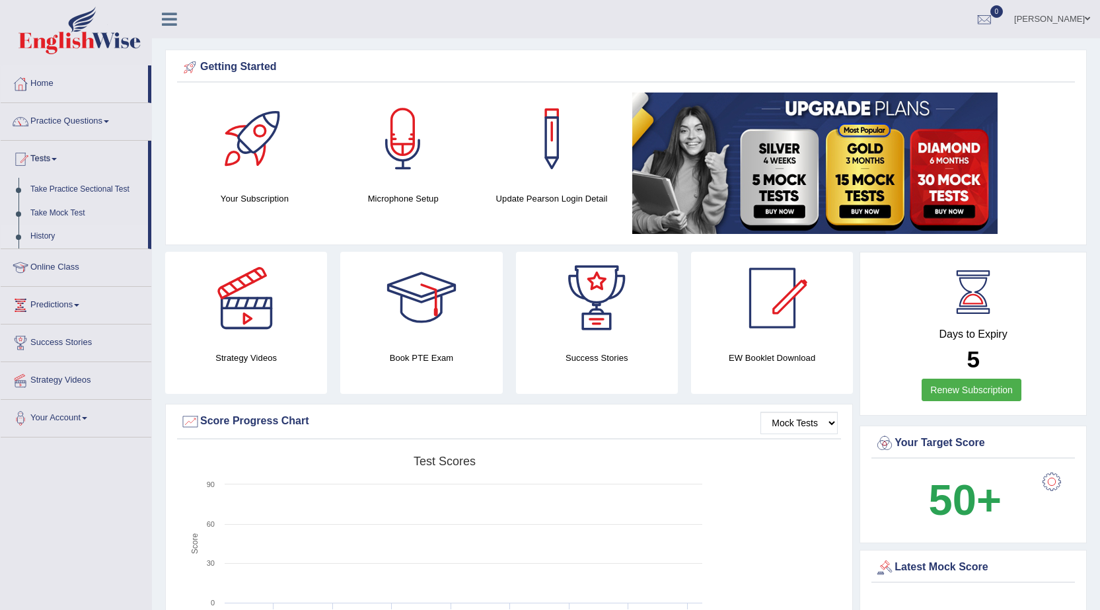
click at [56, 238] on link "History" at bounding box center [86, 237] width 124 height 24
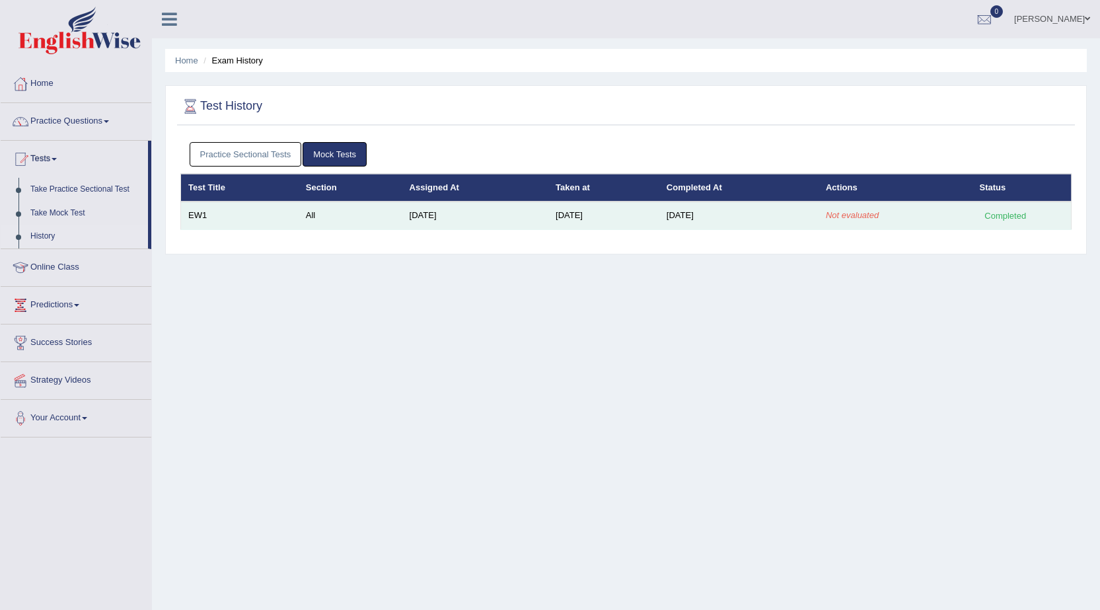
click at [1005, 212] on div "Completed" at bounding box center [1006, 216] width 52 height 14
click at [864, 214] on em "Not evaluated" at bounding box center [852, 215] width 53 height 10
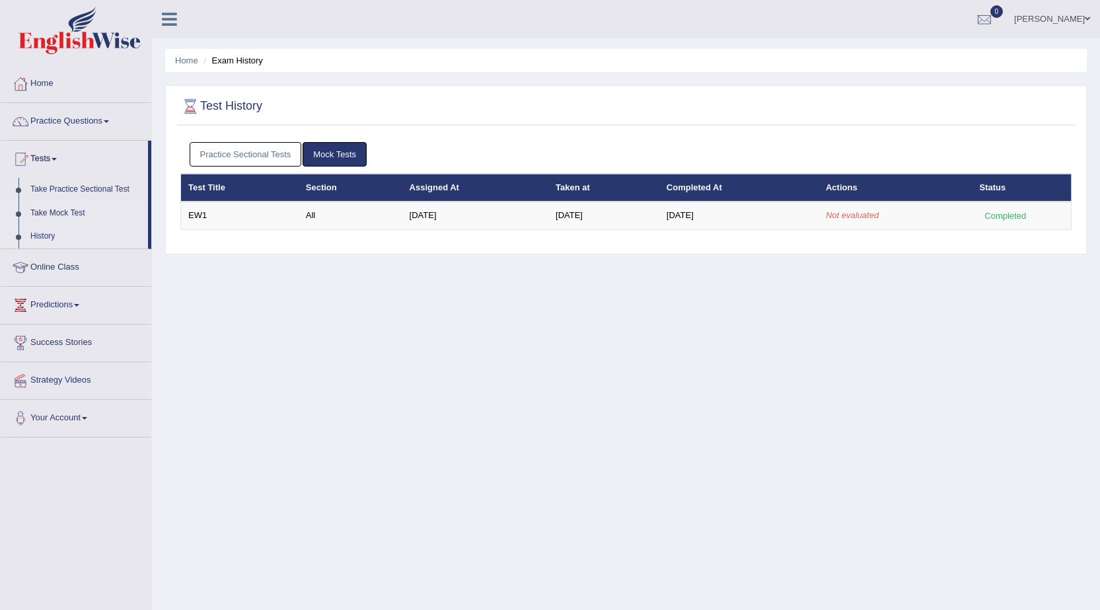
click at [74, 210] on link "Take Mock Test" at bounding box center [86, 214] width 124 height 24
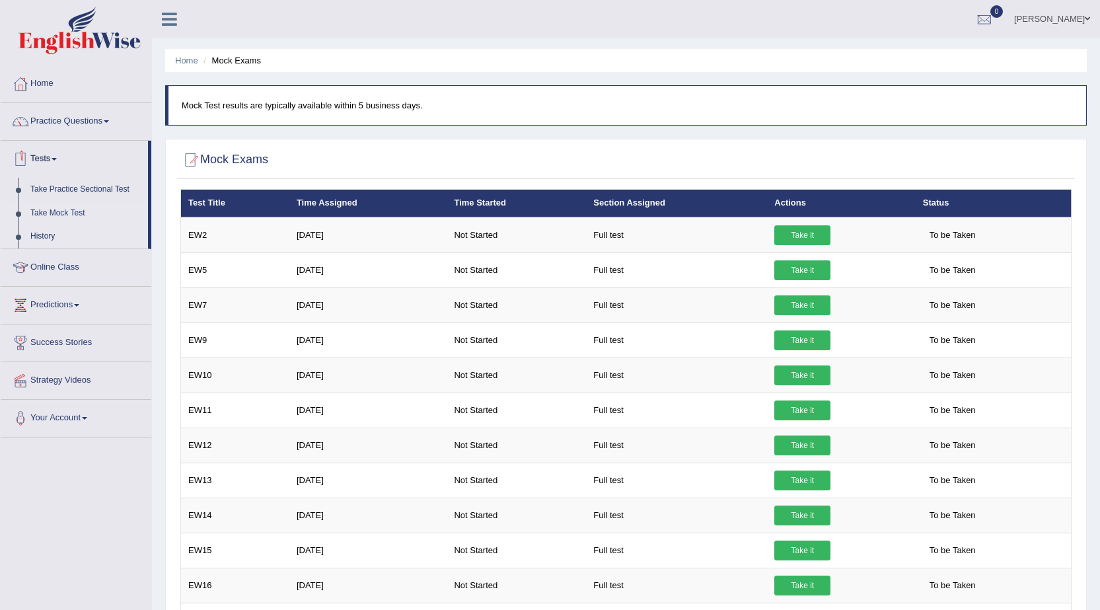
click at [44, 236] on link "History" at bounding box center [86, 237] width 124 height 24
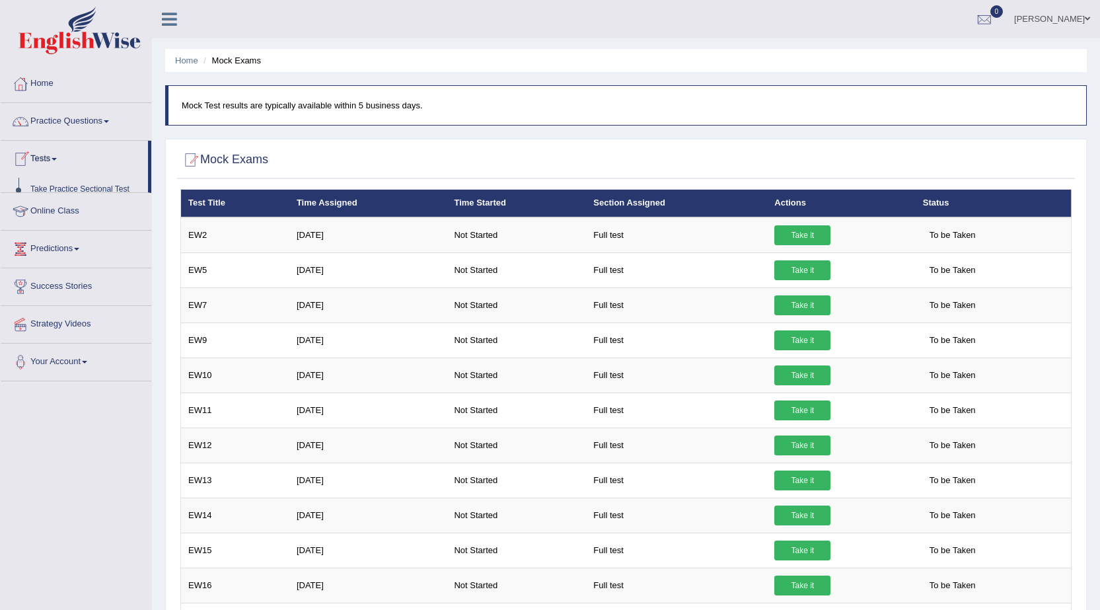
drag, startPoint x: 44, startPoint y: 236, endPoint x: 44, endPoint y: 210, distance: 26.4
click at [44, 237] on link "Predictions" at bounding box center [76, 247] width 151 height 33
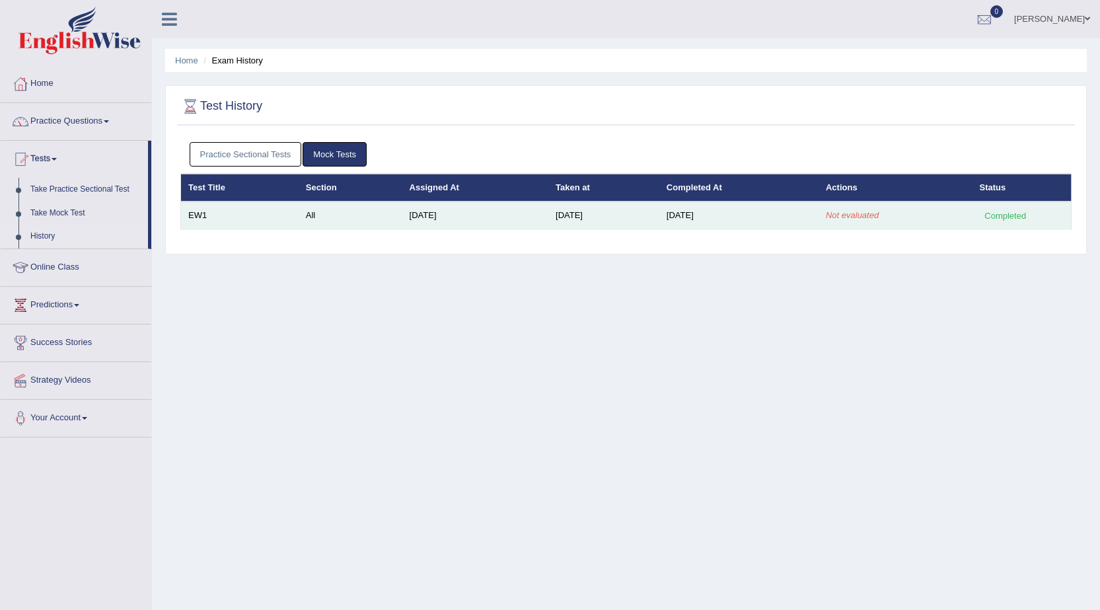
click at [660, 221] on td "[DATE]" at bounding box center [604, 216] width 111 height 28
drag, startPoint x: 1003, startPoint y: 206, endPoint x: 662, endPoint y: 229, distance: 341.2
click at [1003, 206] on td "Completed" at bounding box center [1022, 216] width 99 height 28
drag, startPoint x: 672, startPoint y: 227, endPoint x: 631, endPoint y: 227, distance: 41.0
click at [666, 227] on tr "EW1 All [DATE] [DATE] [DATE] Not evaluated Completed" at bounding box center [626, 216] width 891 height 28
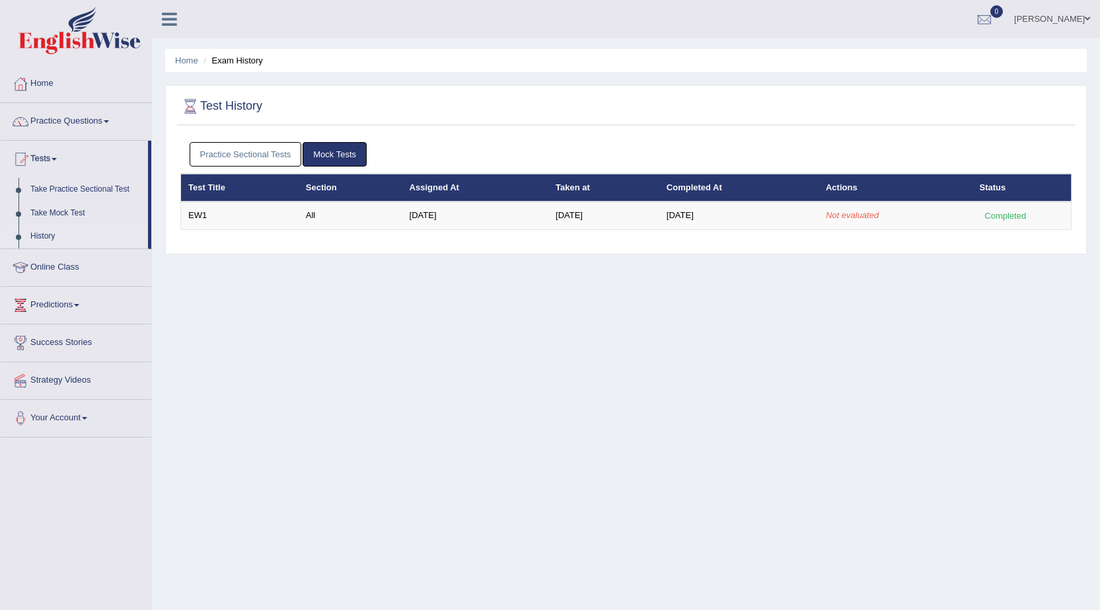
click at [325, 160] on link "Mock Tests" at bounding box center [335, 154] width 64 height 24
